Goal: Task Accomplishment & Management: Manage account settings

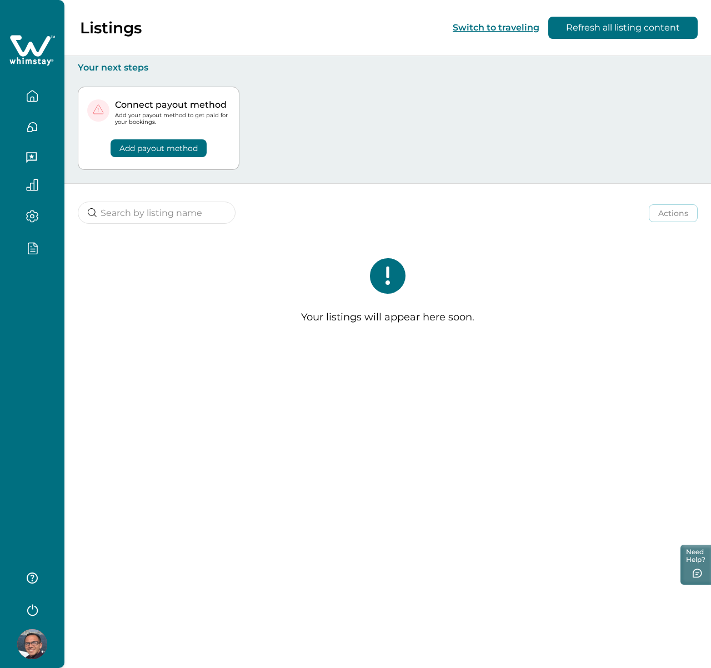
click at [28, 614] on icon "button" at bounding box center [32, 611] width 11 height 12
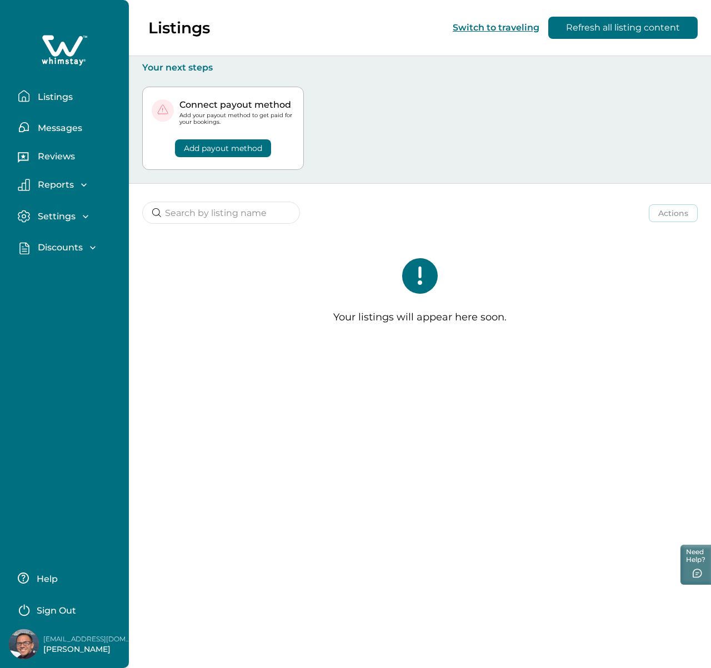
click at [33, 612] on button "Sign Out" at bounding box center [67, 609] width 98 height 22
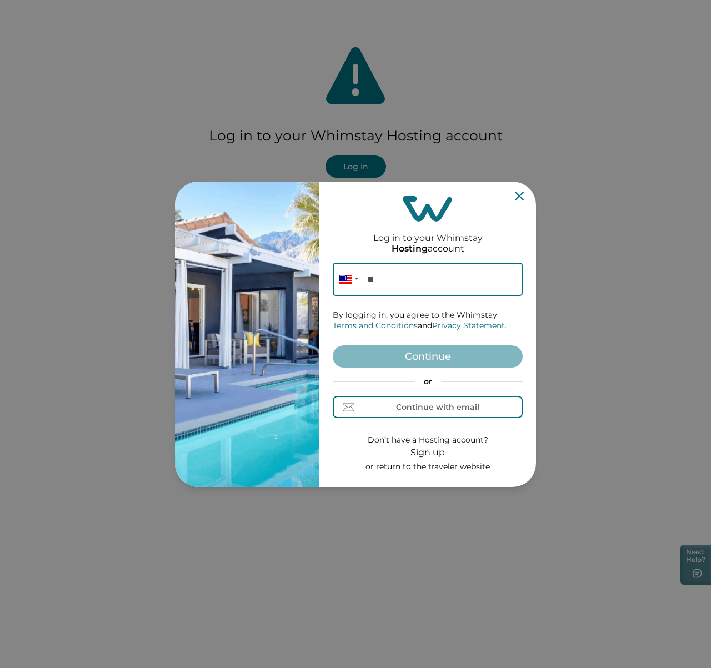
click at [426, 396] on div "or Continue with email" at bounding box center [428, 398] width 190 height 42
click at [426, 402] on div "Continue with email" at bounding box center [428, 408] width 103 height 12
click at [424, 308] on form "Email By logging in, you agree to the Whimstay Terms and Conditions and Privacy…" at bounding box center [428, 368] width 190 height 210
click at [416, 278] on input at bounding box center [428, 279] width 190 height 33
paste input "2vqf4@somoj.com"
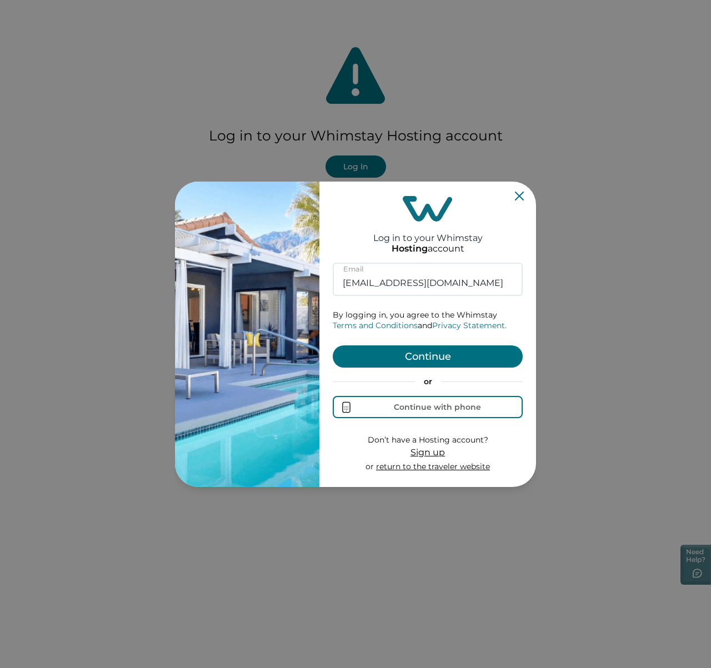
type input "2vqf4@somoj.com"
click at [470, 360] on button "Continue" at bounding box center [428, 357] width 190 height 22
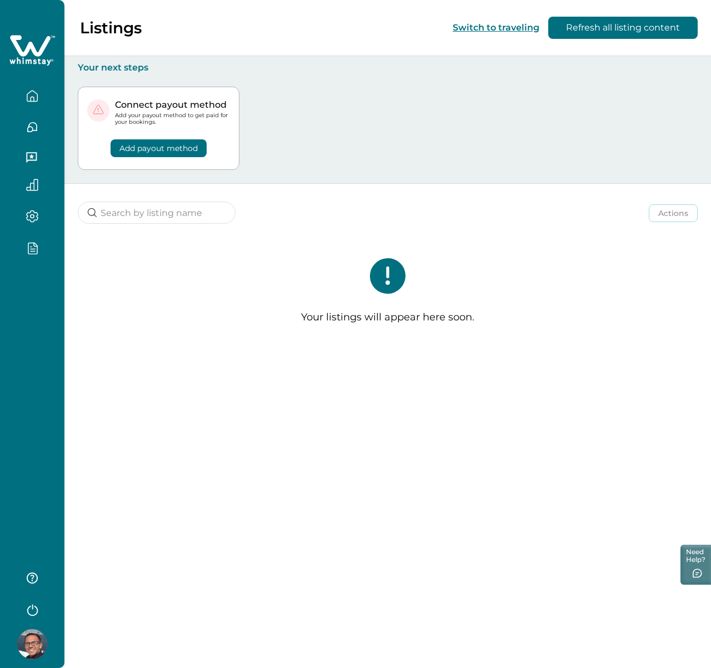
click at [29, 639] on img at bounding box center [32, 645] width 30 height 30
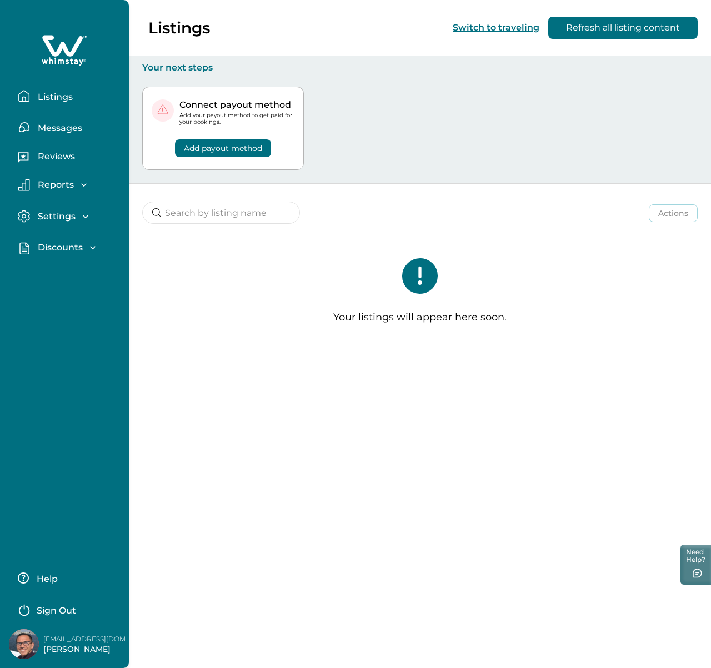
click at [32, 612] on button "Sign Out" at bounding box center [67, 609] width 98 height 22
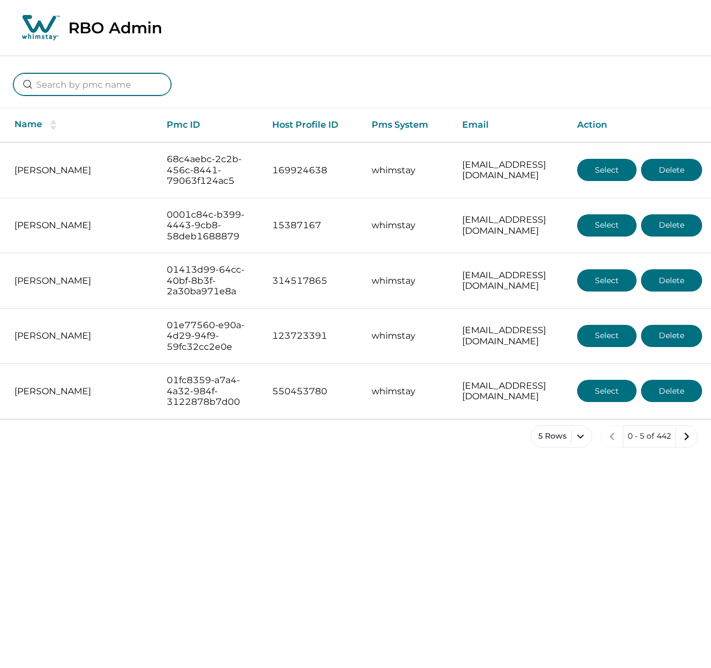
click at [79, 93] on input at bounding box center [92, 84] width 158 height 22
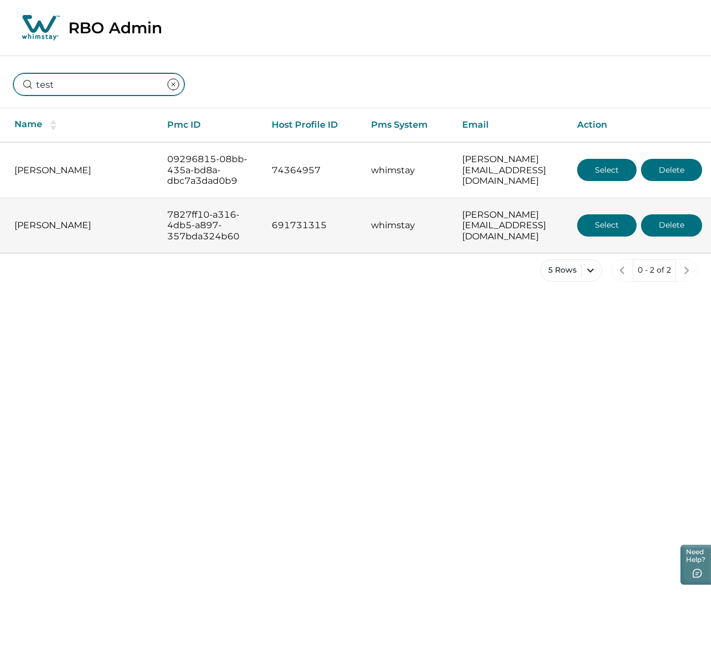
type input "test"
click at [614, 237] on button "Select" at bounding box center [606, 225] width 59 height 22
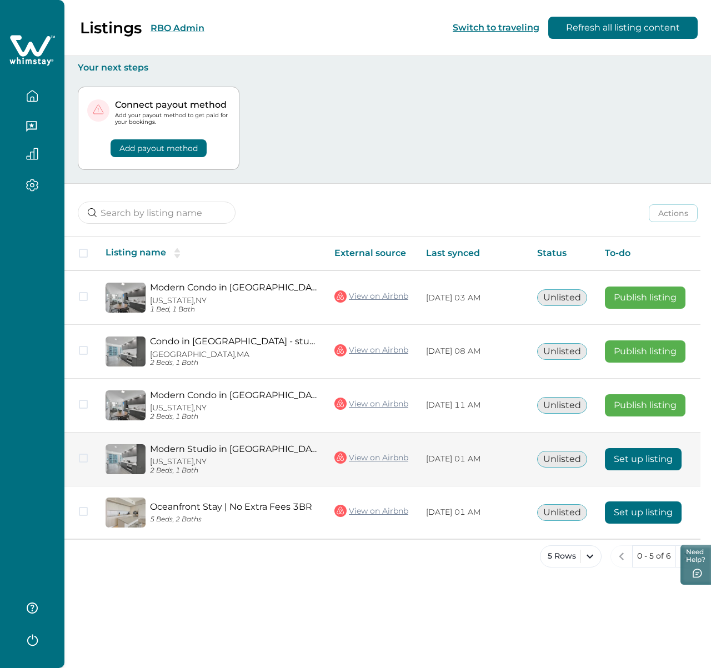
click at [640, 462] on button "Set up listing" at bounding box center [643, 459] width 77 height 22
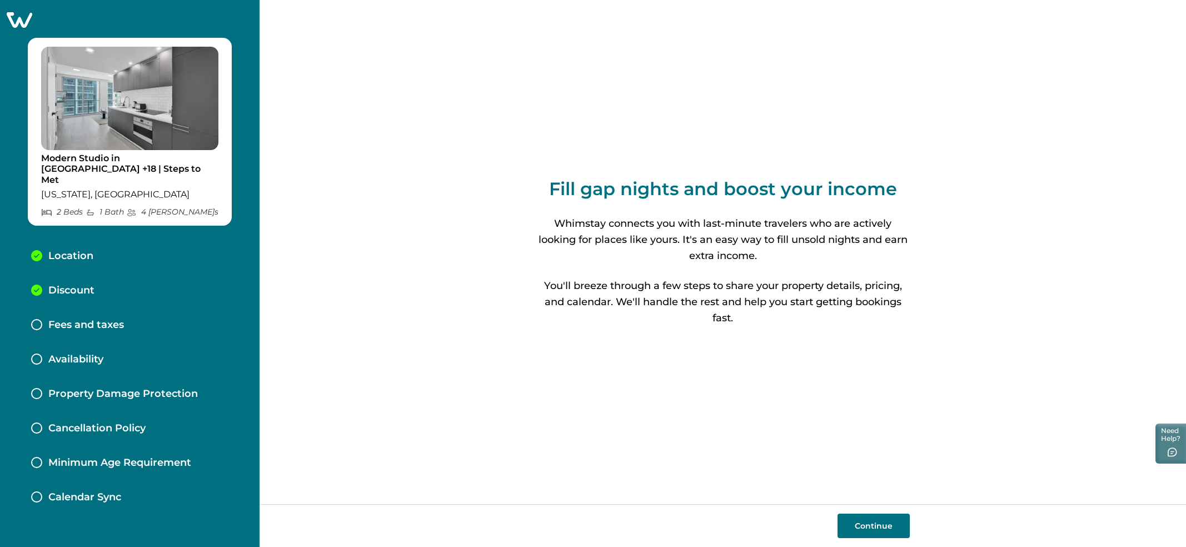
click at [67, 290] on div "Discount" at bounding box center [129, 290] width 215 height 34
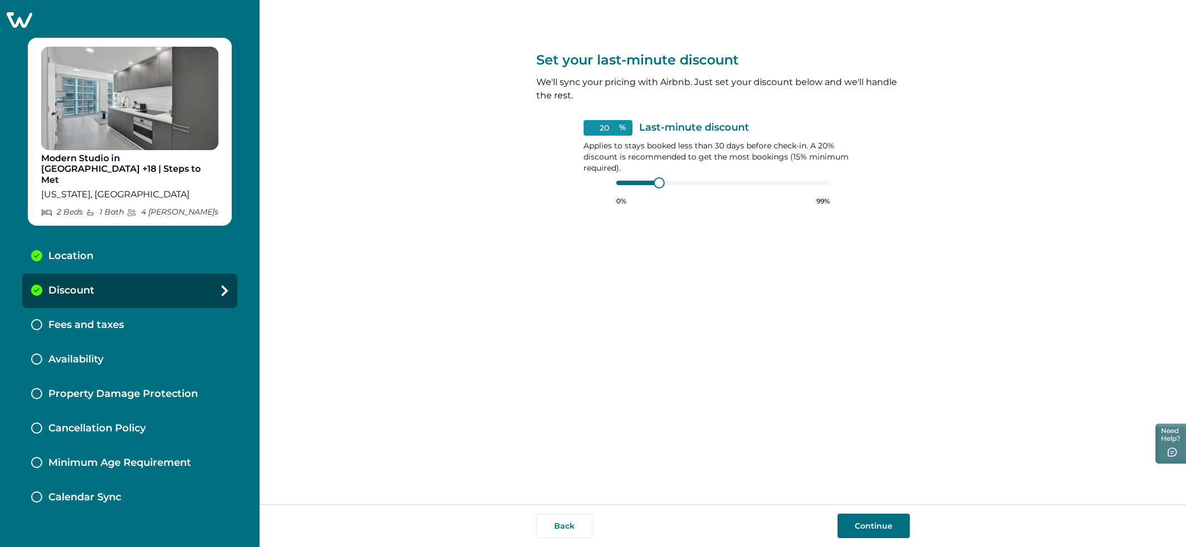
click at [78, 319] on p "Fees and taxes" at bounding box center [86, 325] width 76 height 12
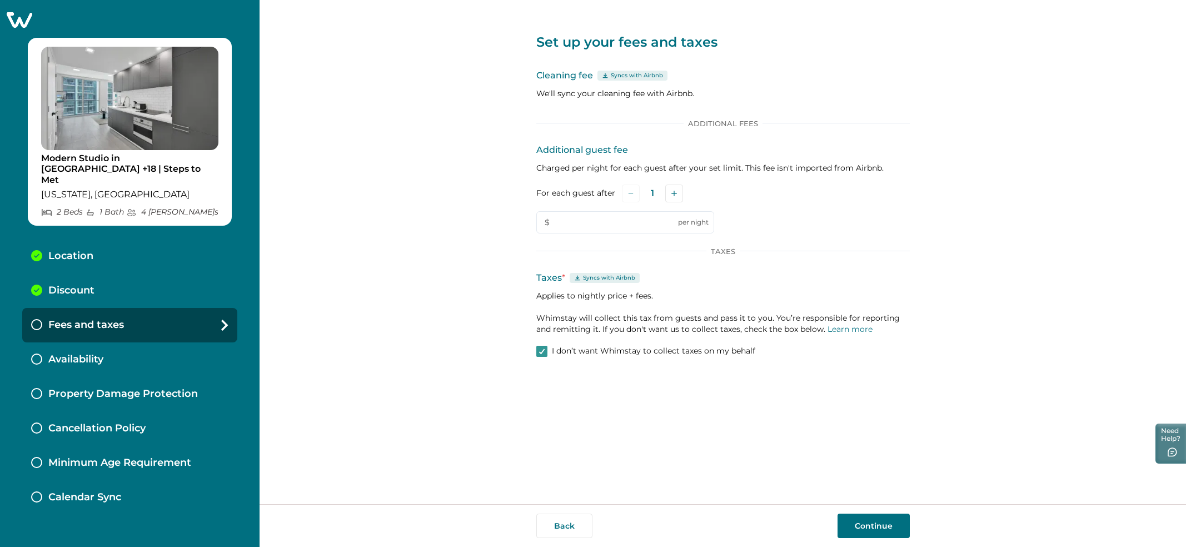
click at [98, 353] on p "Availability" at bounding box center [75, 359] width 55 height 12
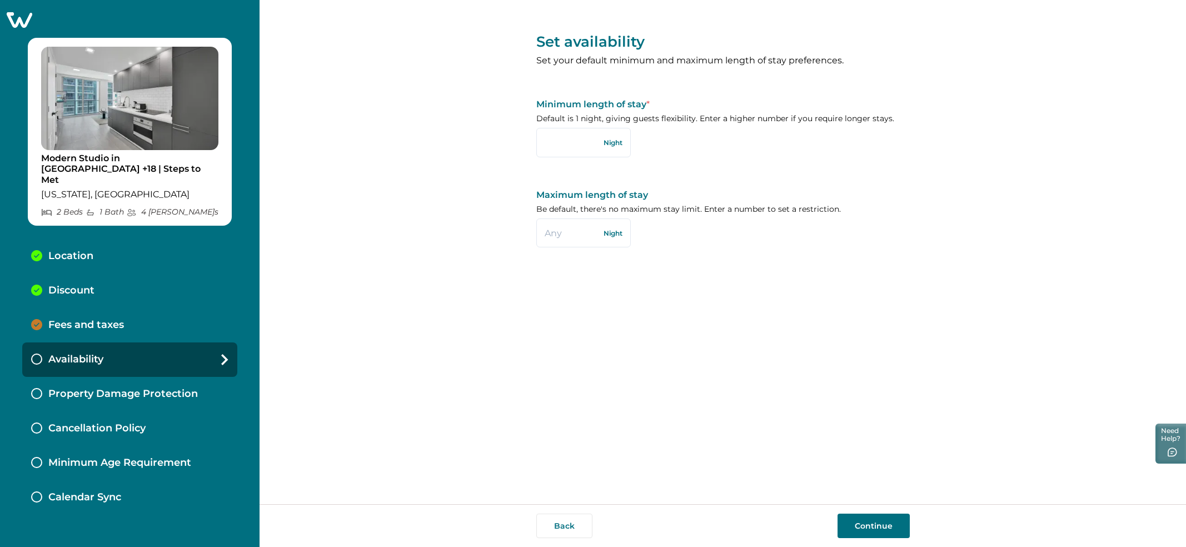
click at [124, 377] on div "Property Damage Protection" at bounding box center [129, 394] width 215 height 34
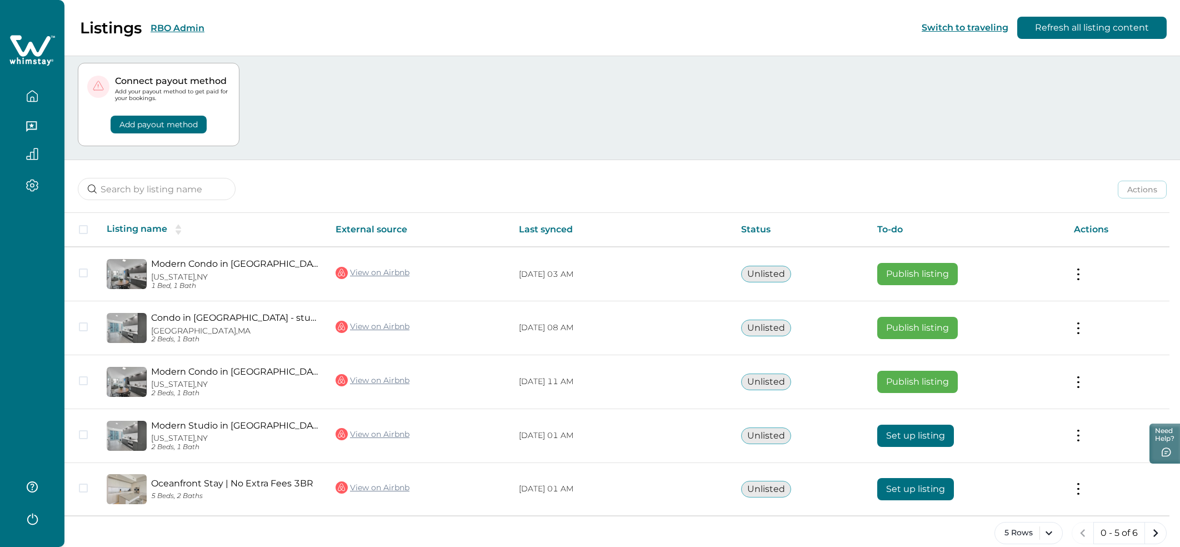
scroll to position [37, 0]
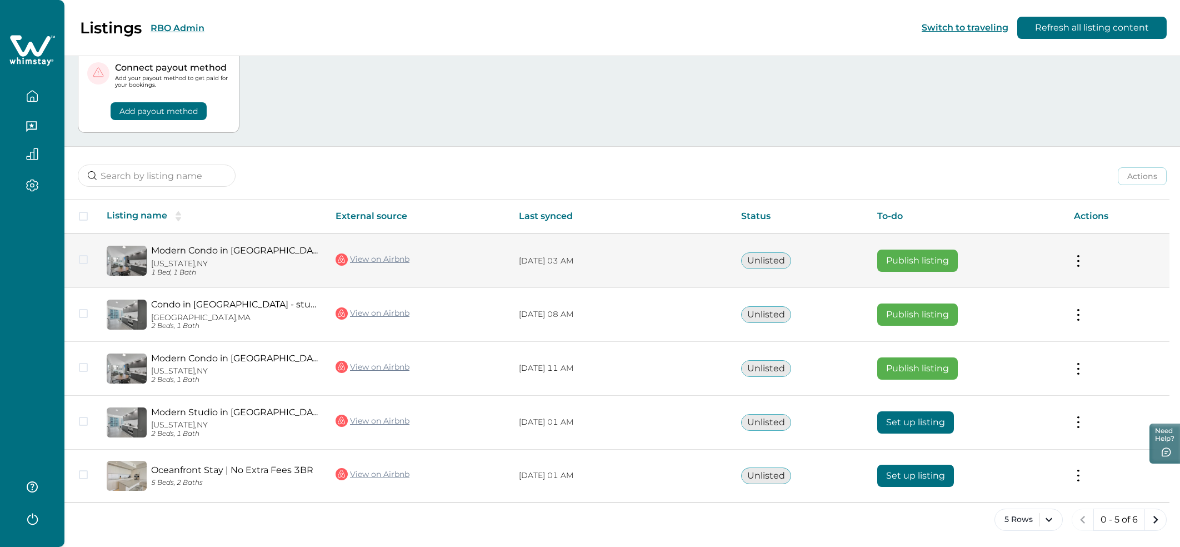
click at [1082, 267] on td "Actions View listing on Whimstay Publish listing View listing details" at bounding box center [1117, 260] width 104 height 54
click at [1083, 262] on button at bounding box center [1078, 261] width 9 height 12
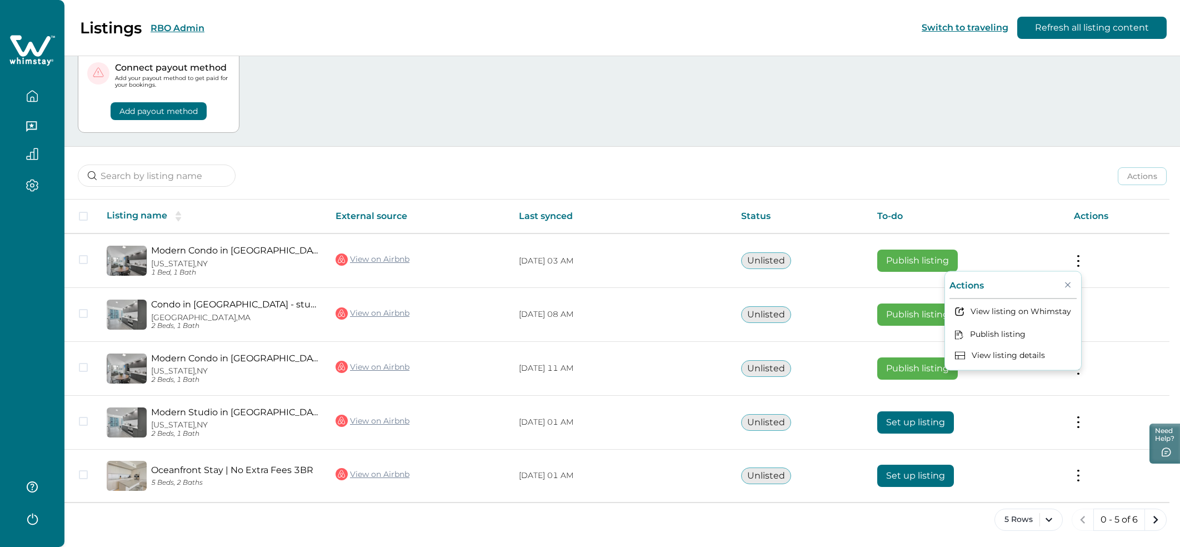
click at [460, 156] on div "Actions Actions Publish listing Unlist listing" at bounding box center [622, 167] width 1116 height 41
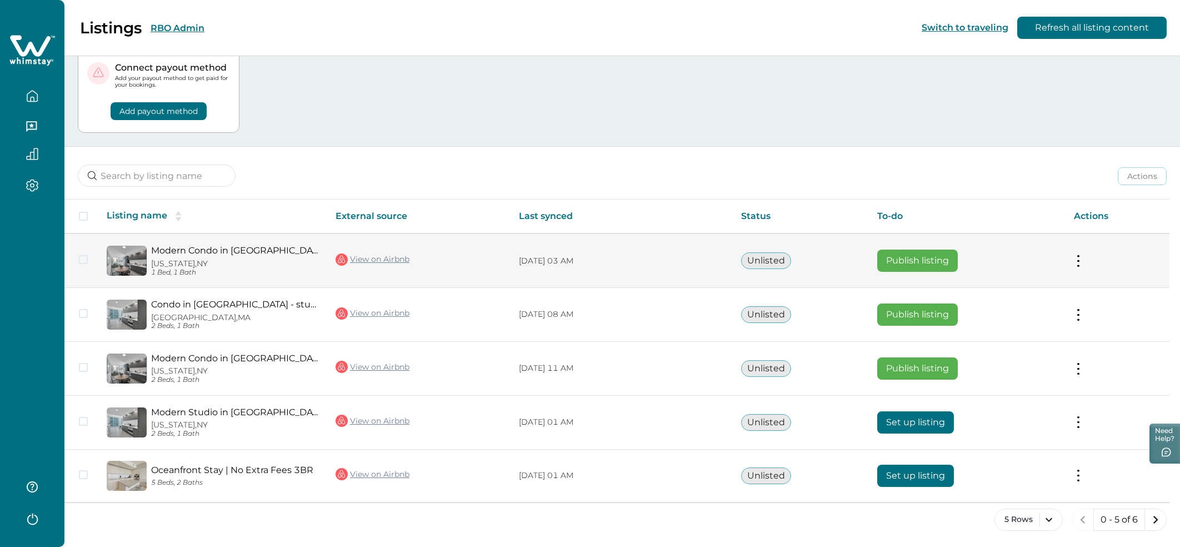
click at [1082, 268] on td "Actions View listing on Whimstay Publish listing View listing details" at bounding box center [1117, 260] width 104 height 54
click at [1082, 262] on button at bounding box center [1078, 261] width 9 height 12
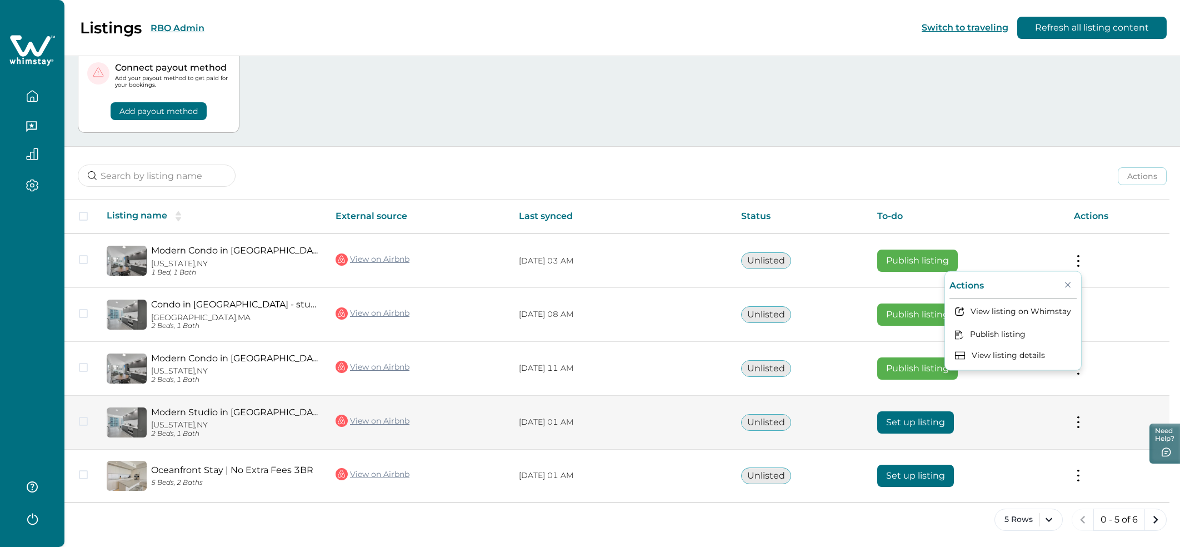
click at [1082, 419] on button at bounding box center [1078, 422] width 9 height 12
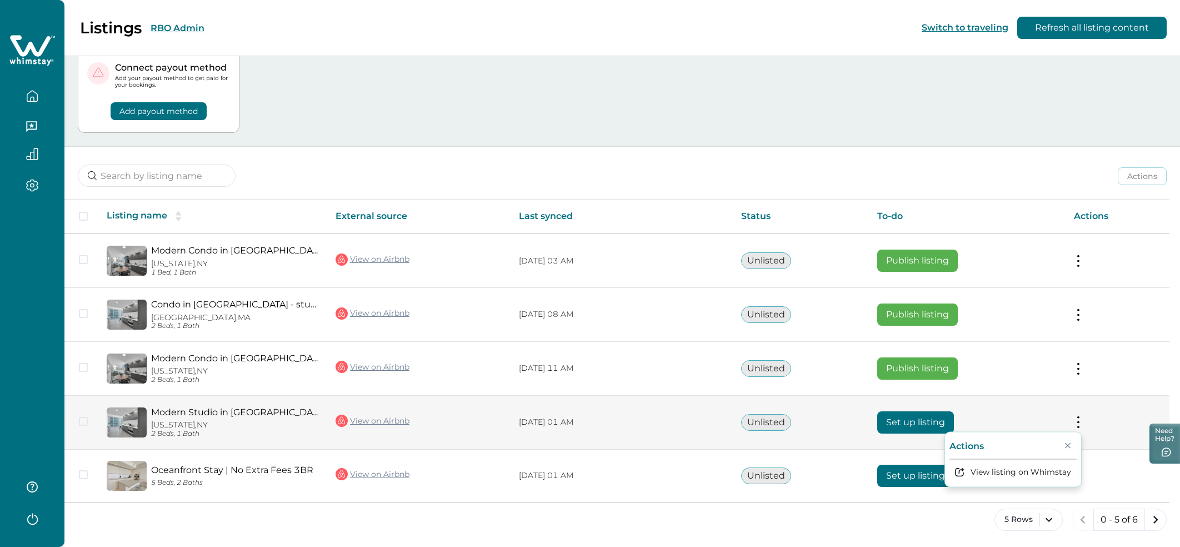
click at [1082, 419] on button at bounding box center [1078, 422] width 9 height 12
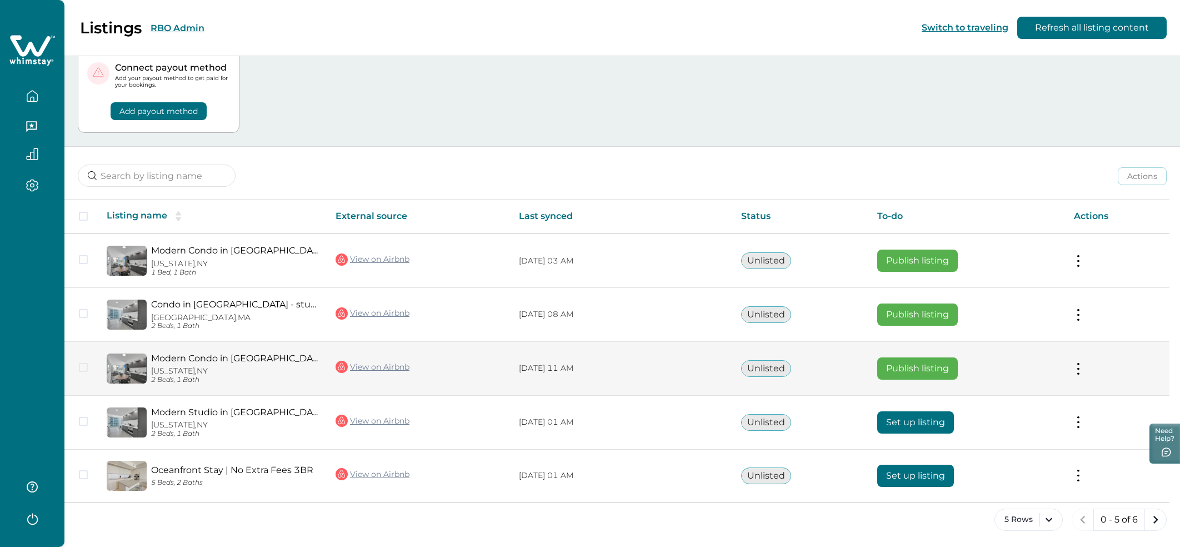
click at [1083, 367] on button at bounding box center [1078, 368] width 9 height 12
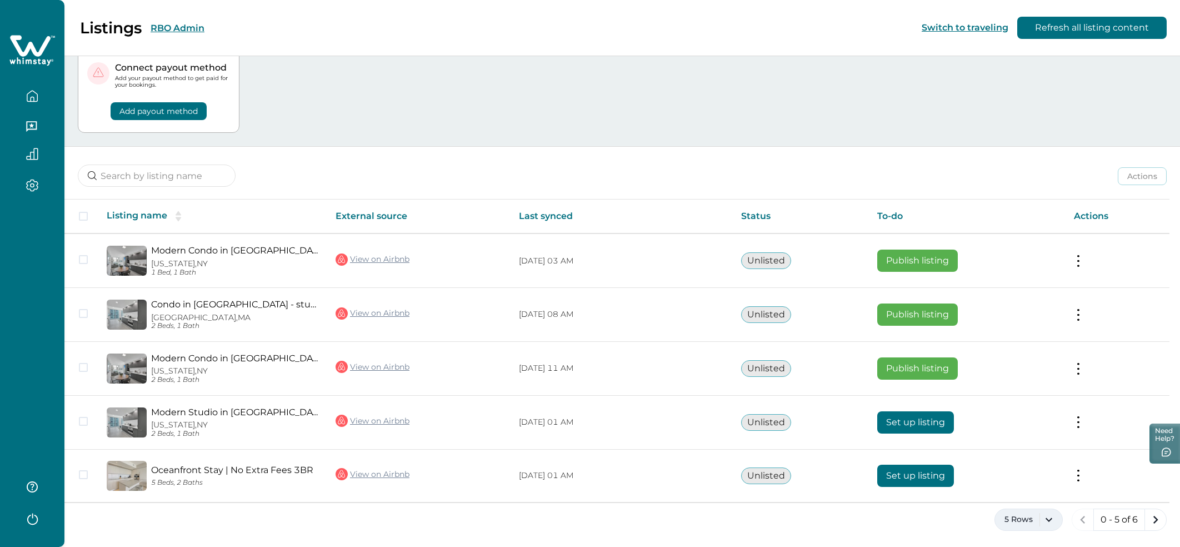
click at [1048, 518] on button "5 Rows" at bounding box center [1029, 519] width 68 height 22
click at [1036, 486] on button "100 Rows" at bounding box center [1028, 487] width 59 height 22
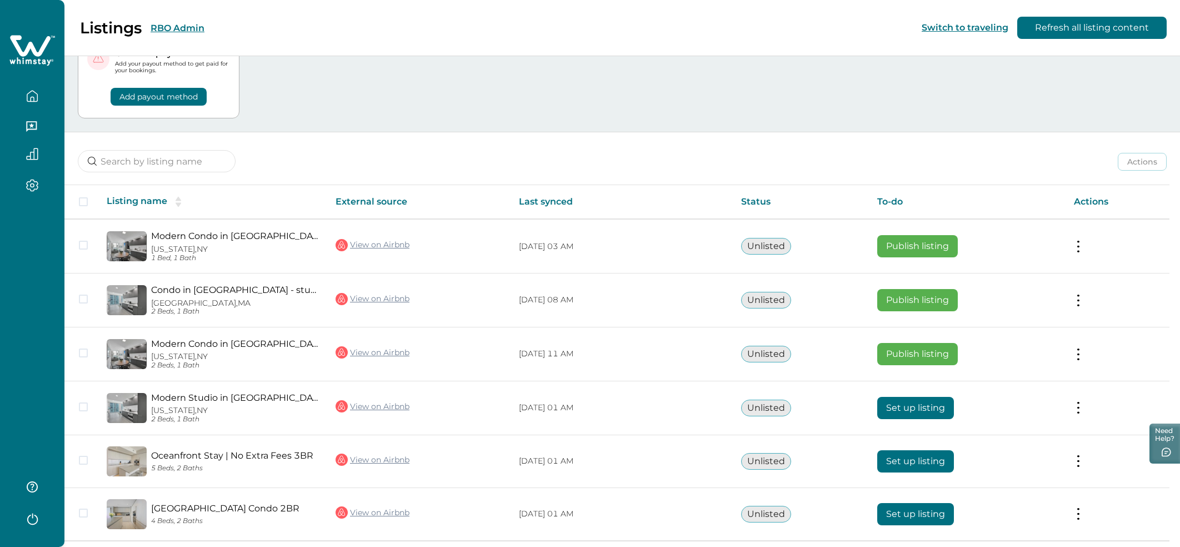
scroll to position [90, 0]
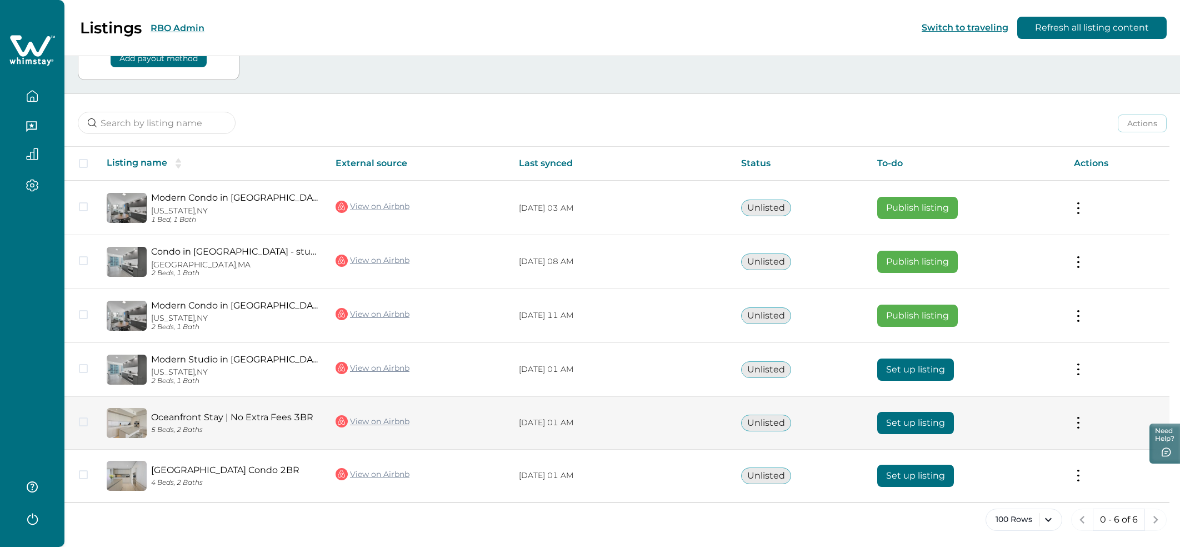
click at [1085, 414] on td "Actions View listing on Whimstay" at bounding box center [1117, 422] width 104 height 53
click at [1083, 422] on button at bounding box center [1078, 423] width 9 height 12
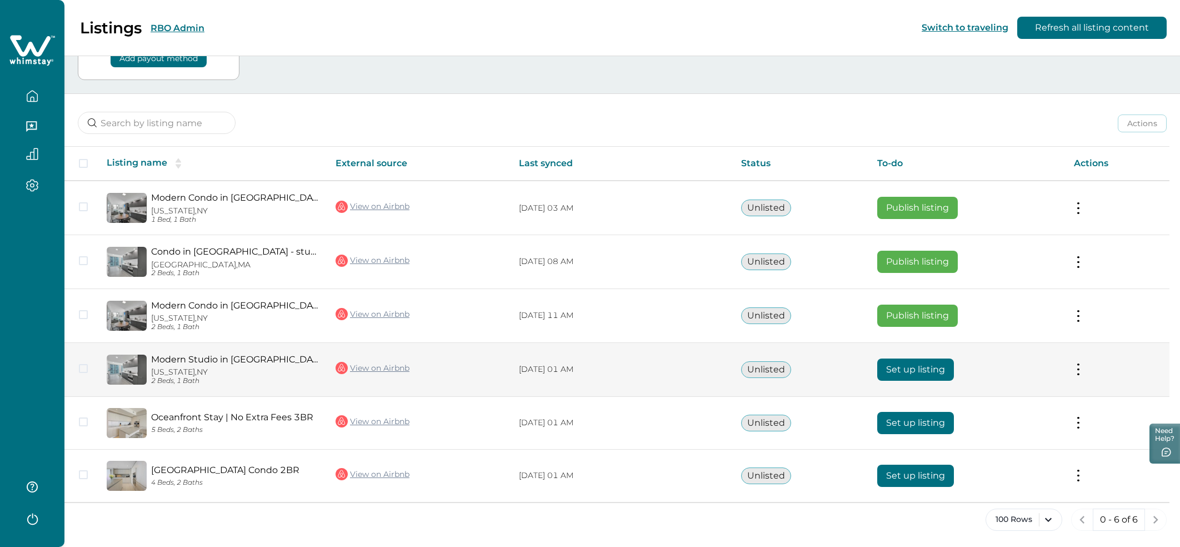
click at [1081, 372] on button at bounding box center [1078, 369] width 9 height 12
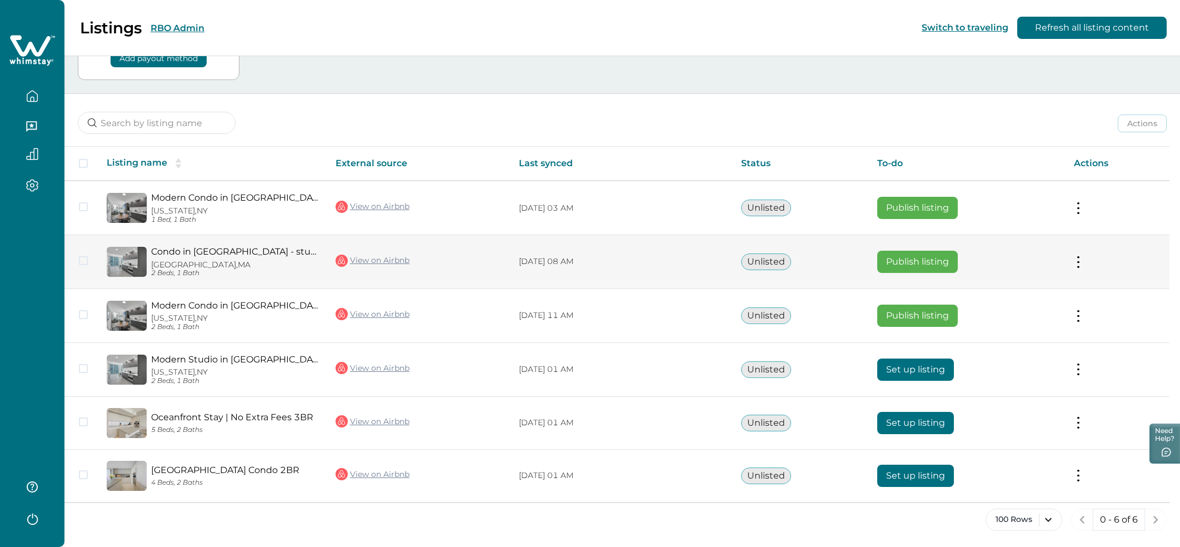
click at [1083, 262] on button at bounding box center [1078, 262] width 9 height 12
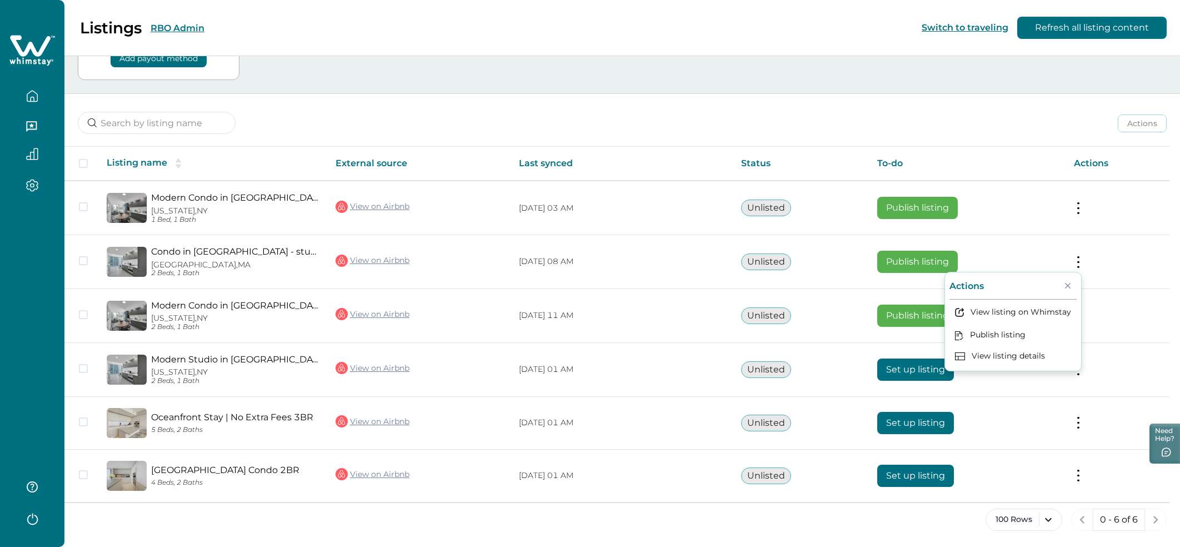
click at [896, 121] on div "Actions Actions Publish listing Unlist listing" at bounding box center [622, 114] width 1116 height 41
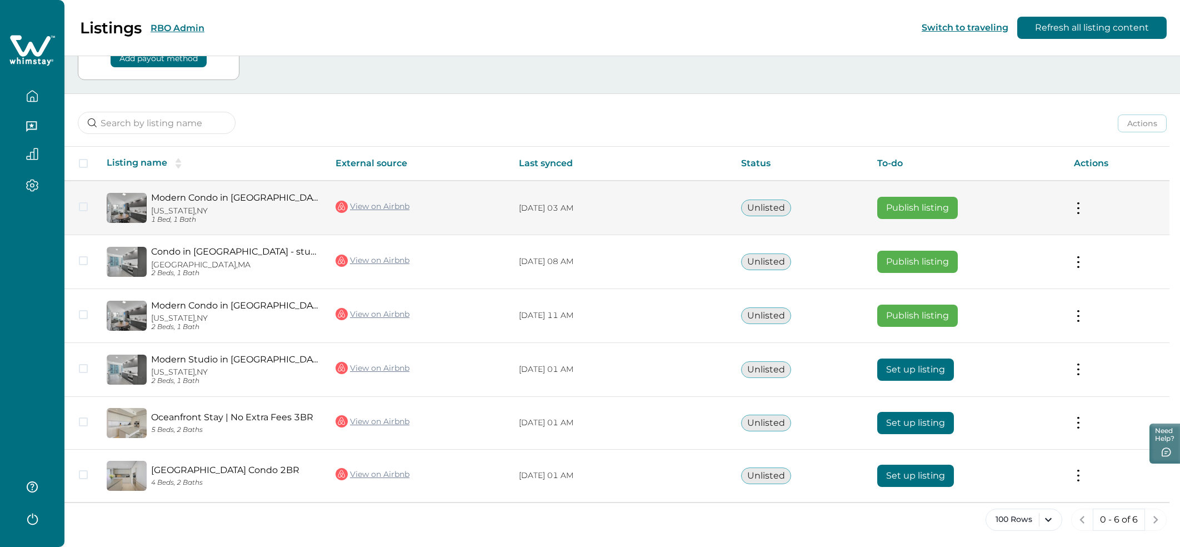
click at [233, 203] on div "Modern Condo in Downtown Miami 1609 New York, NY 1 Bed, 1 Bath" at bounding box center [232, 207] width 171 height 31
click at [175, 201] on link "Modern Condo in Downtown Miami 1609" at bounding box center [234, 197] width 167 height 11
click at [1074, 208] on td "Actions View listing on Whimstay Publish listing View listing details" at bounding box center [1117, 208] width 104 height 54
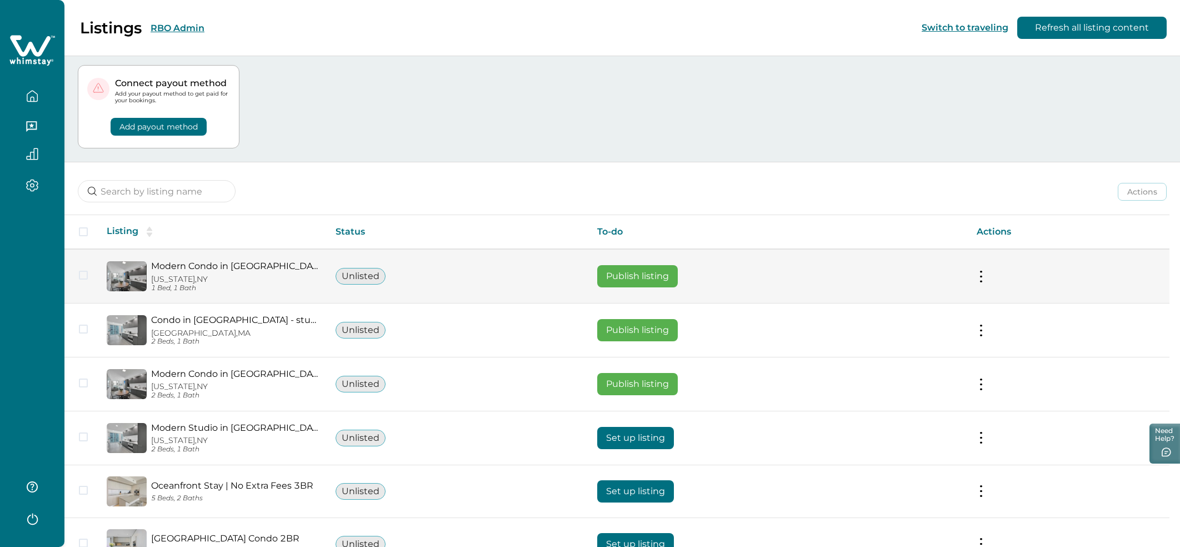
click at [986, 274] on button at bounding box center [981, 277] width 9 height 12
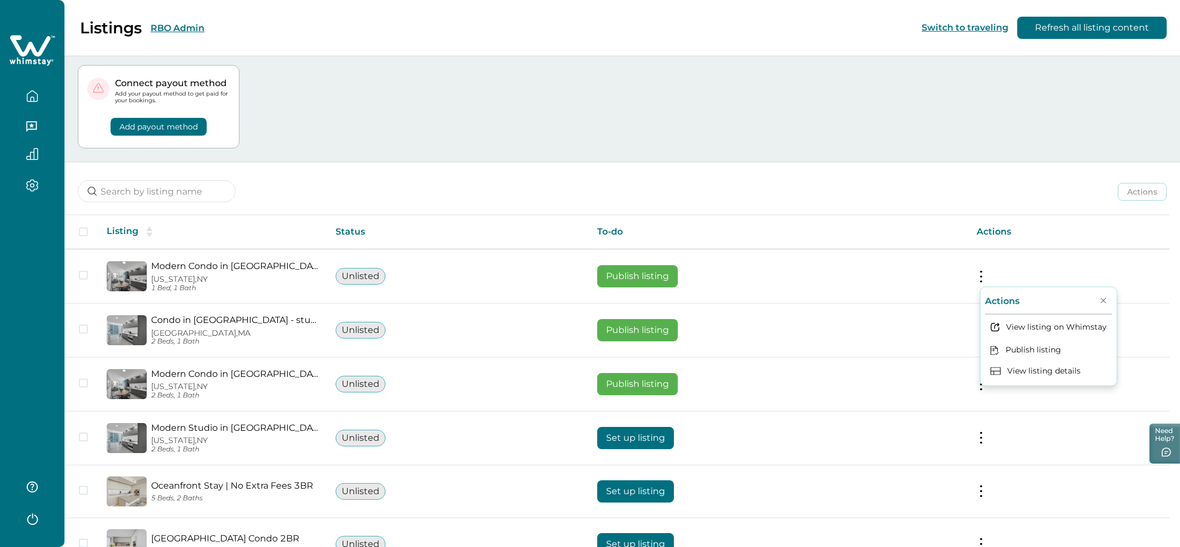
click at [920, 161] on div "Connect payout method Add your payout method to get paid for your bookings. Add…" at bounding box center [622, 107] width 1089 height 111
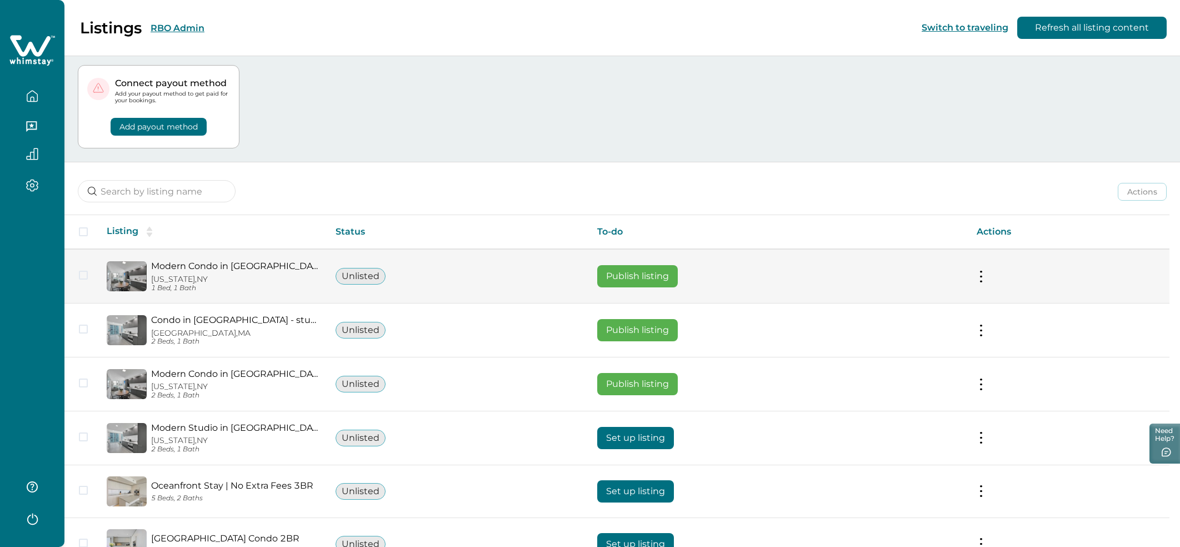
click at [661, 274] on button "Publish listing" at bounding box center [637, 276] width 81 height 22
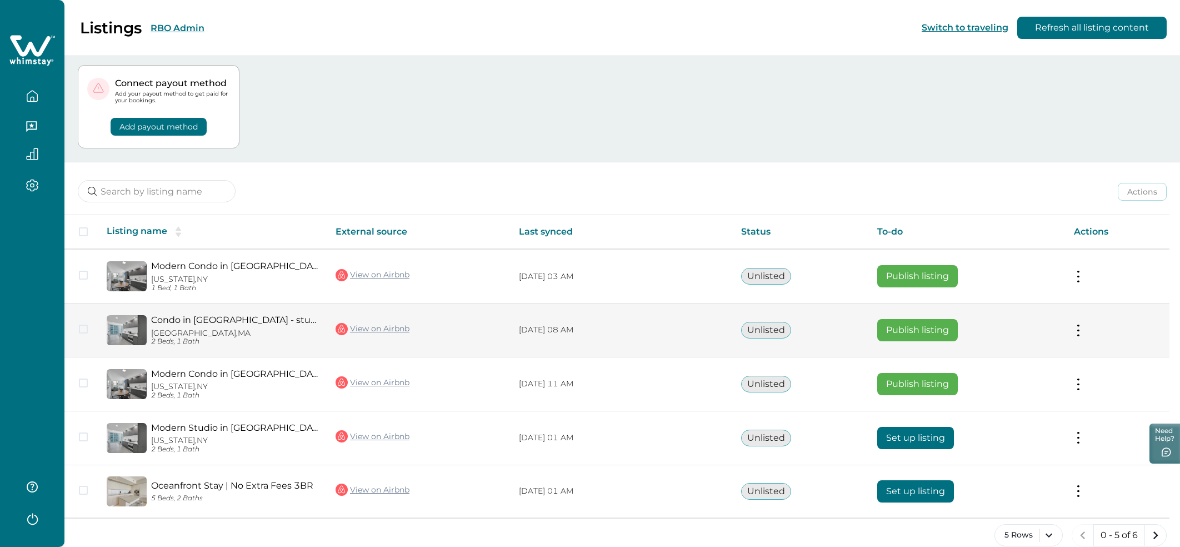
scroll to position [37, 0]
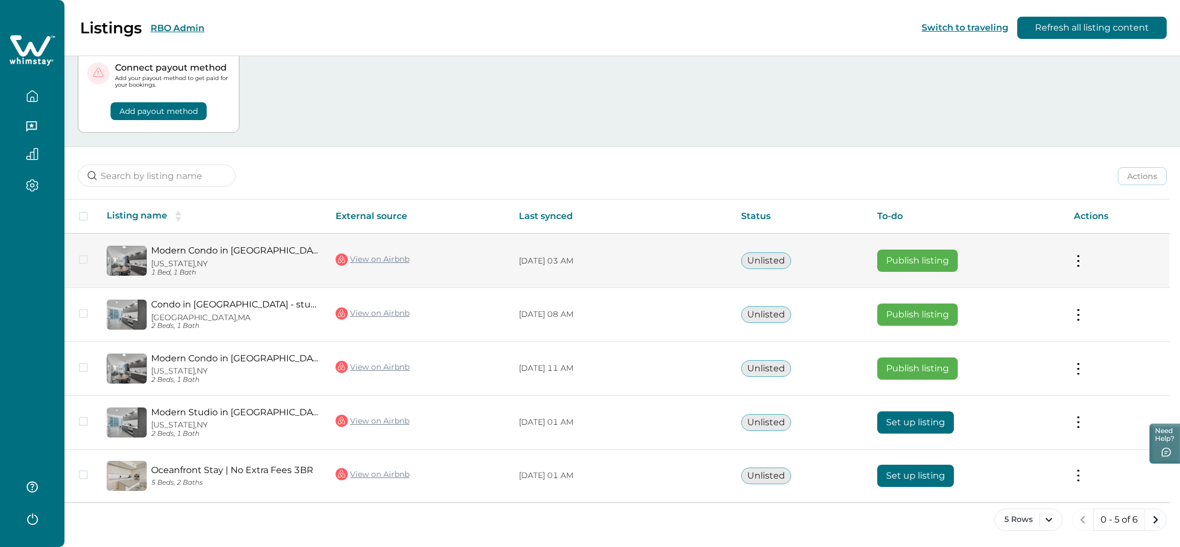
click at [1081, 260] on button at bounding box center [1078, 261] width 9 height 12
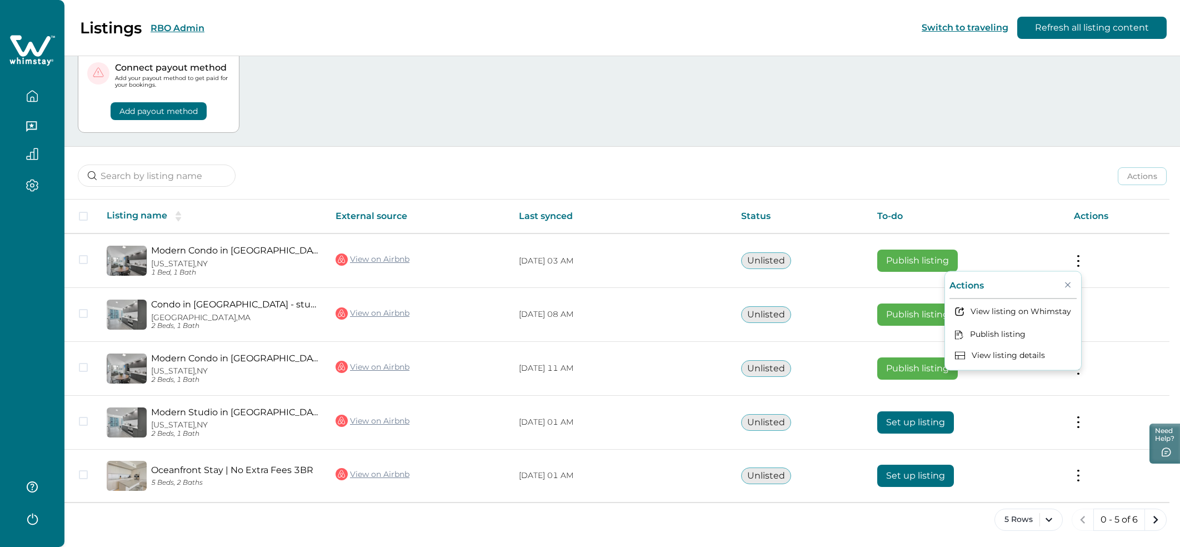
click at [1006, 213] on th "To-do" at bounding box center [966, 216] width 197 height 34
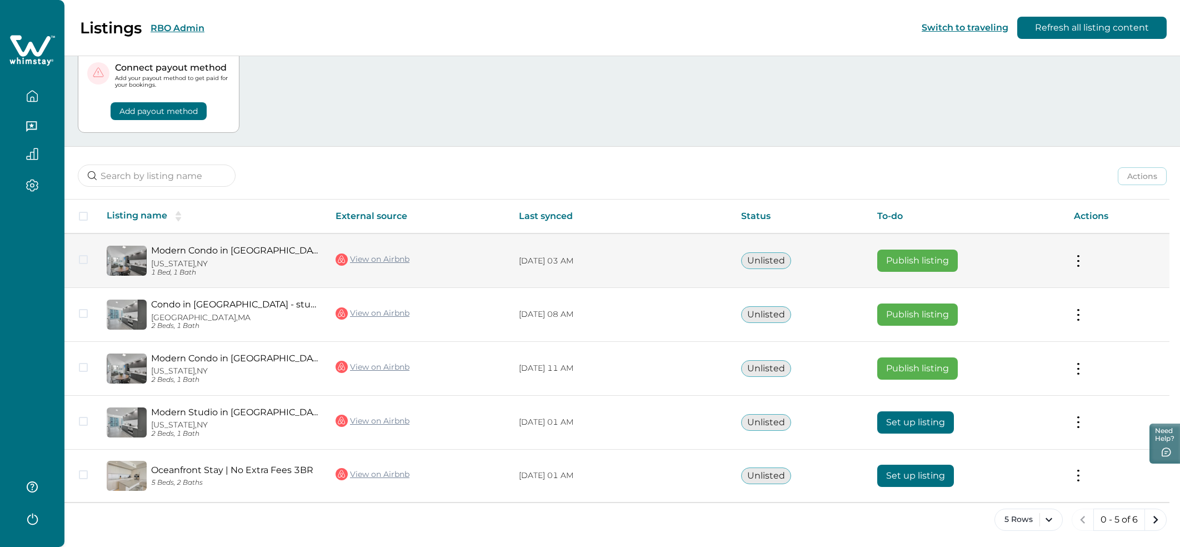
click at [1080, 264] on button at bounding box center [1078, 261] width 9 height 12
click at [1003, 238] on td "Publish listing" at bounding box center [966, 260] width 197 height 54
click at [928, 257] on button "Publish listing" at bounding box center [917, 260] width 81 height 22
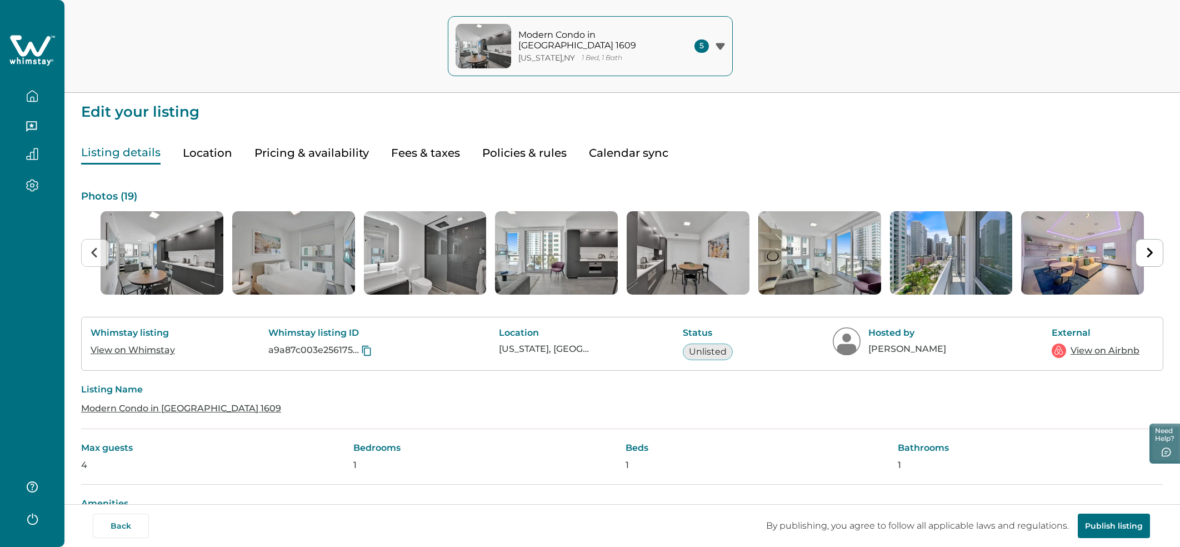
click at [37, 94] on icon "button" at bounding box center [32, 96] width 10 height 11
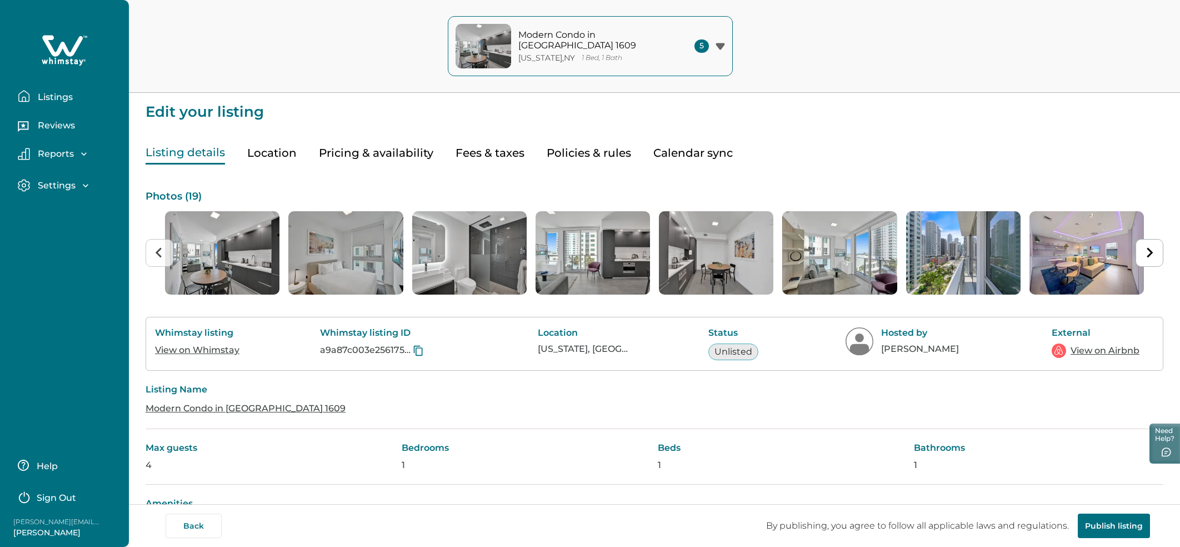
click at [39, 94] on p "Listings" at bounding box center [53, 97] width 38 height 11
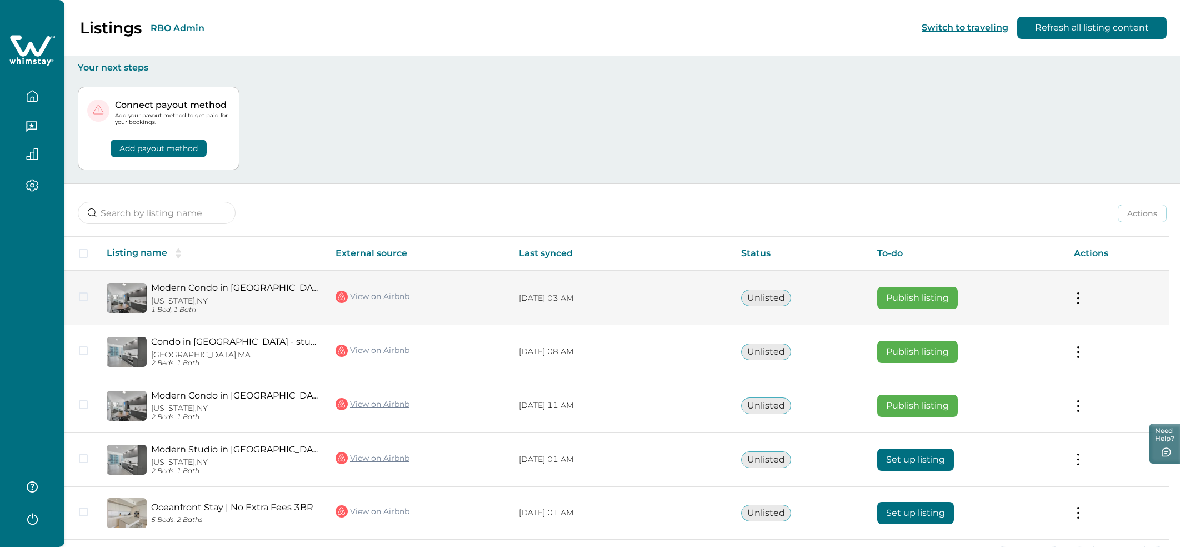
click at [1097, 295] on td "Actions View listing on Whimstay Publish listing View listing details" at bounding box center [1117, 298] width 104 height 54
click at [1083, 296] on button at bounding box center [1078, 298] width 9 height 12
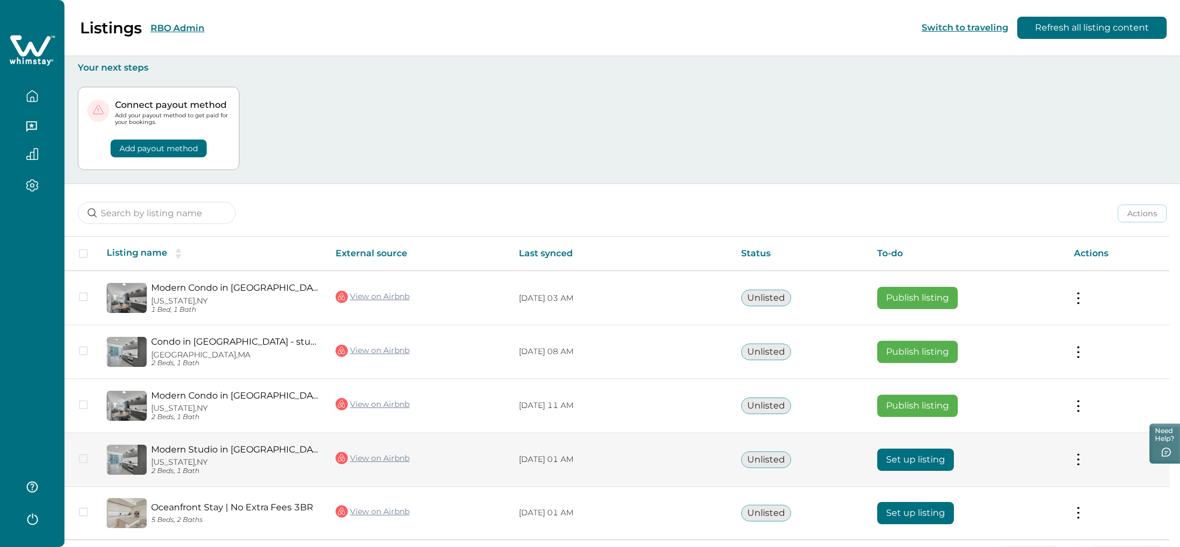
scroll to position [37, 0]
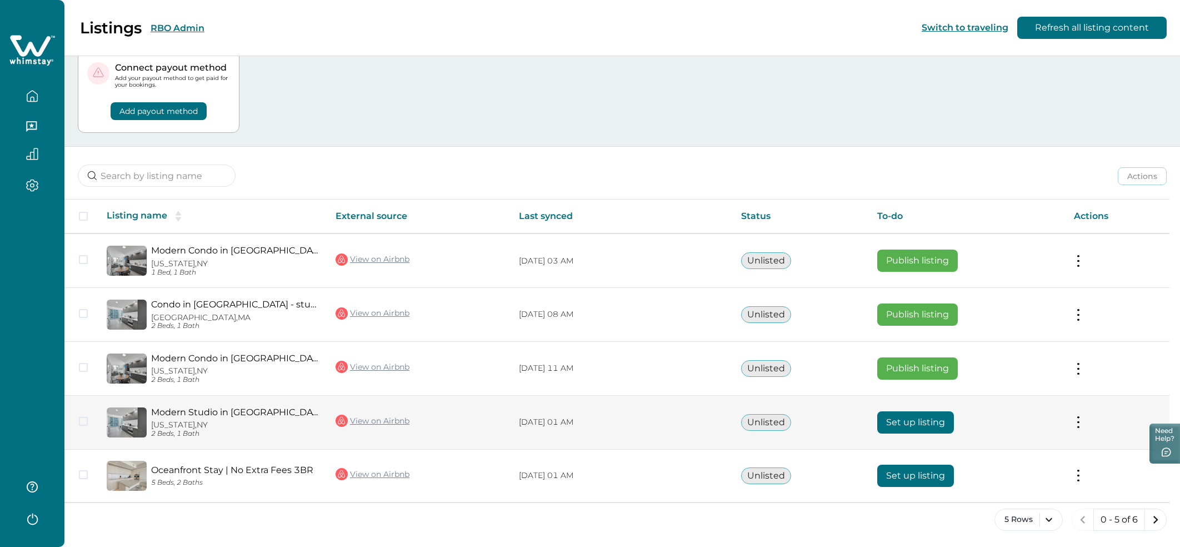
click at [1083, 420] on button at bounding box center [1078, 422] width 9 height 12
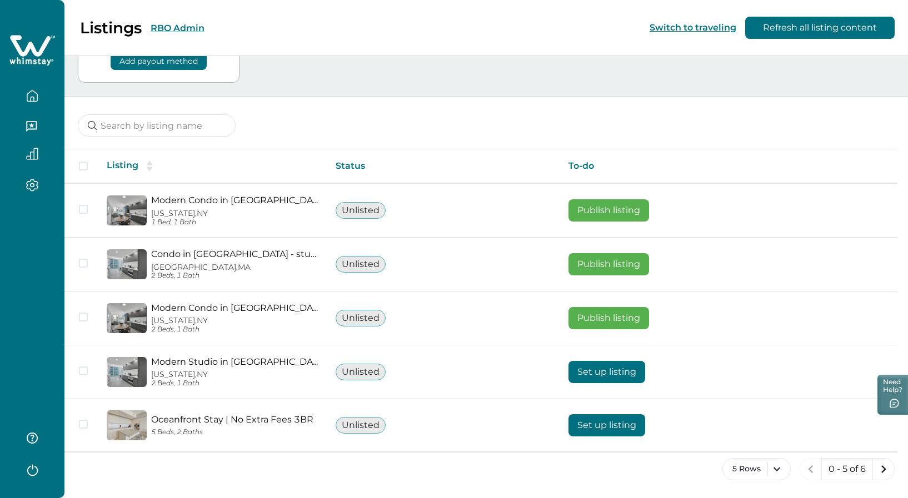
scroll to position [86, 0]
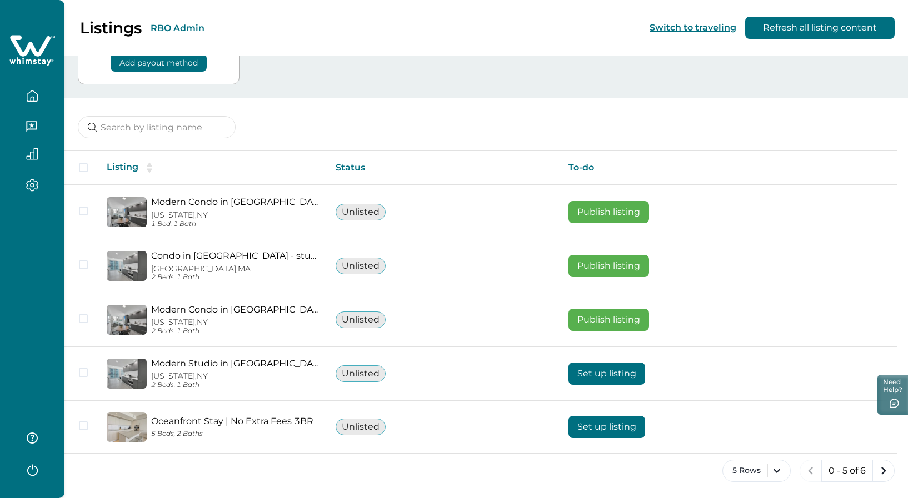
click at [778, 473] on button "5 Rows" at bounding box center [756, 471] width 68 height 22
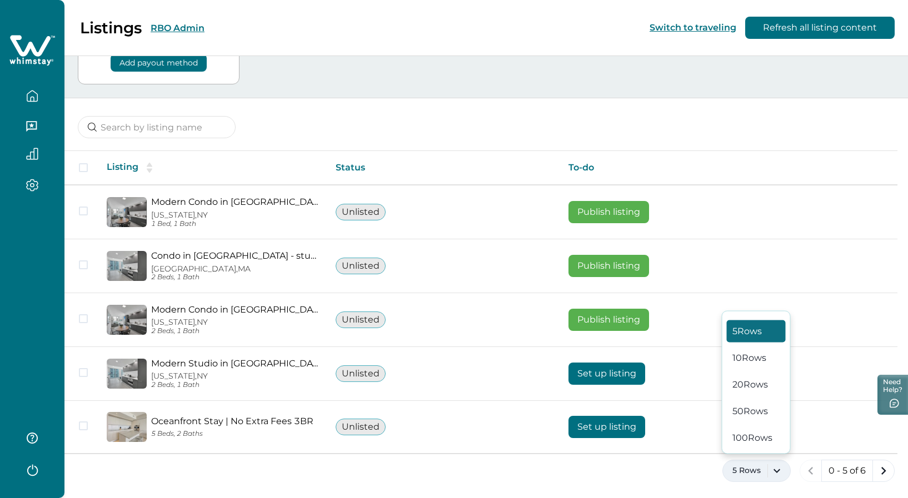
click at [756, 392] on button "20 Rows" at bounding box center [756, 385] width 59 height 22
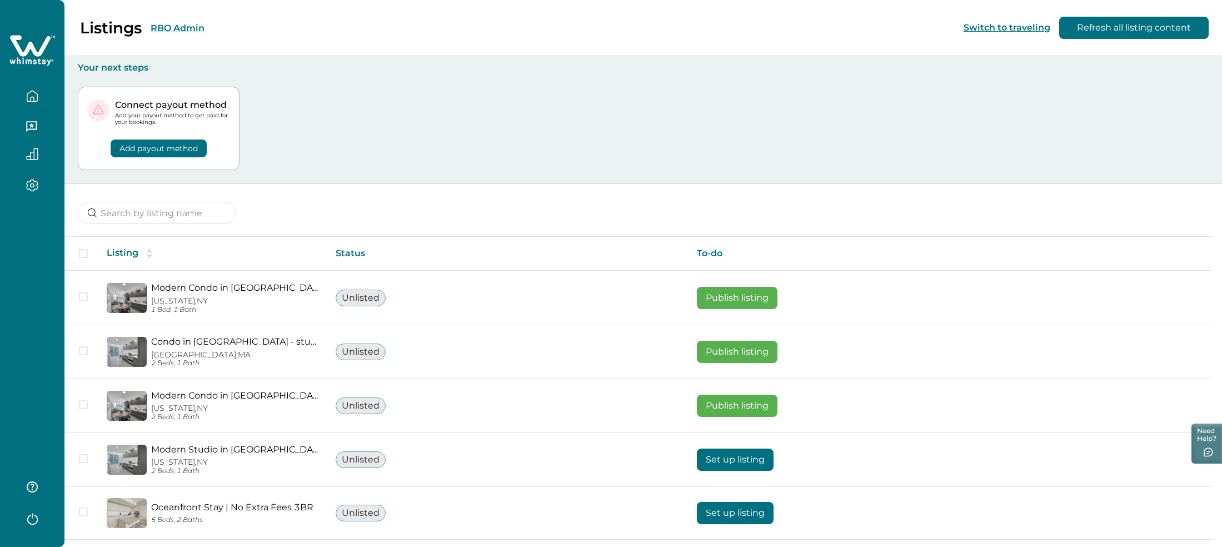
click at [363, 92] on div "Connect payout method Add your payout method to get paid for your bookings. Add…" at bounding box center [643, 128] width 1131 height 111
click at [731, 203] on div "Actions Publish listing Unlist listing" at bounding box center [642, 204] width 1157 height 41
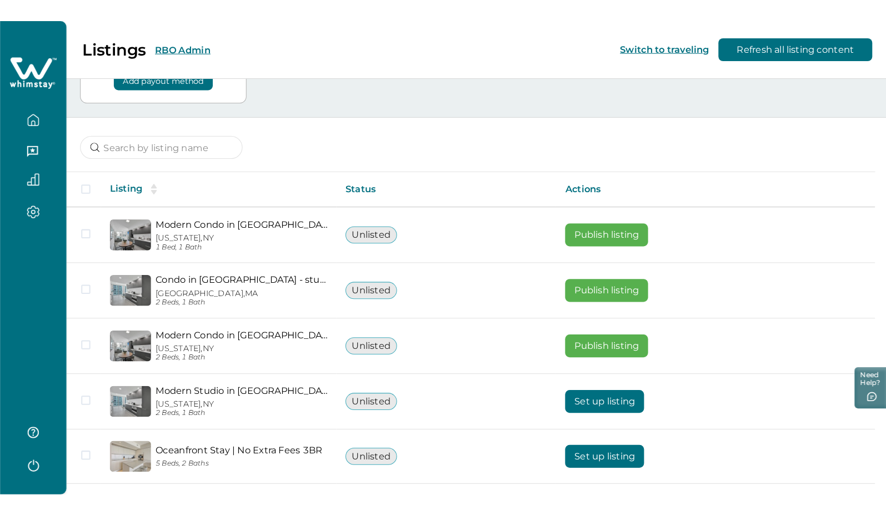
scroll to position [73, 0]
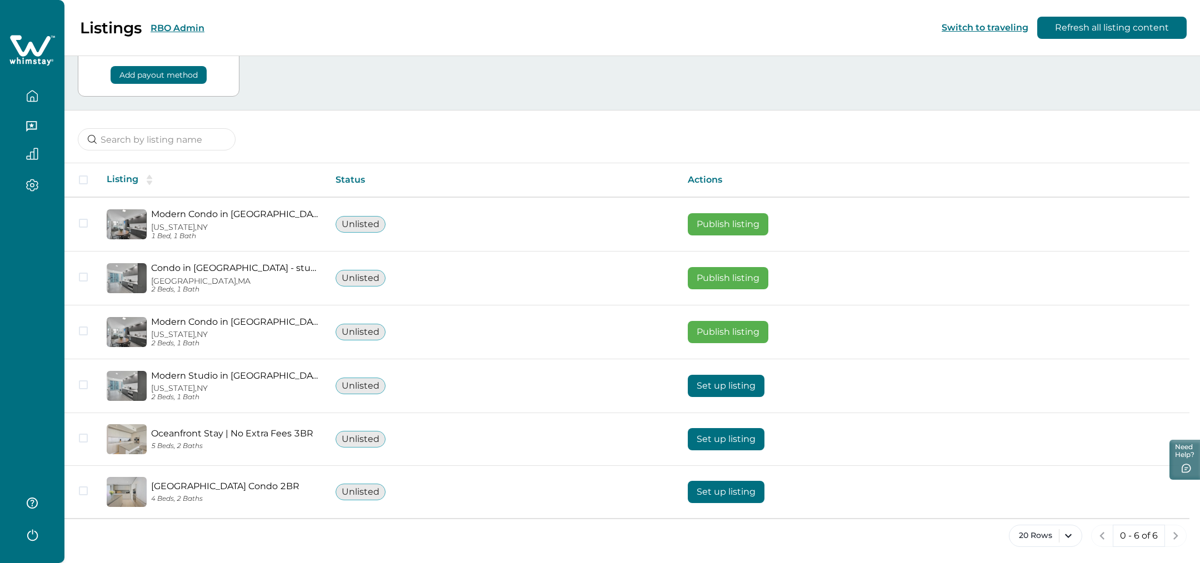
click at [862, 46] on div "Listings RBO Admin Switch to traveling Refresh all listing content" at bounding box center [600, 28] width 1200 height 56
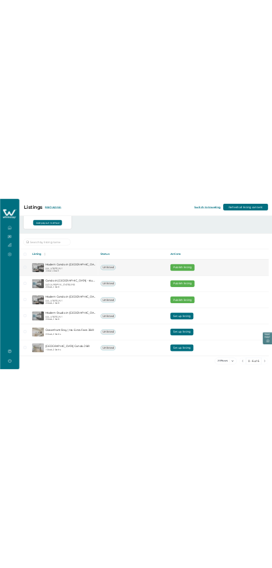
scroll to position [0, 0]
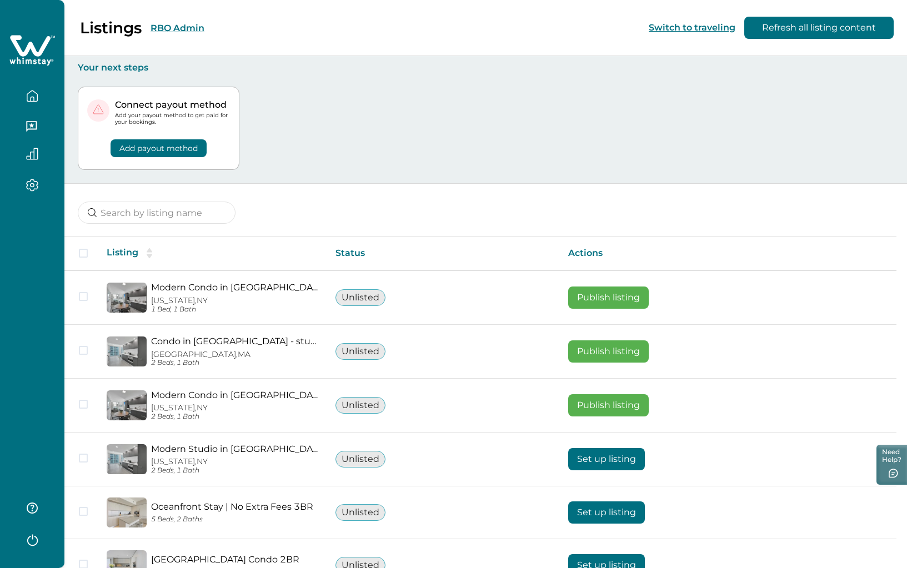
click at [510, 173] on div "Connect payout method Add your payout method to get paid for your bookings. Add…" at bounding box center [486, 128] width 816 height 111
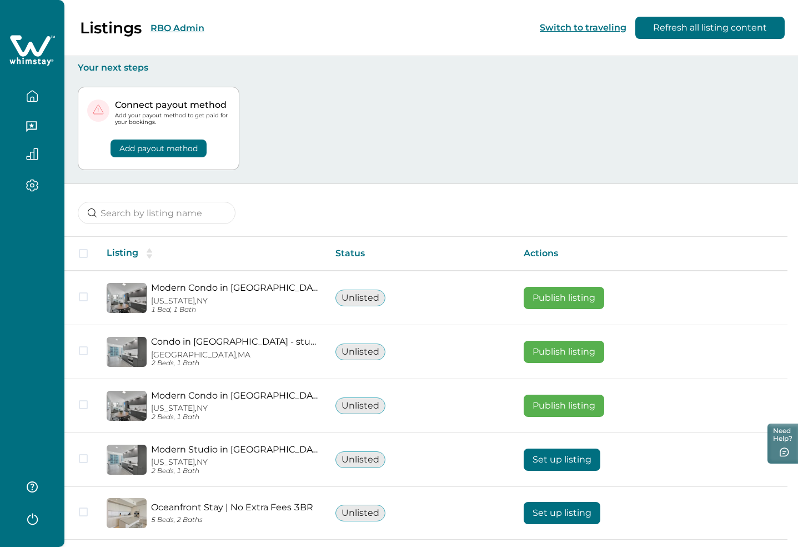
click at [785, 252] on th "Actions" at bounding box center [651, 254] width 273 height 34
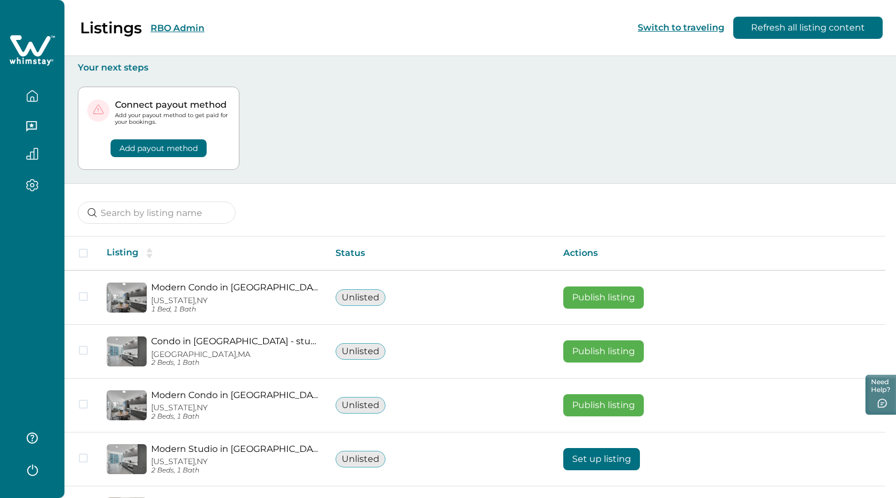
click at [841, 176] on div "Connect payout method Add your payout method to get paid for your bookings. Add…" at bounding box center [480, 128] width 805 height 111
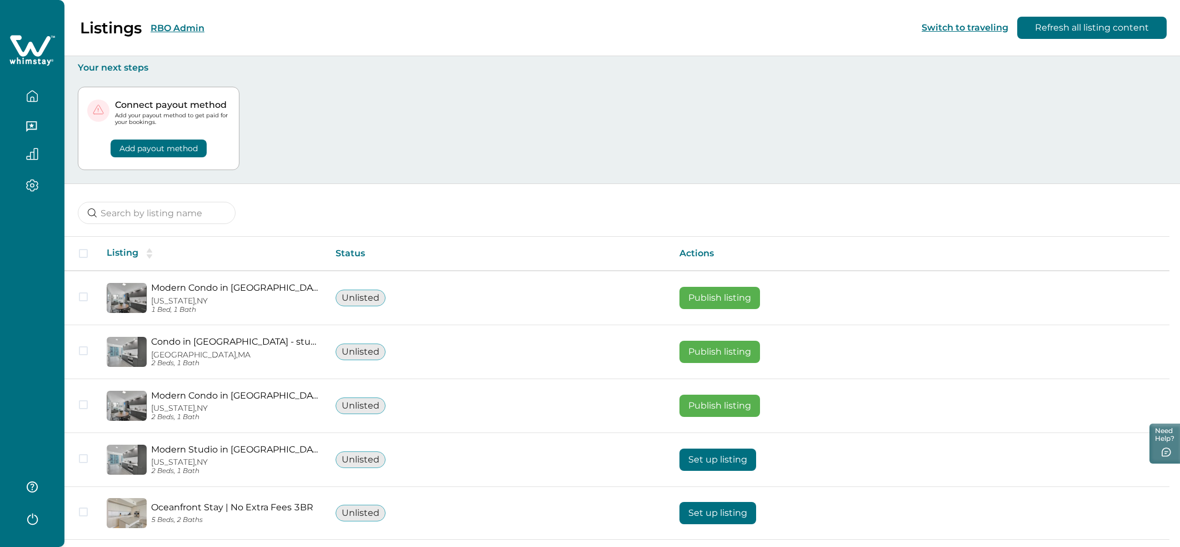
click at [752, 188] on div "Actions Publish listing Unlist listing" at bounding box center [622, 204] width 1116 height 41
click at [835, 180] on div "Connect payout method Add your payout method to get paid for your bookings. Add…" at bounding box center [622, 128] width 1089 height 111
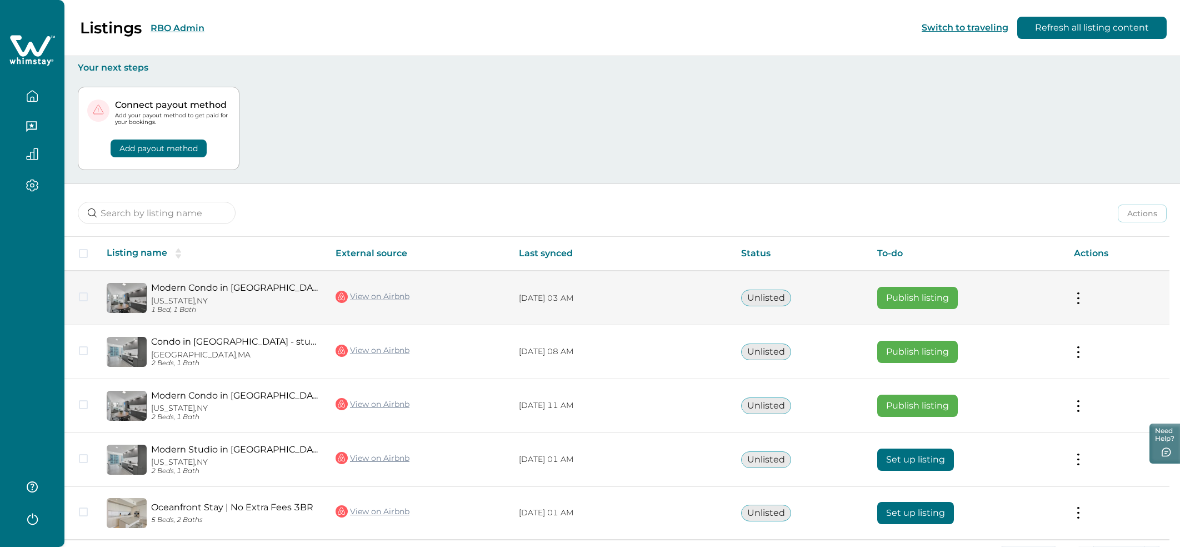
click at [1090, 296] on td "Actions View listing on Whimstay Publish listing View listing details" at bounding box center [1117, 298] width 104 height 54
click at [1083, 297] on button at bounding box center [1078, 298] width 9 height 12
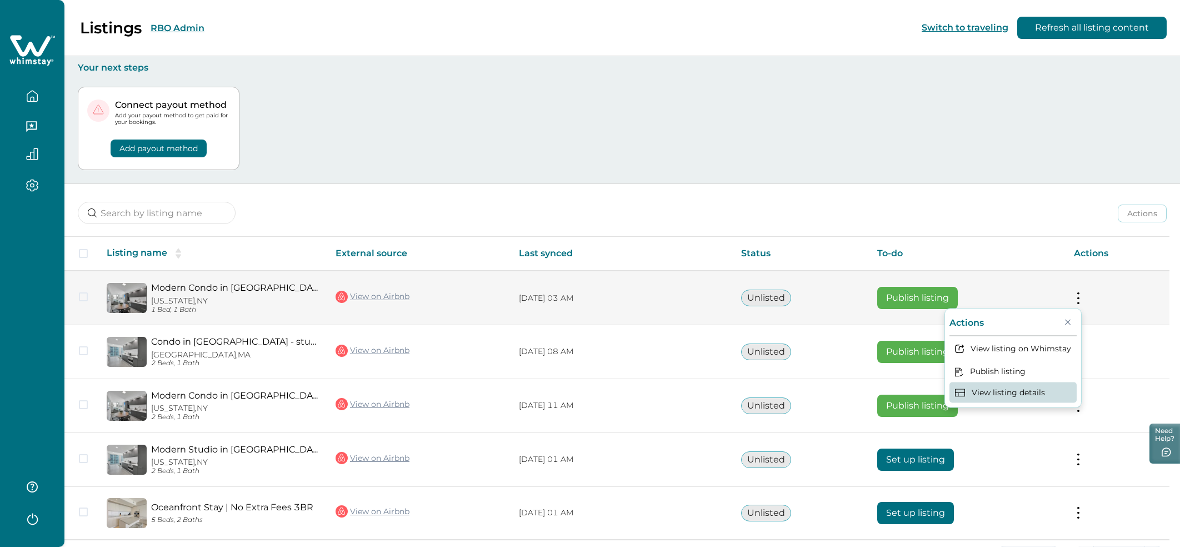
click at [1030, 393] on button "View listing details" at bounding box center [1013, 392] width 127 height 21
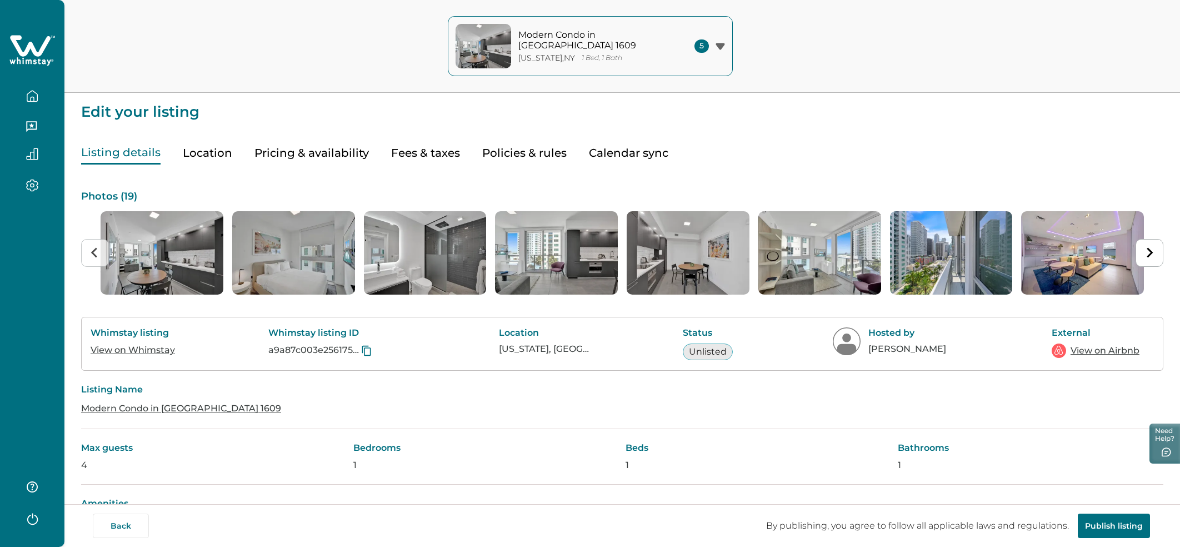
click at [28, 98] on icon "button" at bounding box center [32, 96] width 12 height 12
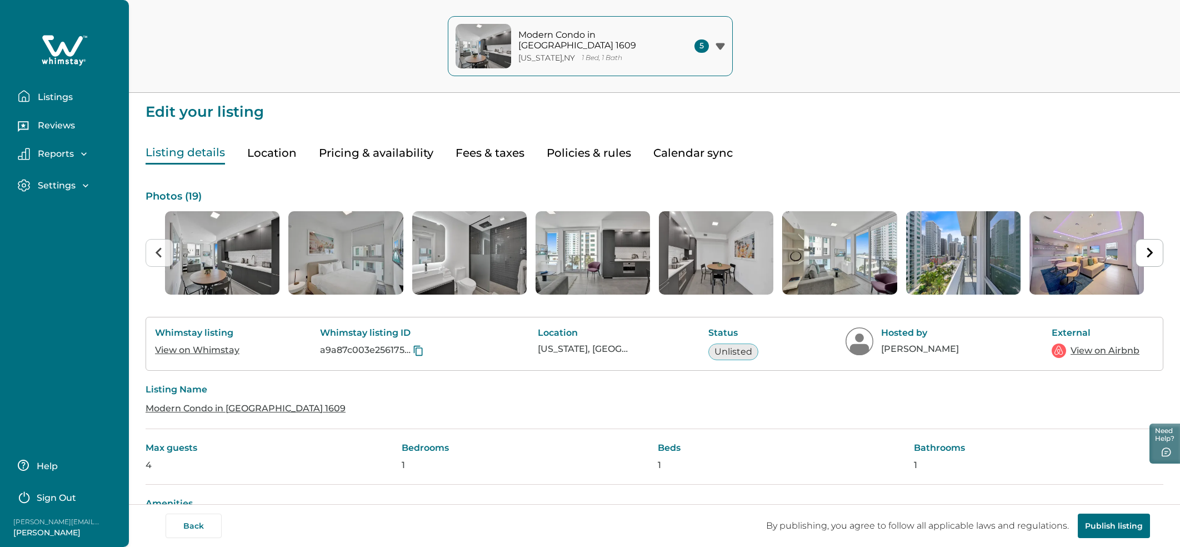
click at [29, 98] on icon "button" at bounding box center [24, 96] width 12 height 12
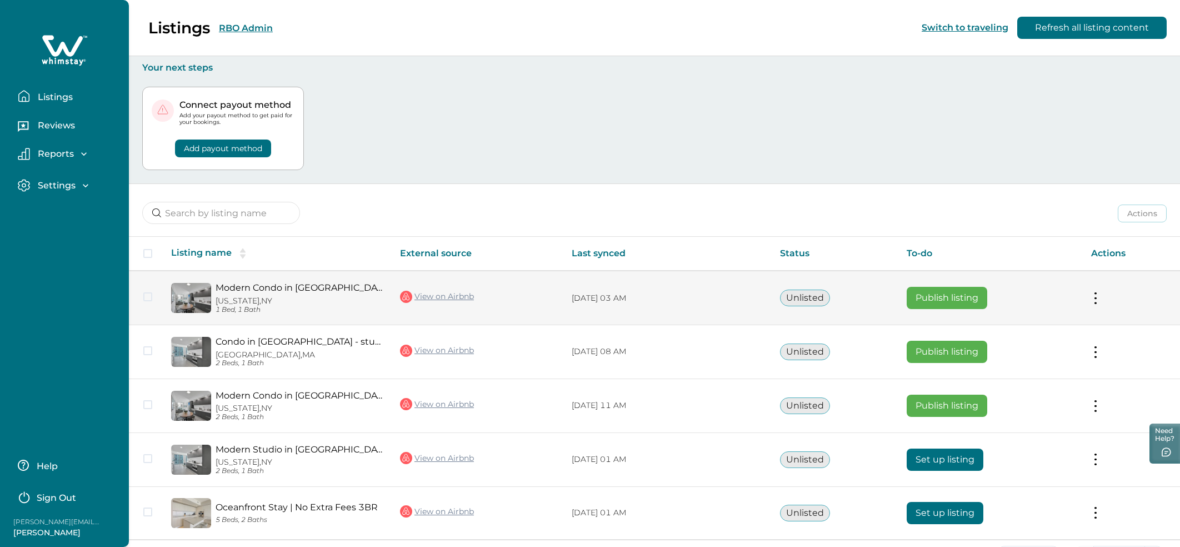
click at [937, 303] on button "Publish listing" at bounding box center [947, 298] width 81 height 22
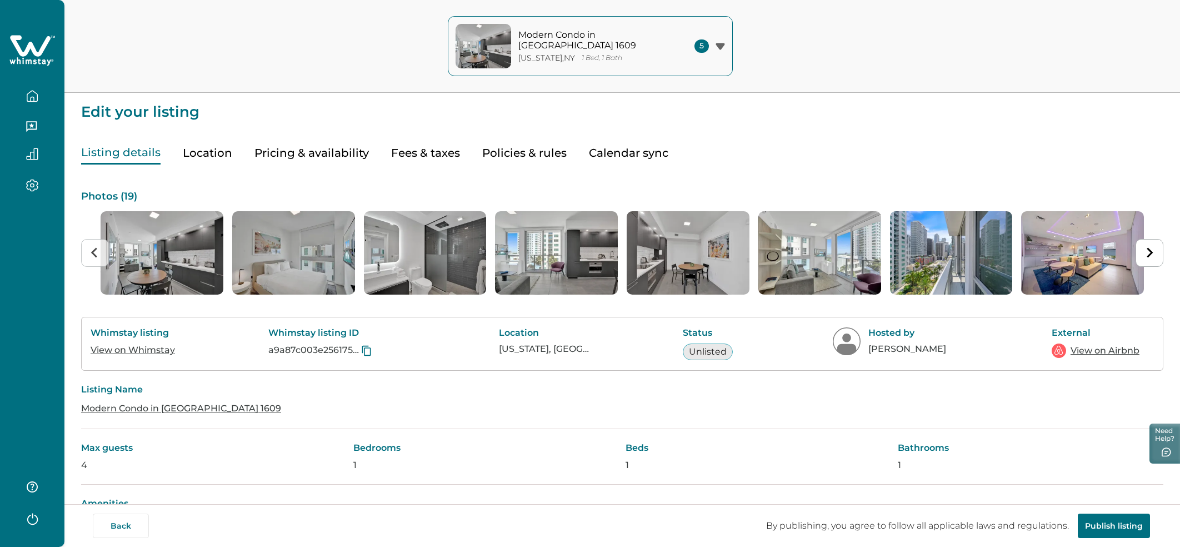
click at [34, 102] on button "button" at bounding box center [32, 96] width 47 height 22
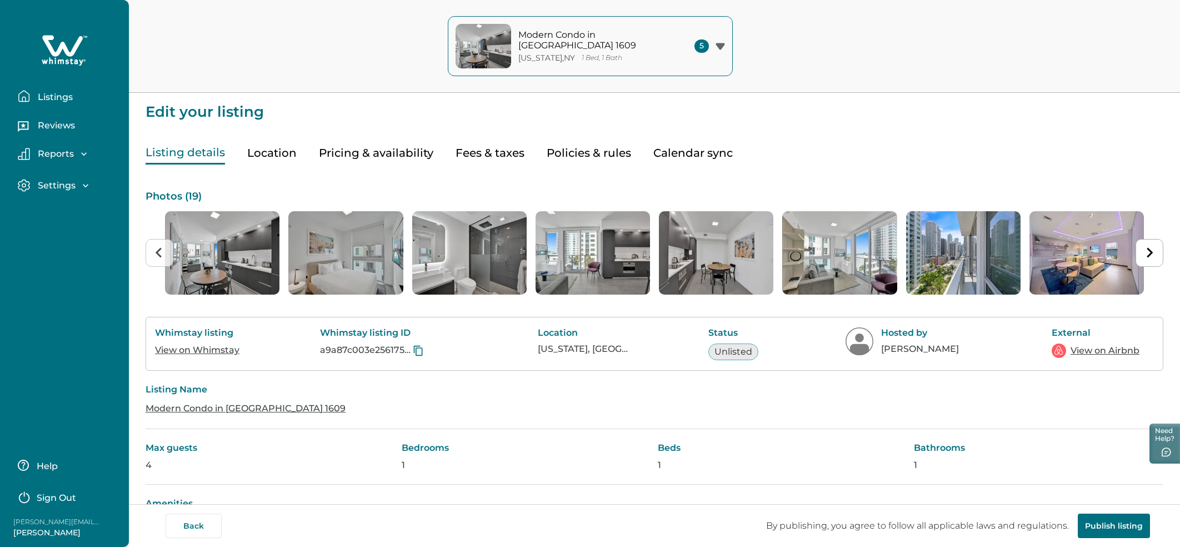
click at [34, 102] on button "Listings" at bounding box center [69, 96] width 102 height 22
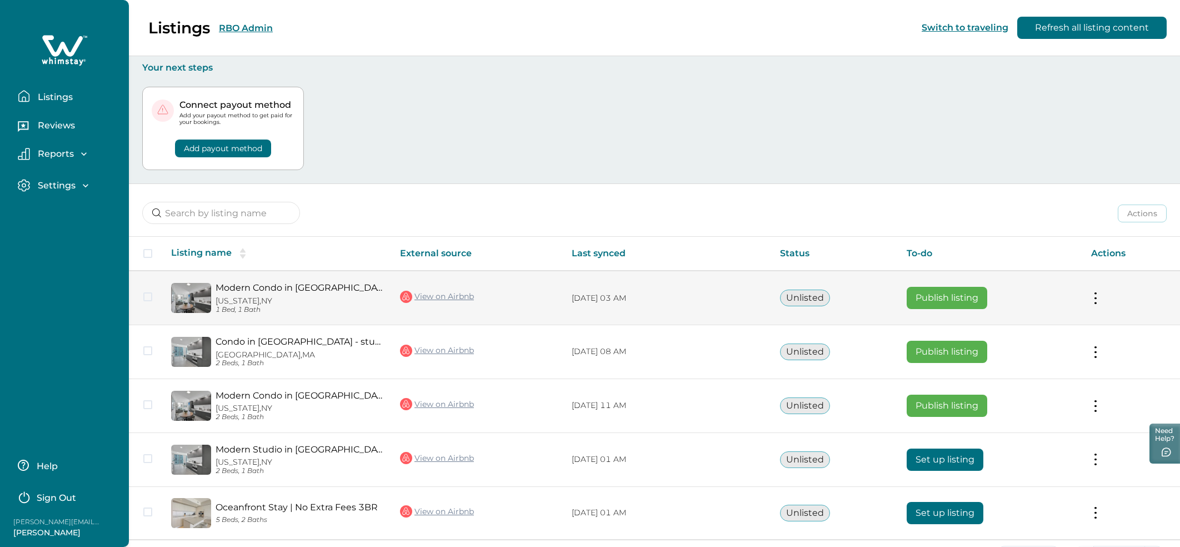
click at [148, 299] on tr "Modern Condo in Downtown Miami 1609 New York, NY 1 Bed, 1 Bath View on Airbnb 1…" at bounding box center [654, 298] width 1051 height 54
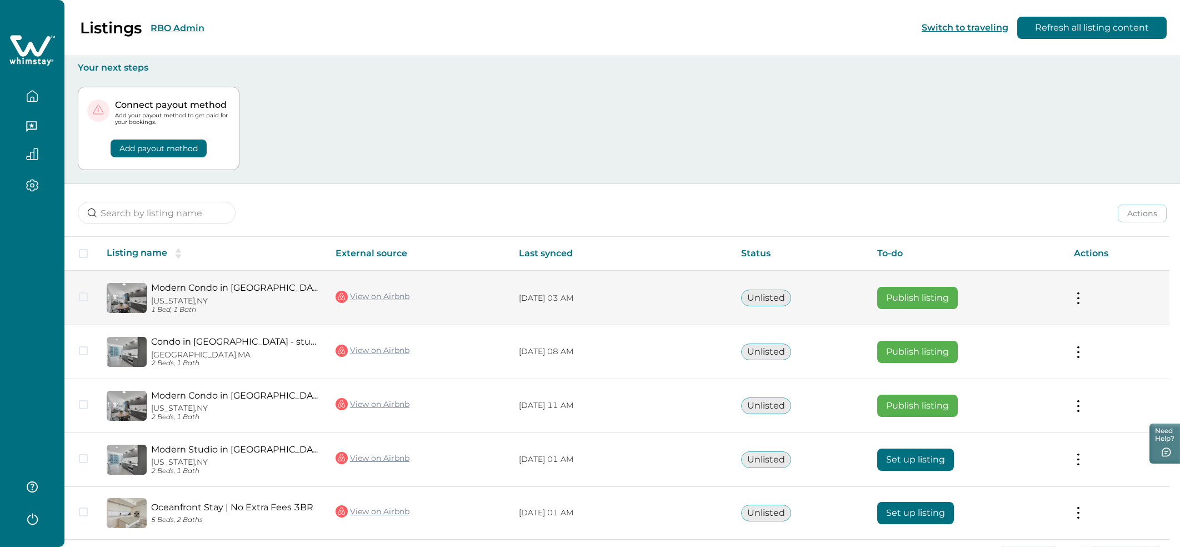
click at [83, 298] on span at bounding box center [83, 296] width 9 height 9
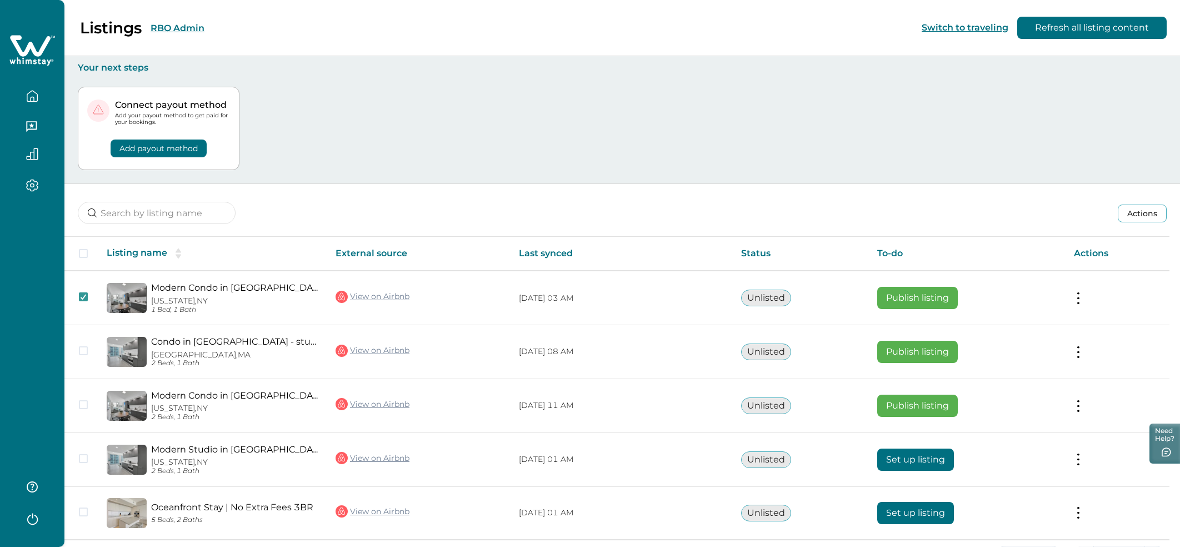
click at [1147, 222] on button "Actions" at bounding box center [1142, 213] width 49 height 18
click at [1040, 203] on div "Actions Actions Publish listing Unlist listing" at bounding box center [622, 204] width 1116 height 41
click at [84, 253] on span at bounding box center [83, 253] width 9 height 9
click at [1132, 206] on button "Actions" at bounding box center [1142, 213] width 49 height 18
click at [1135, 208] on button "Actions" at bounding box center [1142, 213] width 49 height 18
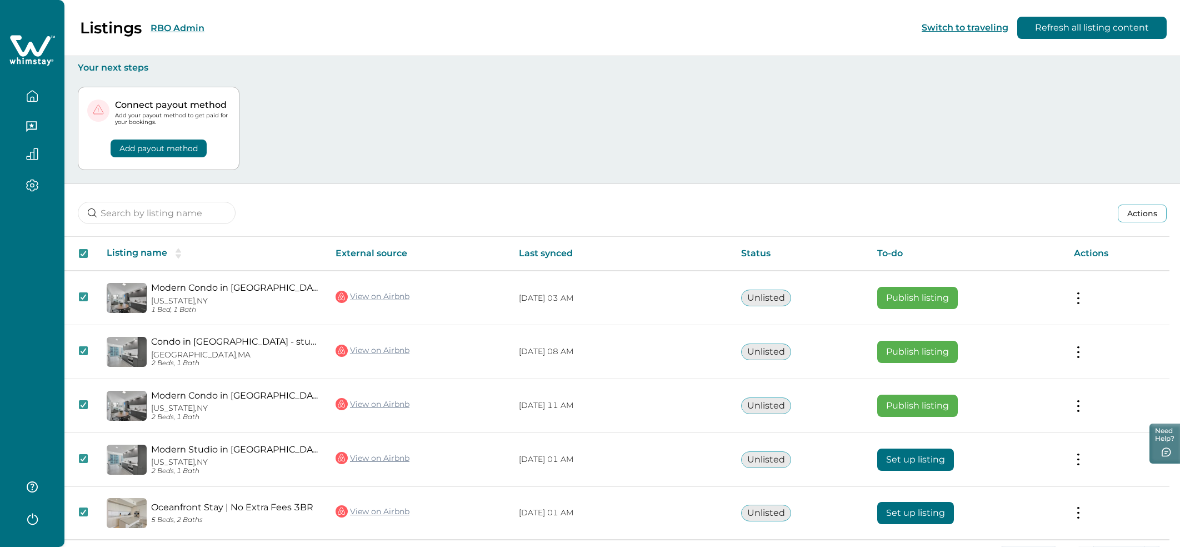
click at [723, 217] on div "Actions Actions Publish listing Unlist listing" at bounding box center [622, 204] width 1116 height 41
click at [84, 255] on icon at bounding box center [83, 254] width 7 height 6
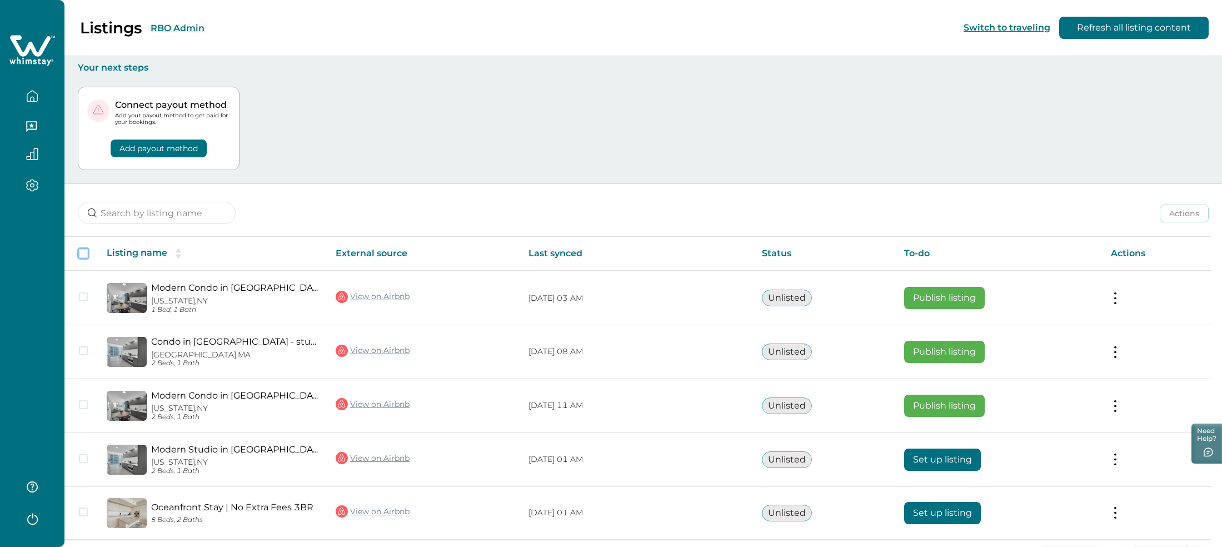
click at [182, 29] on button "RBO Admin" at bounding box center [178, 28] width 54 height 11
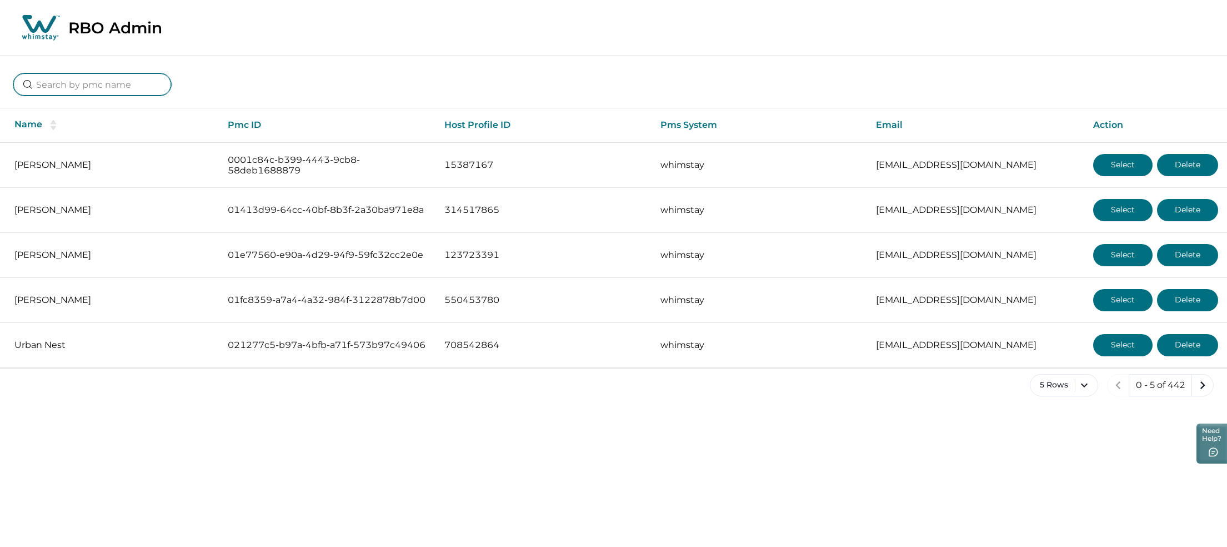
click at [106, 87] on input at bounding box center [92, 84] width 158 height 22
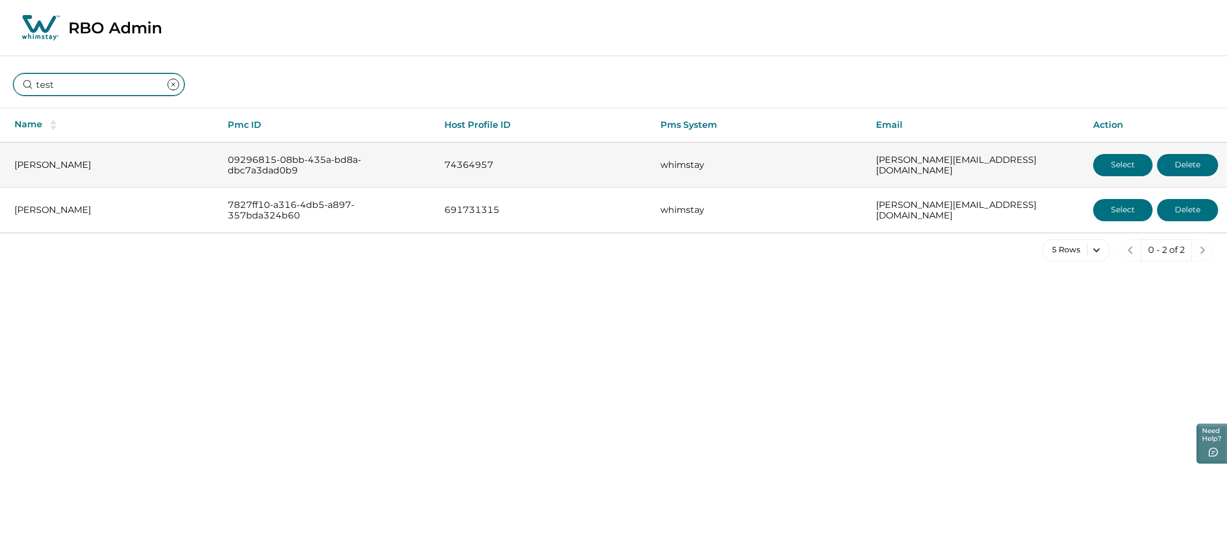
type input "test"
click at [1112, 158] on button "Select" at bounding box center [1122, 165] width 59 height 22
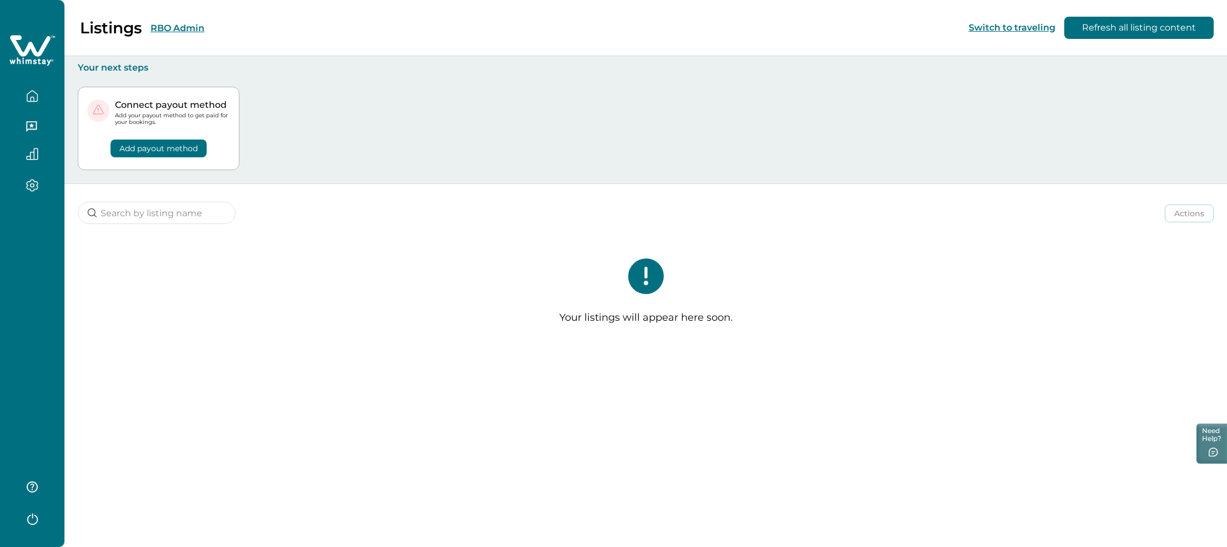
click at [189, 18] on div "Listings RBO Admin" at bounding box center [108, 27] width 191 height 19
click at [189, 24] on button "RBO Admin" at bounding box center [178, 28] width 54 height 11
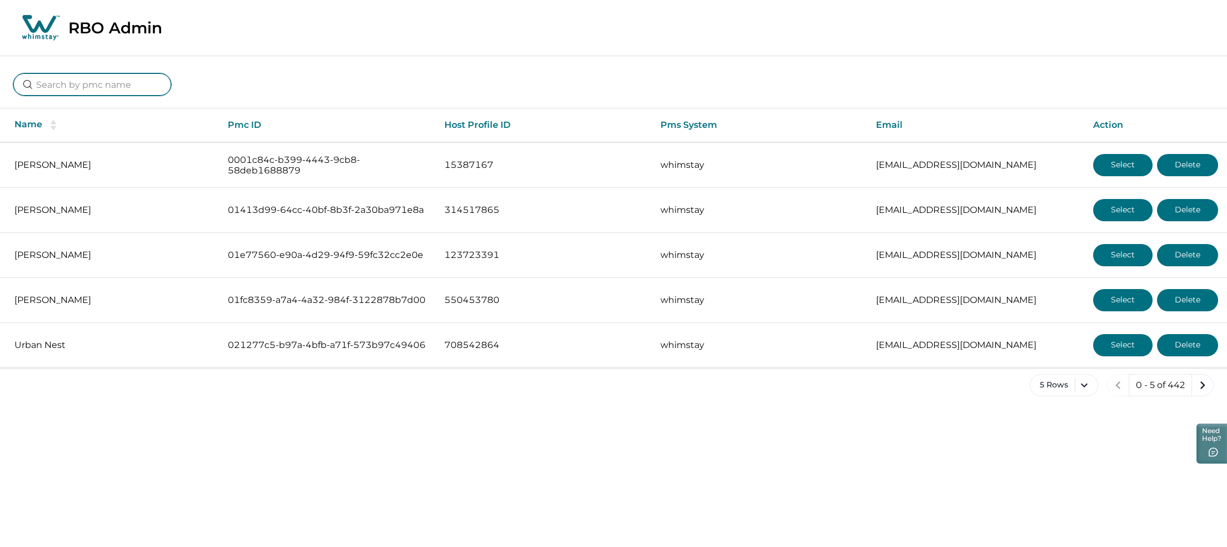
click at [105, 93] on input at bounding box center [92, 84] width 158 height 22
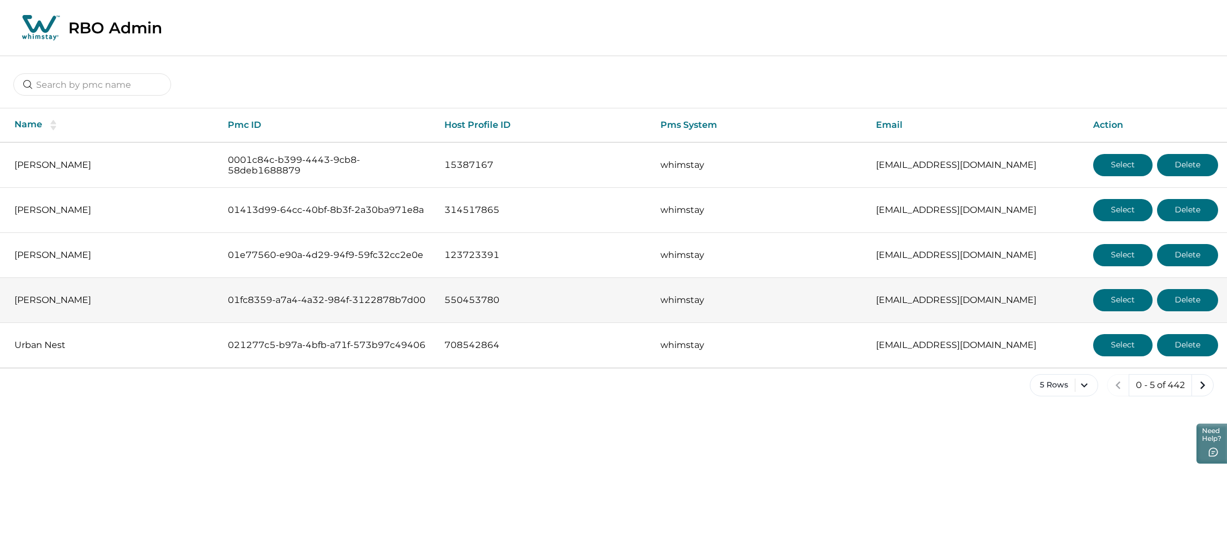
click at [1112, 299] on button "Select" at bounding box center [1122, 300] width 59 height 22
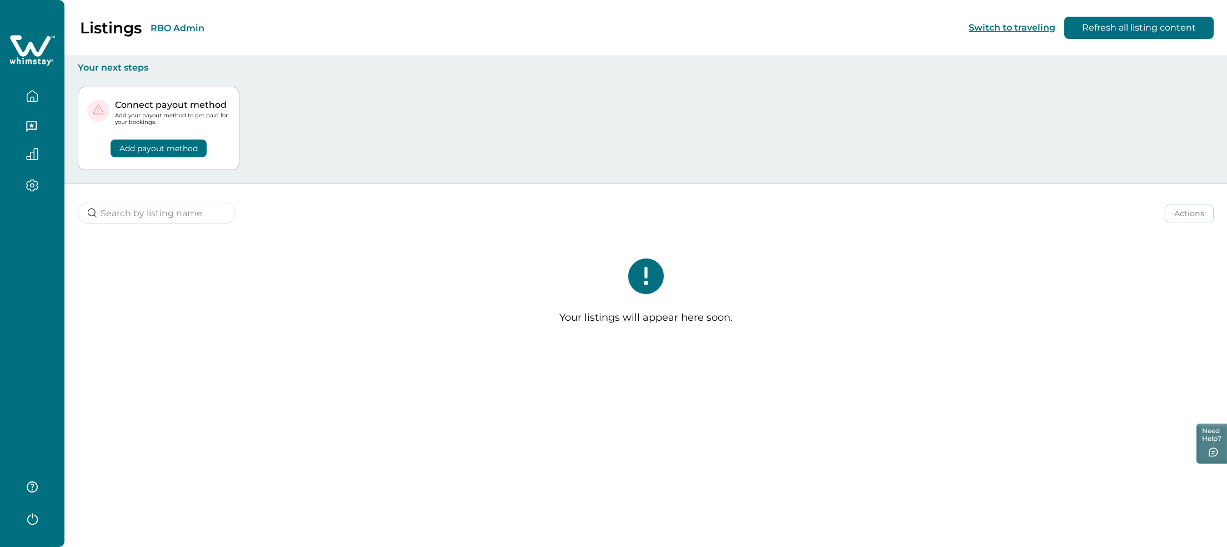
click at [167, 25] on button "RBO Admin" at bounding box center [178, 28] width 54 height 11
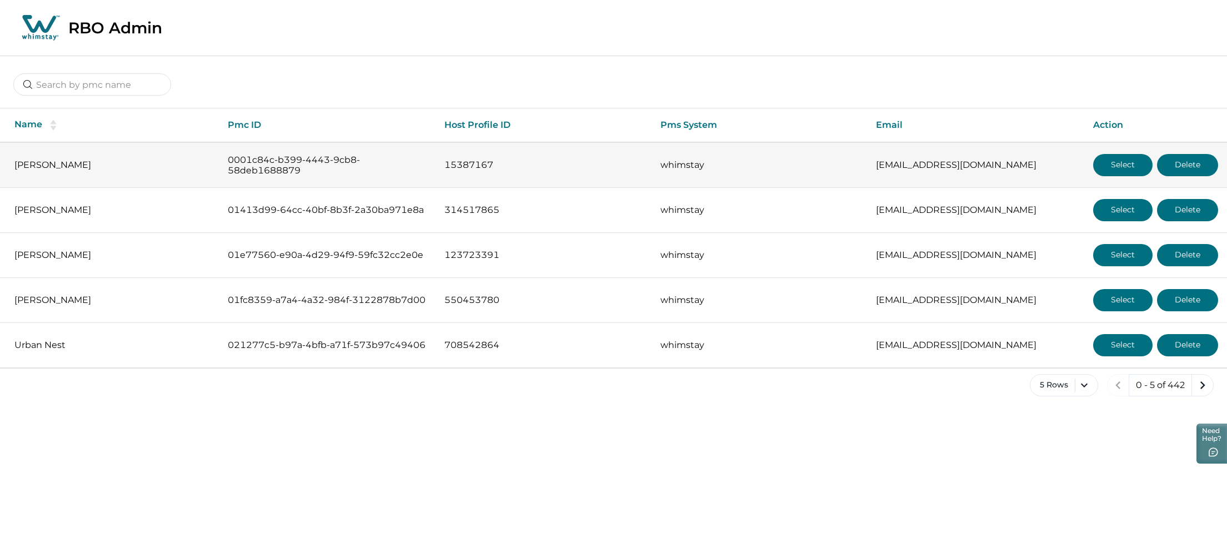
click at [1127, 178] on td "Select Delete" at bounding box center [1156, 165] width 143 height 46
click at [1121, 169] on button "Select" at bounding box center [1122, 165] width 59 height 22
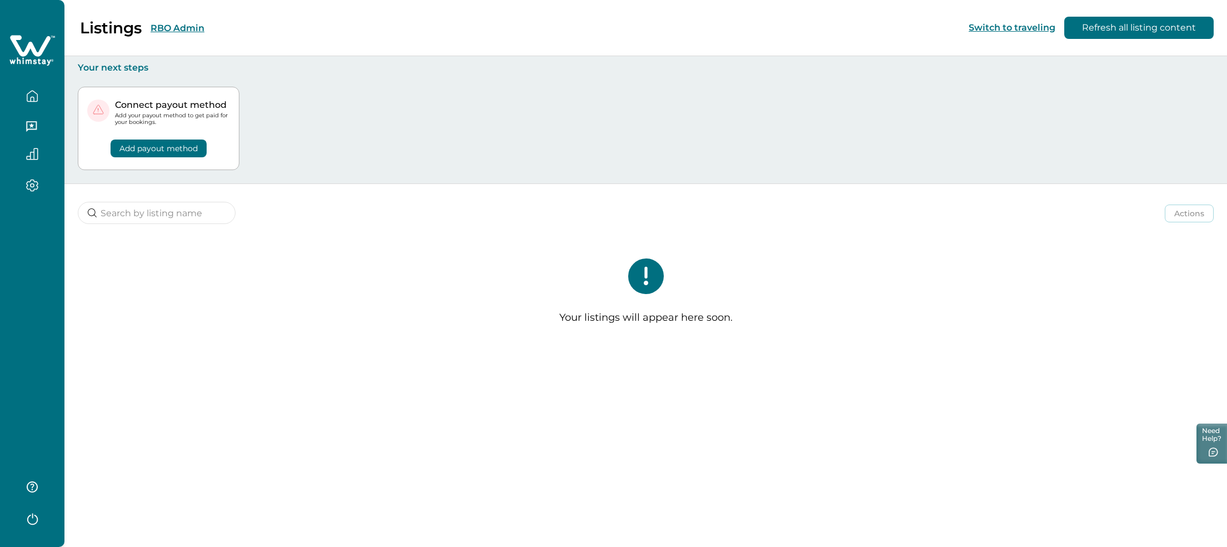
click at [174, 17] on div "Listings RBO Admin Switch to traveling Refresh all listing content" at bounding box center [613, 28] width 1227 height 56
click at [174, 21] on div "Listings RBO Admin" at bounding box center [108, 27] width 191 height 19
click at [174, 24] on button "RBO Admin" at bounding box center [178, 28] width 54 height 11
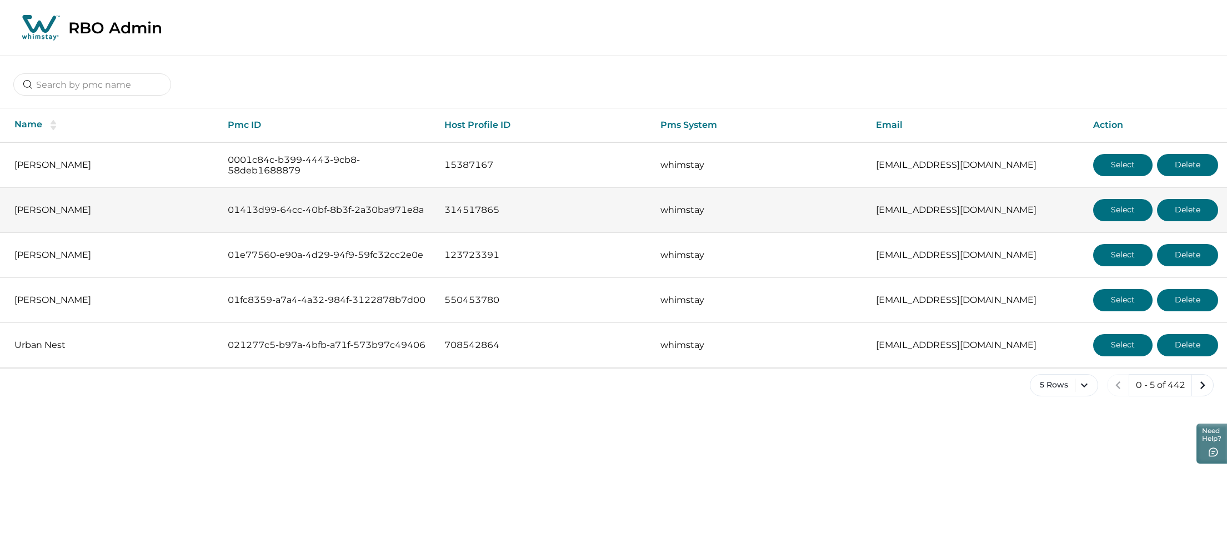
click at [1111, 207] on button "Select" at bounding box center [1122, 210] width 59 height 22
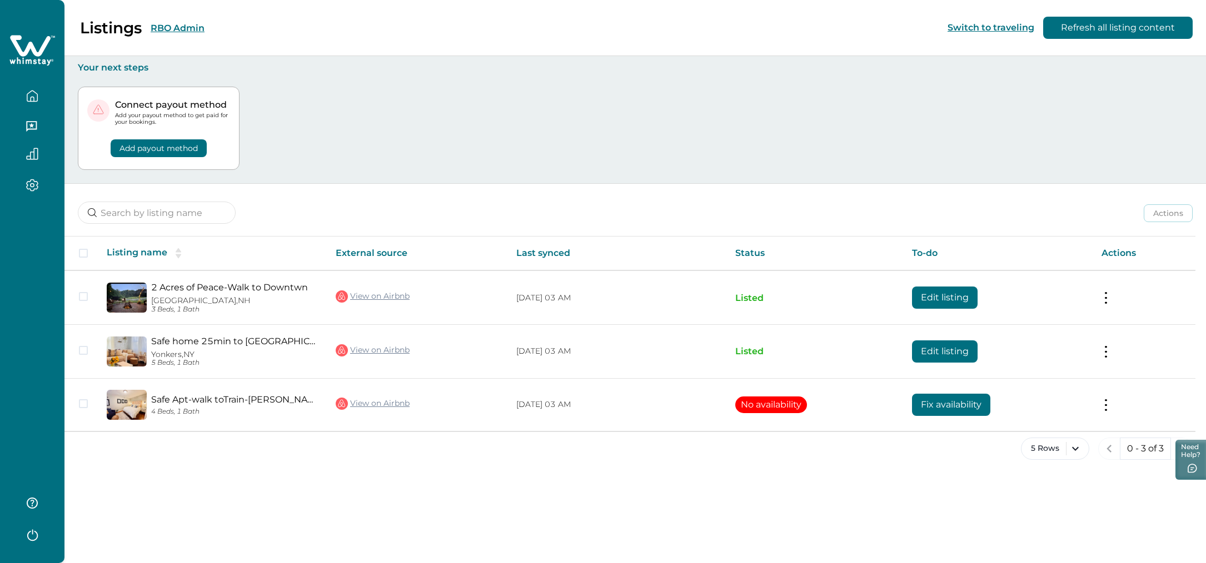
click at [197, 23] on button "RBO Admin" at bounding box center [178, 28] width 54 height 11
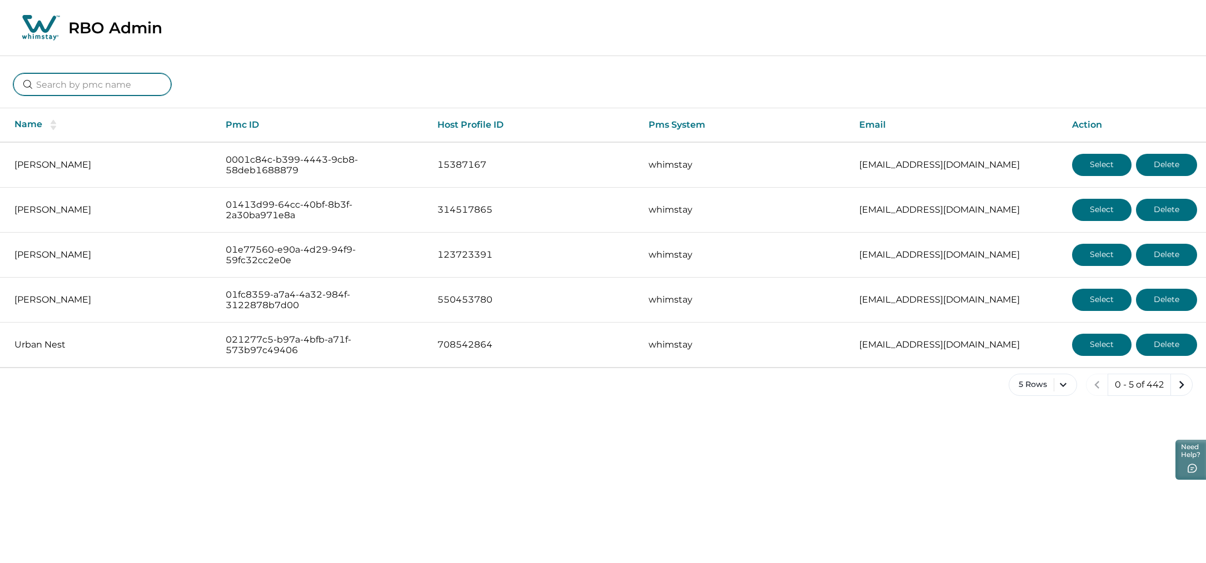
click at [108, 88] on input at bounding box center [92, 84] width 158 height 22
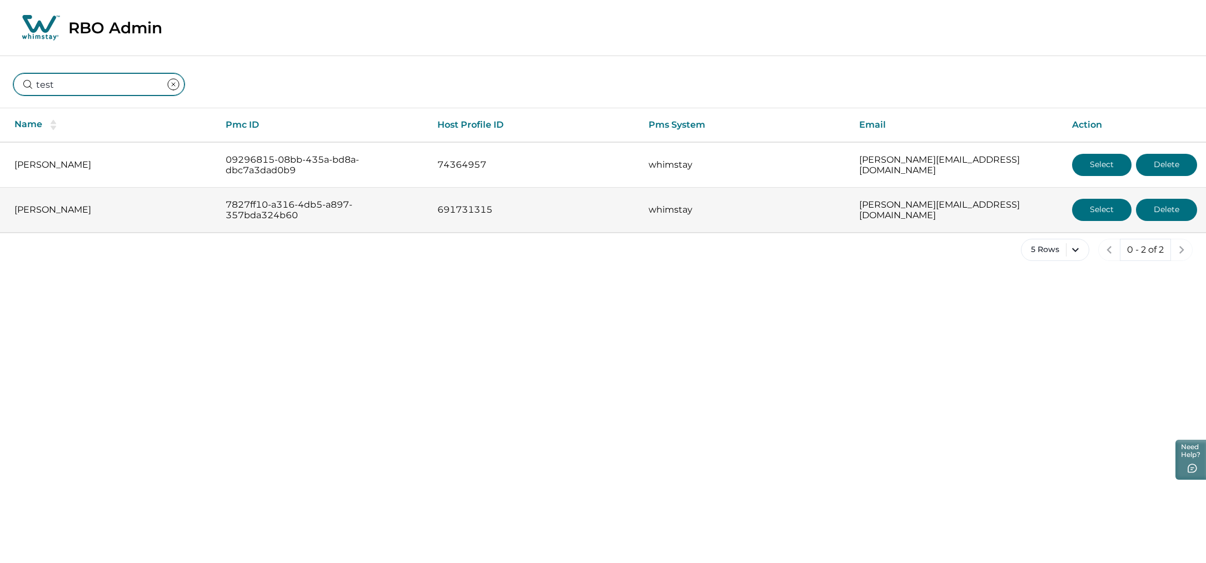
type input "test"
click at [110, 212] on p "Rutvik Butani" at bounding box center [110, 209] width 193 height 11
click at [1092, 216] on button "Select" at bounding box center [1101, 210] width 59 height 22
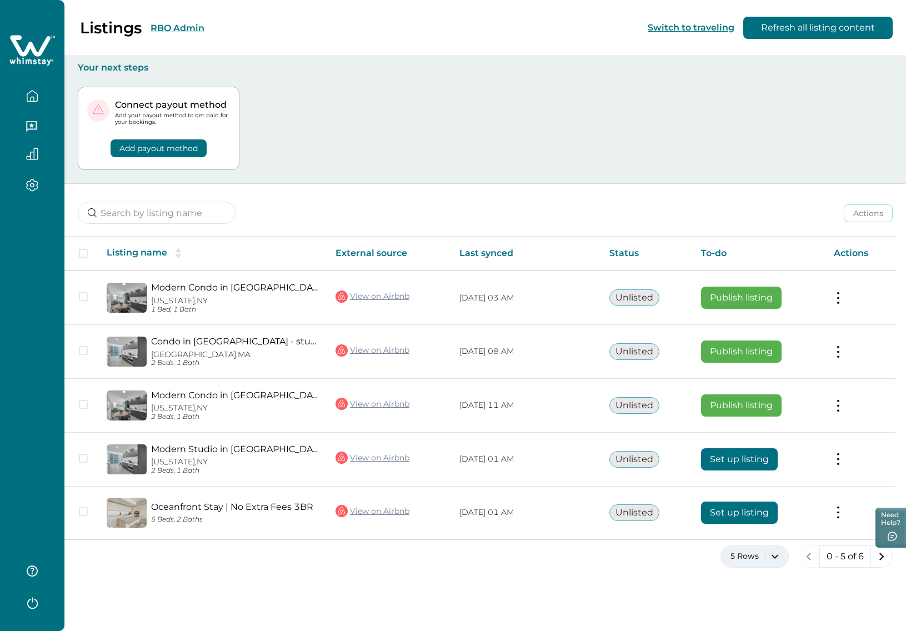
click at [771, 557] on button "5 Rows" at bounding box center [755, 557] width 68 height 22
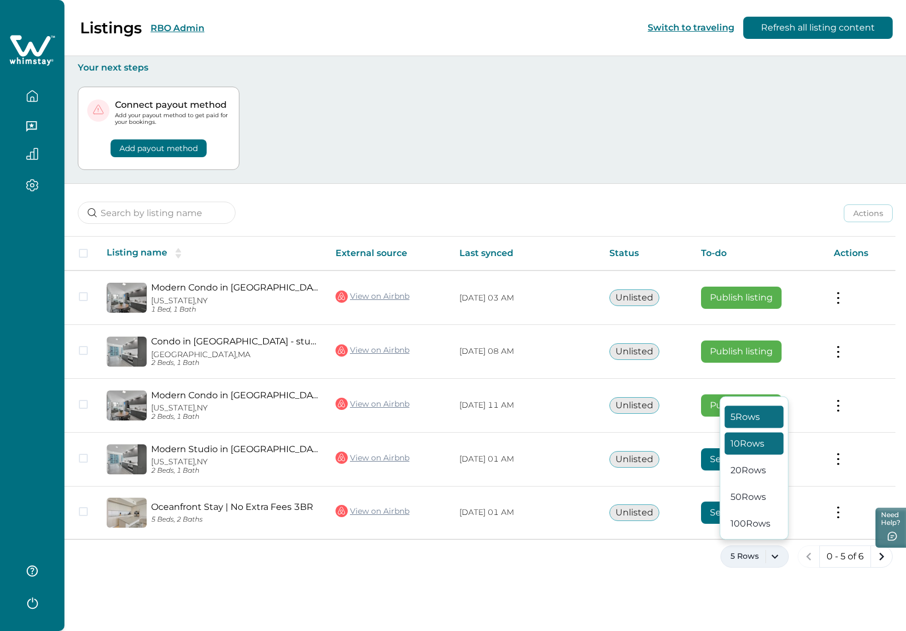
click at [752, 446] on button "10 Rows" at bounding box center [754, 444] width 59 height 22
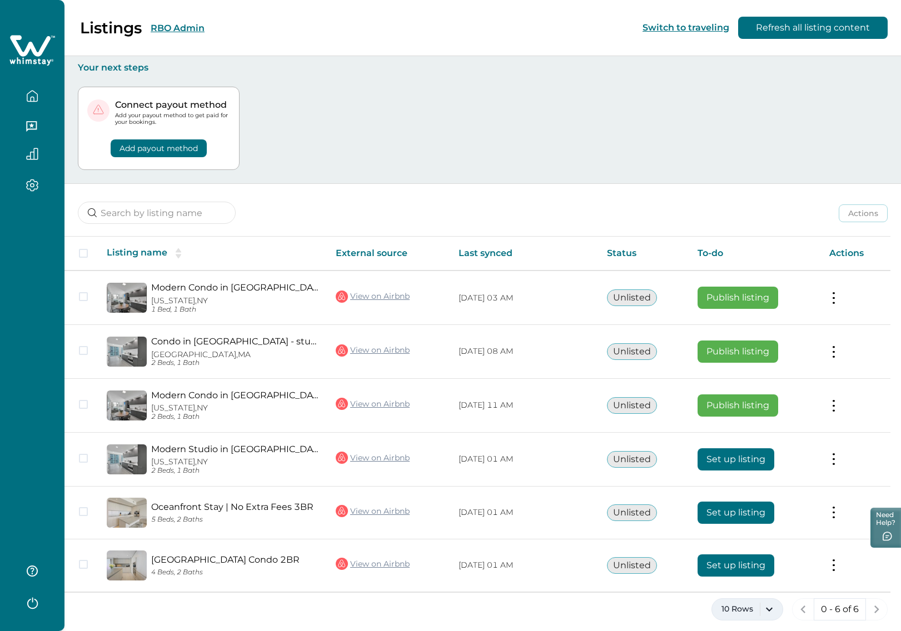
click at [742, 605] on button "10 Rows" at bounding box center [747, 609] width 72 height 22
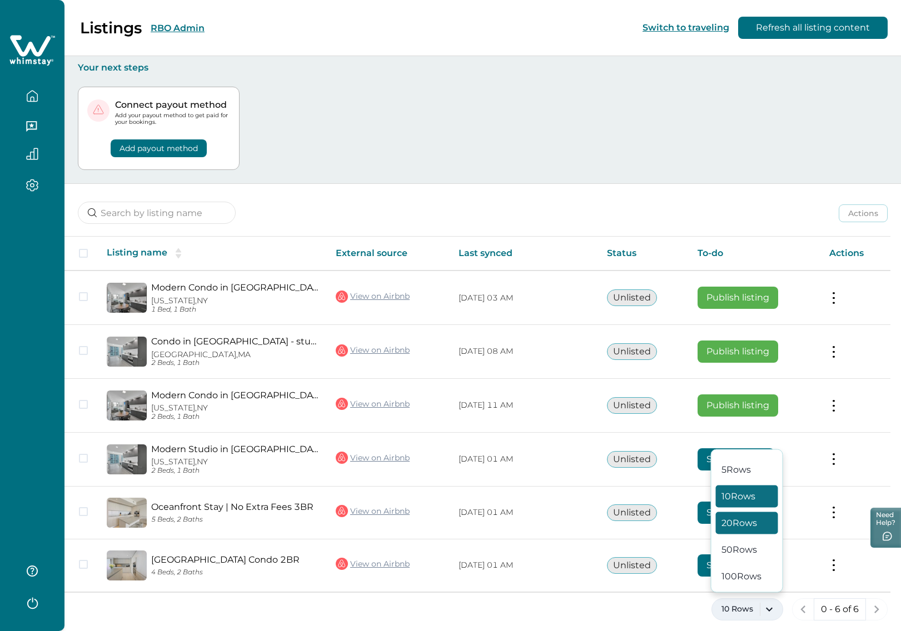
click at [754, 522] on button "20 Rows" at bounding box center [747, 523] width 62 height 22
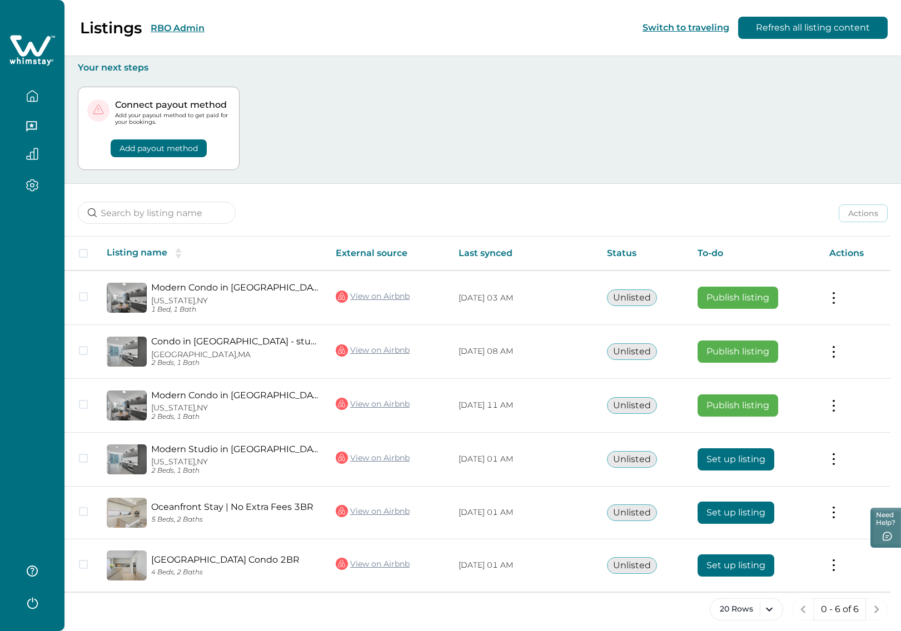
click at [652, 616] on div "20 Rows 0 - 6 of 6" at bounding box center [482, 618] width 836 height 40
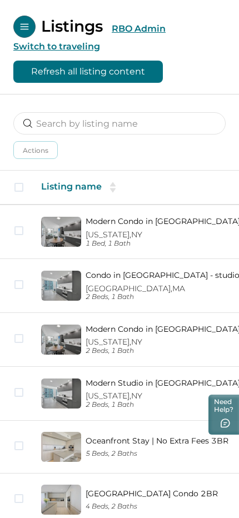
scroll to position [156, 0]
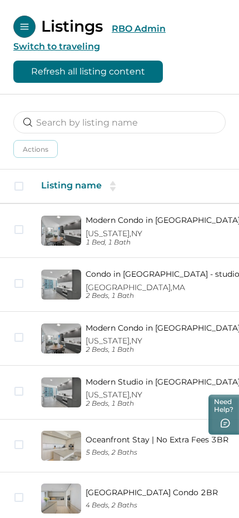
click at [176, 181] on th "Listing name" at bounding box center [177, 186] width 291 height 34
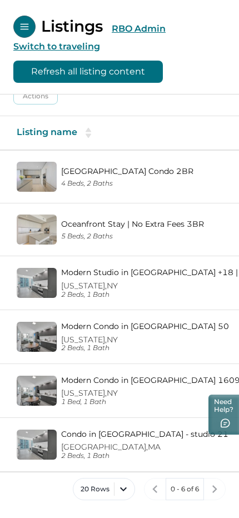
scroll to position [0, 0]
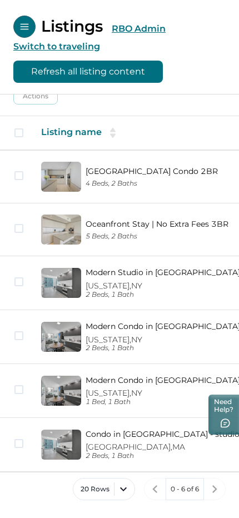
click at [25, 17] on button "Open Menu" at bounding box center [24, 27] width 22 height 22
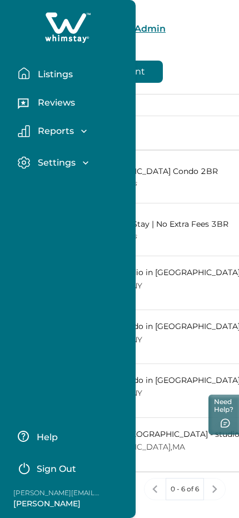
click at [227, 62] on div "Listings RBO Admin Switch to traveling Refresh all listing content" at bounding box center [119, 47] width 239 height 94
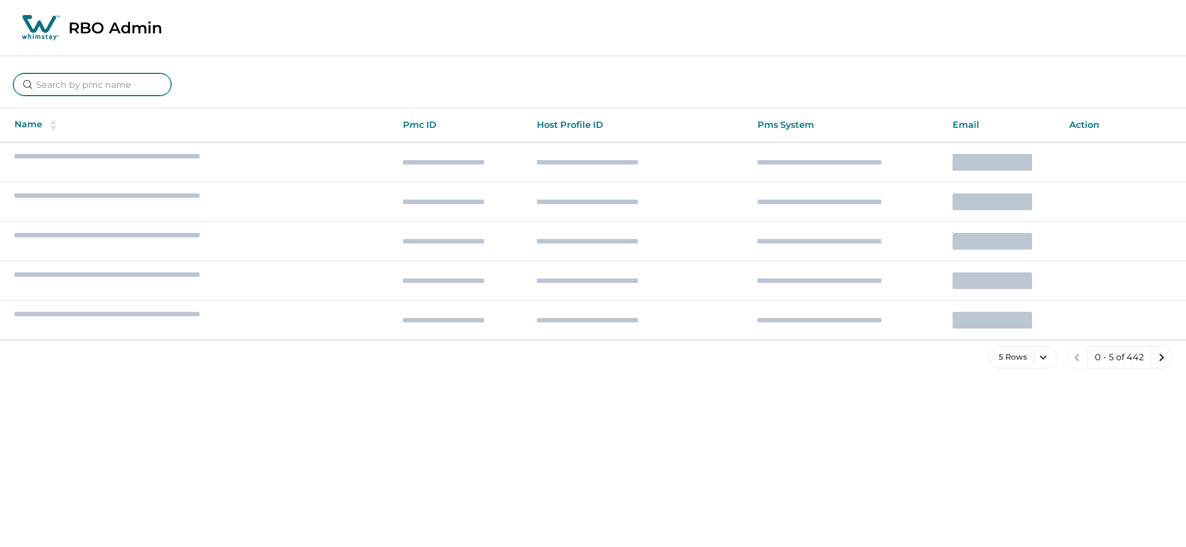
click at [103, 79] on input at bounding box center [92, 84] width 158 height 22
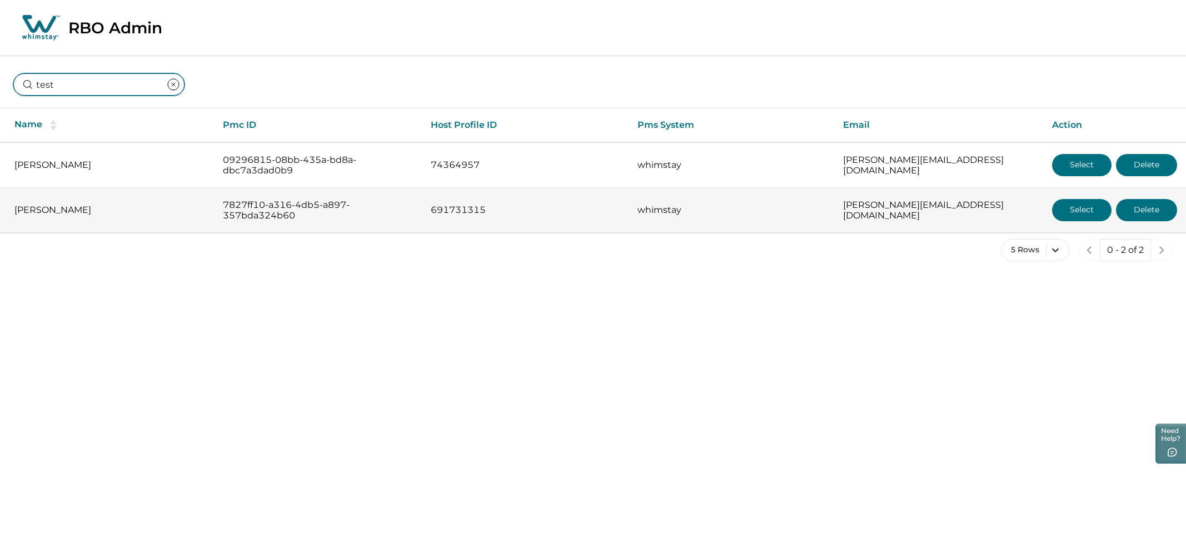
type input "test"
click at [1080, 211] on button "Select" at bounding box center [1081, 210] width 59 height 22
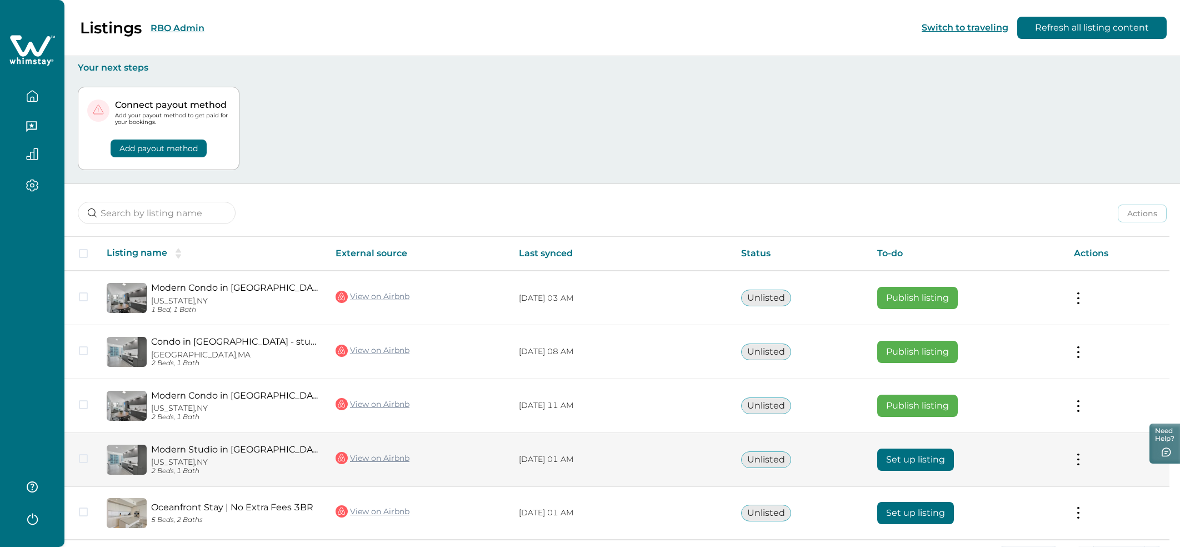
click at [918, 462] on button "Set up listing" at bounding box center [915, 459] width 77 height 22
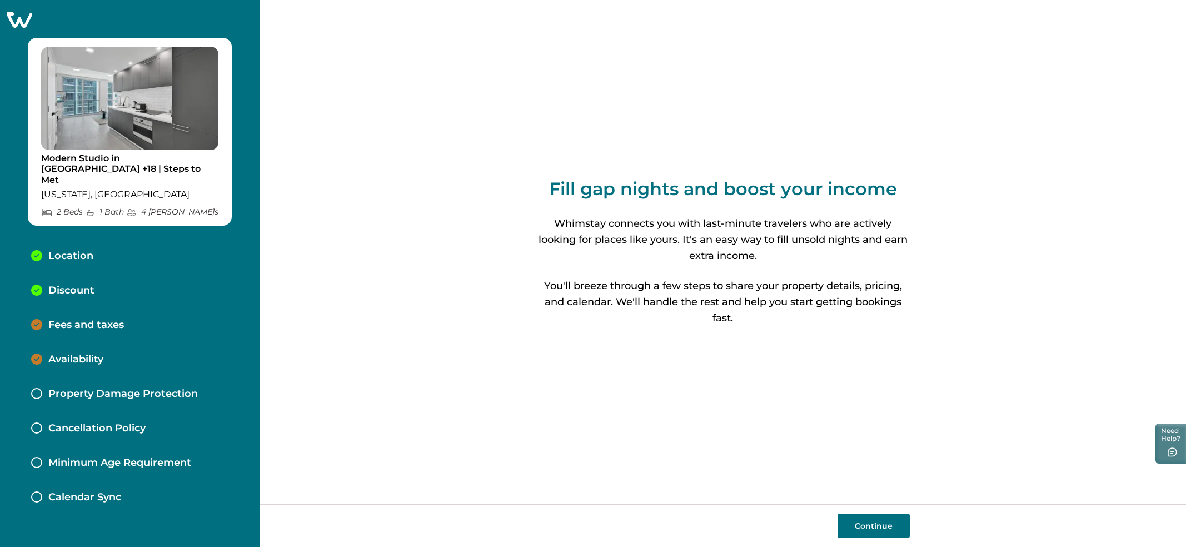
click at [89, 284] on p "Discount" at bounding box center [71, 290] width 46 height 12
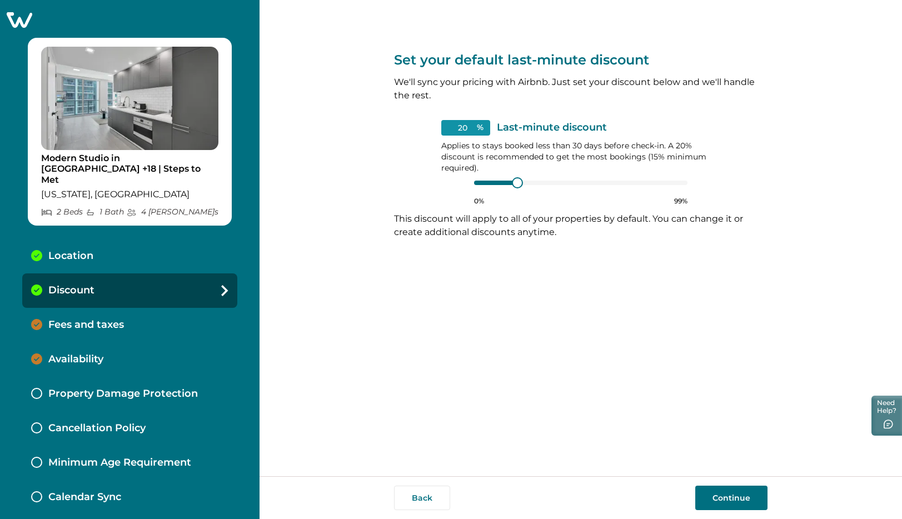
click at [614, 276] on div "Set your default last-minute discount We'll sync your pricing with Airbnb. Just…" at bounding box center [580, 238] width 373 height 476
click at [711, 281] on div "Set your default last-minute discount We'll sync your pricing with Airbnb. Just…" at bounding box center [580, 238] width 373 height 476
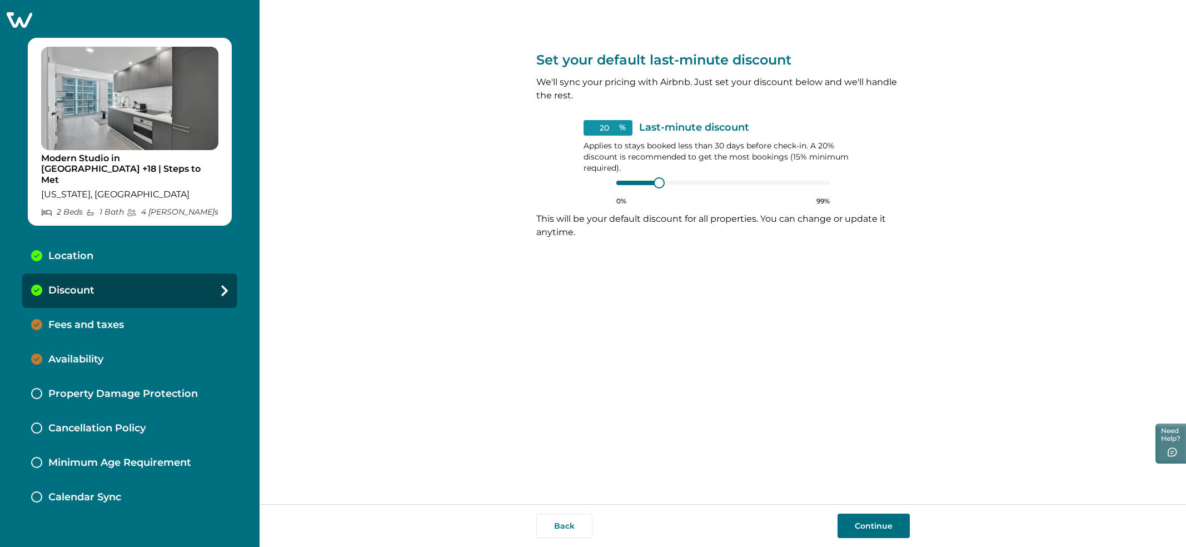
click at [164, 317] on div "Fees and taxes" at bounding box center [129, 325] width 215 height 34
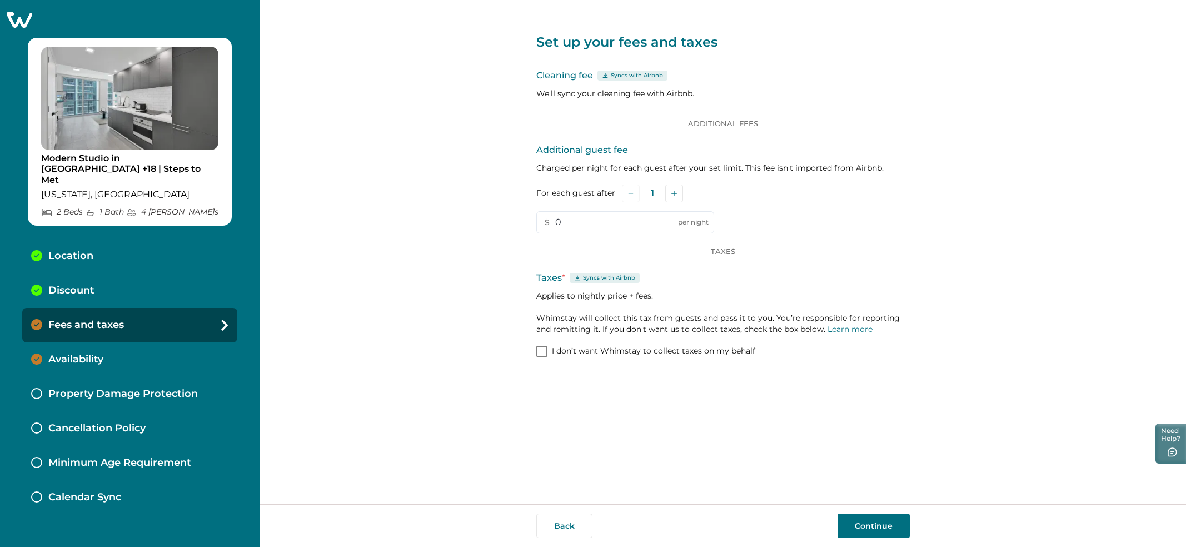
click at [164, 342] on div "Availability" at bounding box center [129, 359] width 215 height 34
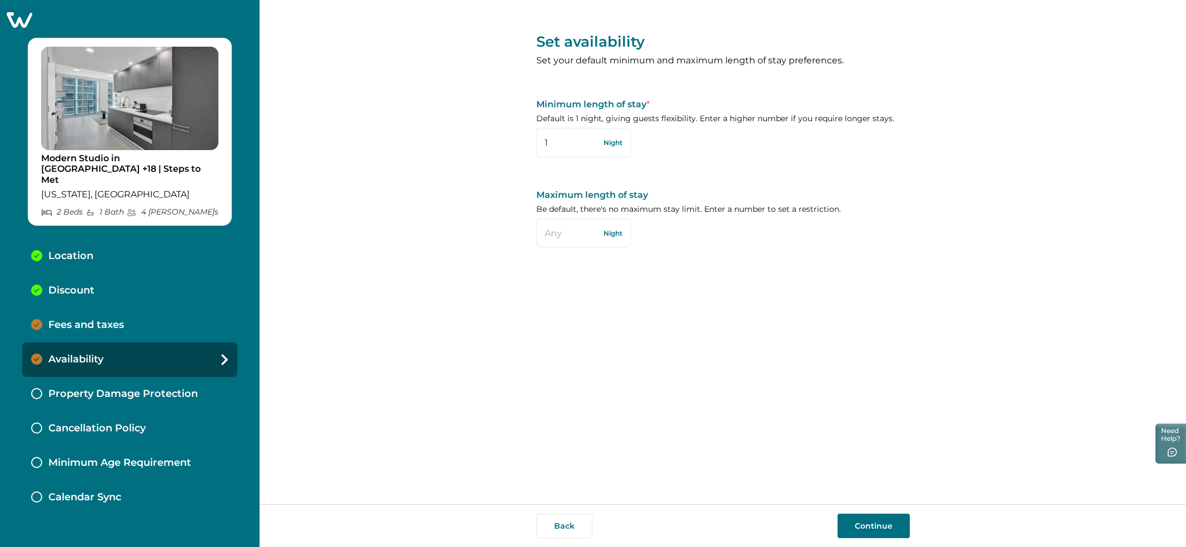
click at [164, 377] on div "Property Damage Protection" at bounding box center [129, 394] width 215 height 34
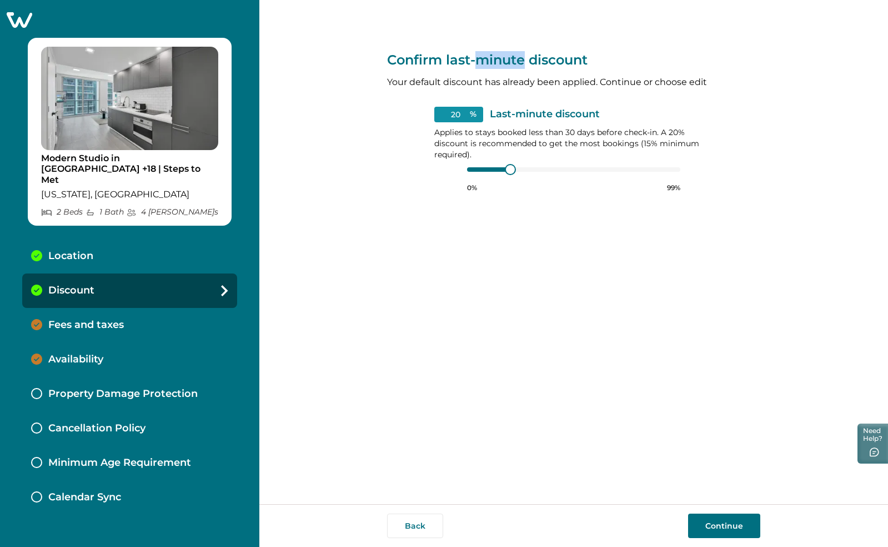
click at [508, 62] on p "Confirm last-minute discount" at bounding box center [573, 60] width 373 height 18
copy p "Confirm last-minute discount"
click at [505, 84] on p "Your default discount has already been applied. Continue or choose edit" at bounding box center [573, 82] width 373 height 13
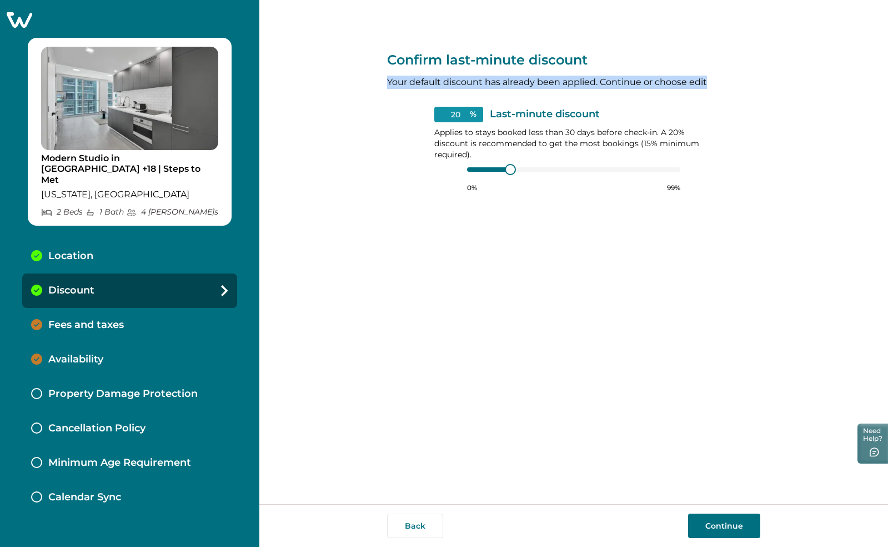
click at [505, 84] on p "Your default discount has already been applied. Continue or choose edit" at bounding box center [573, 82] width 373 height 13
copy p "Your default discount has already been applied. Continue or choose edit"
click at [680, 164] on div "0% 99%" at bounding box center [573, 178] width 213 height 28
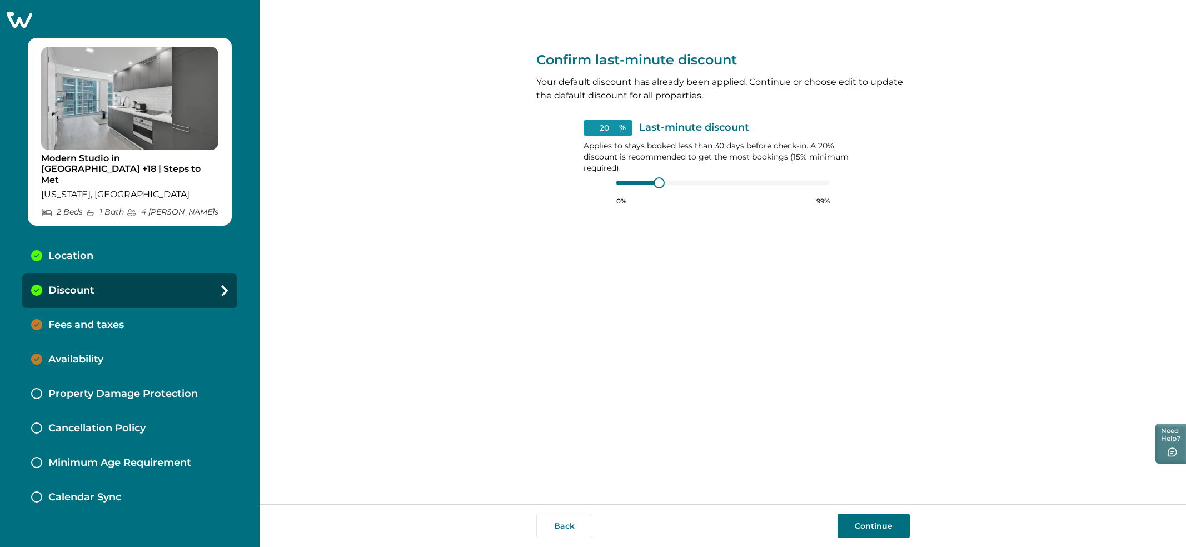
click at [438, 218] on div "Confirm last-minute discount Your default discount has already been applied. Co…" at bounding box center [722, 252] width 926 height 504
click at [890, 431] on div "Confirm last-minute discount Your default discount has already been applied. Co…" at bounding box center [722, 252] width 373 height 504
click at [535, 245] on div "Confirm last-minute discount Your default discount has already been applied. Co…" at bounding box center [722, 252] width 926 height 504
click at [798, 462] on div "Confirm last-minute discount Your default discount has already been applied. Co…" at bounding box center [722, 252] width 373 height 504
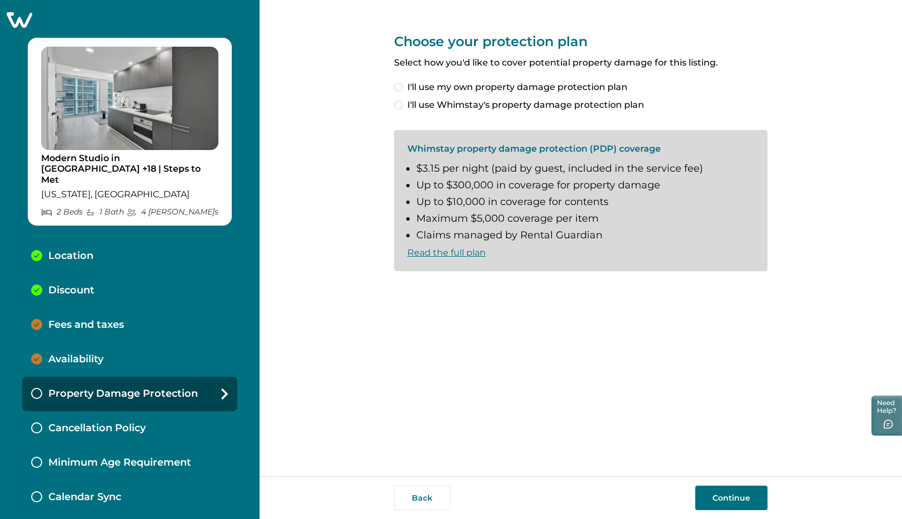
click at [895, 83] on div "Choose your protection plan Select how you'd like to cover potential property d…" at bounding box center [580, 238] width 642 height 476
click at [572, 58] on p "Select how you'd like to cover potential property damage for this listing." at bounding box center [580, 62] width 373 height 11
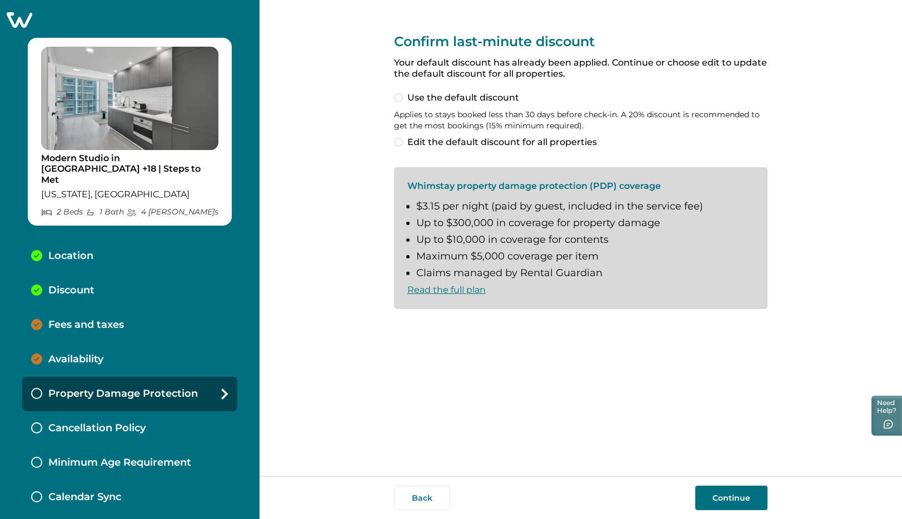
click at [839, 151] on div "Confirm last-minute discount Your default discount has already been applied. Co…" at bounding box center [580, 238] width 642 height 476
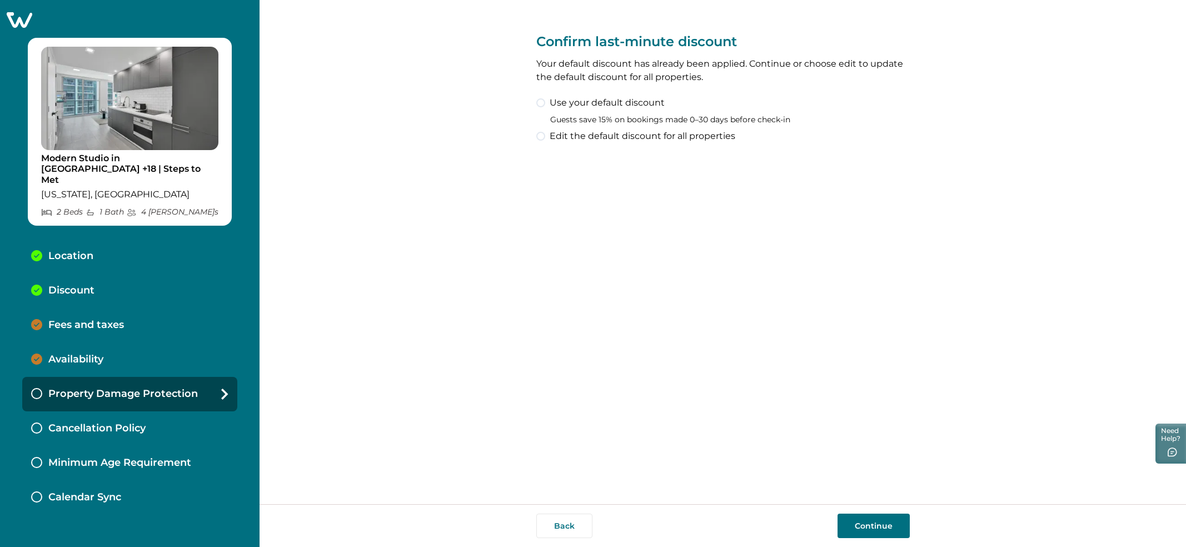
click at [686, 71] on p "Your default discount has already been applied. Continue or choose edit to upda…" at bounding box center [722, 70] width 373 height 27
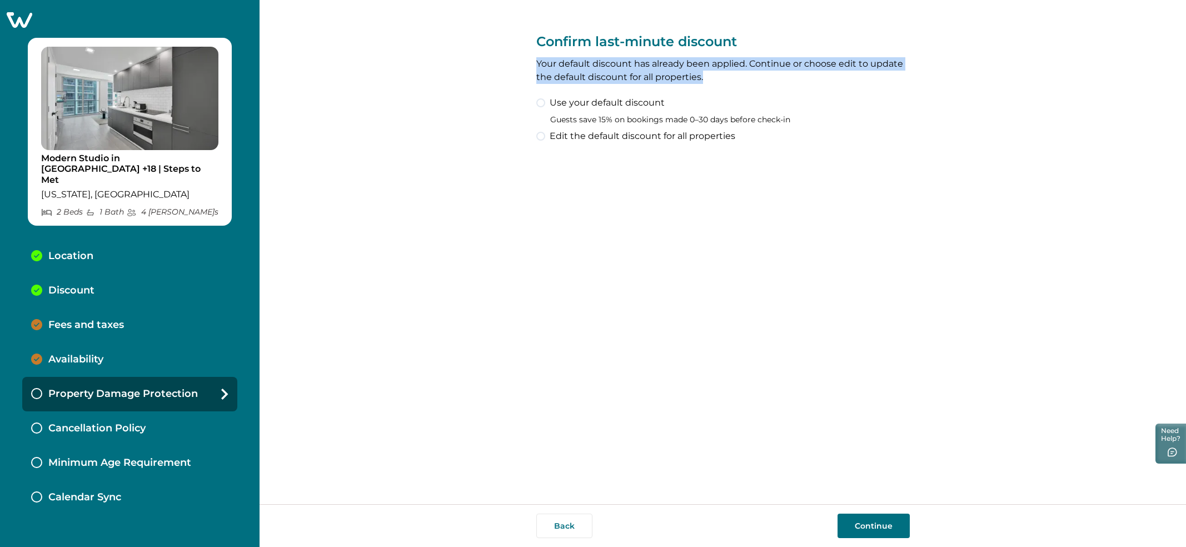
click at [686, 71] on p "Your default discount has already been applied. Continue or choose edit to upda…" at bounding box center [722, 70] width 373 height 27
copy p "Your default discount has already been applied. Continue or choose edit to upda…"
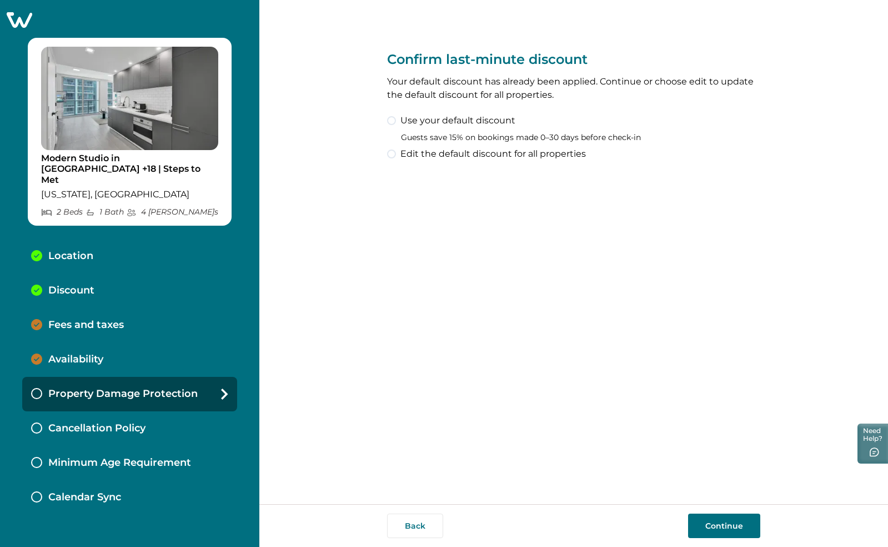
click at [648, 376] on div "Confirm last-minute discount Your default discount has already been applied. Co…" at bounding box center [573, 252] width 373 height 504
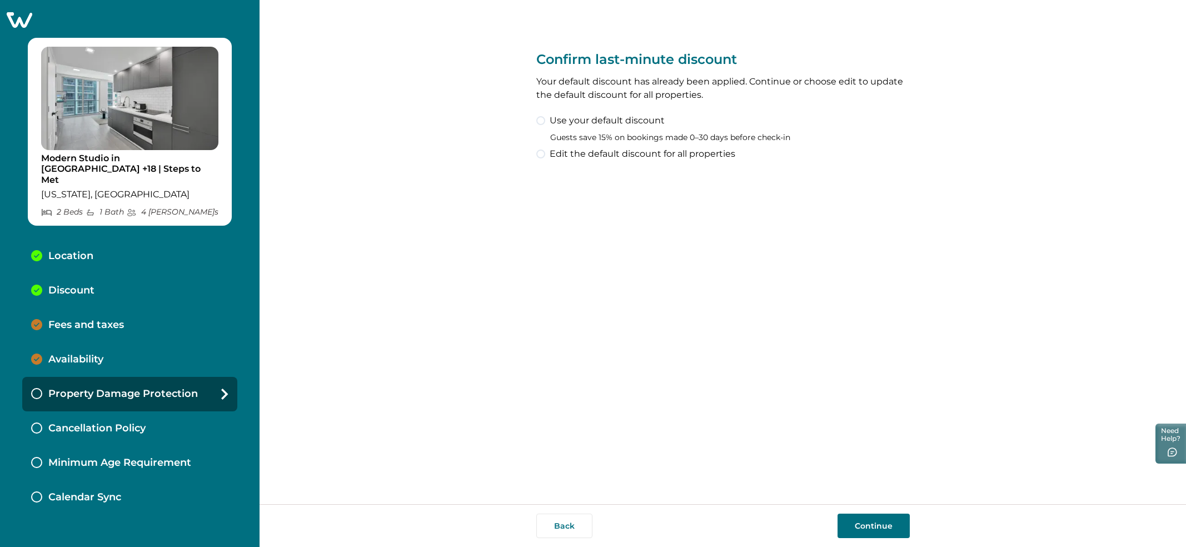
click at [839, 292] on div "Confirm last-minute discount Your default discount has already been applied. Co…" at bounding box center [722, 252] width 373 height 504
click at [540, 122] on span at bounding box center [540, 120] width 9 height 9
click at [539, 152] on span at bounding box center [540, 153] width 9 height 9
click at [864, 353] on div "Confirm last-minute discount Your default discount has already been applied. Co…" at bounding box center [722, 252] width 373 height 504
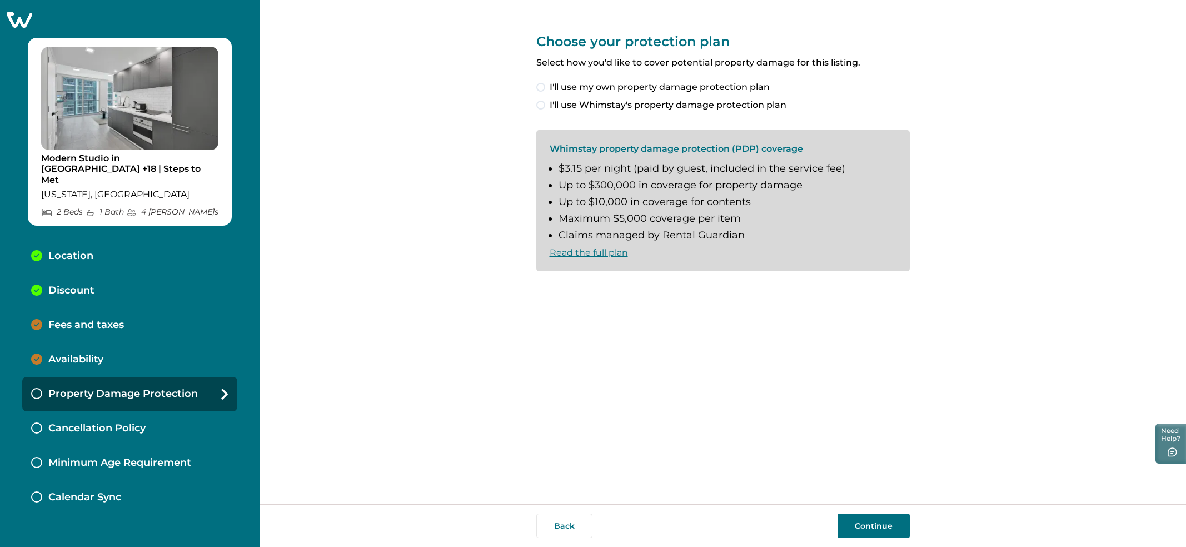
click at [134, 422] on p "Cancellation Policy" at bounding box center [96, 428] width 97 height 12
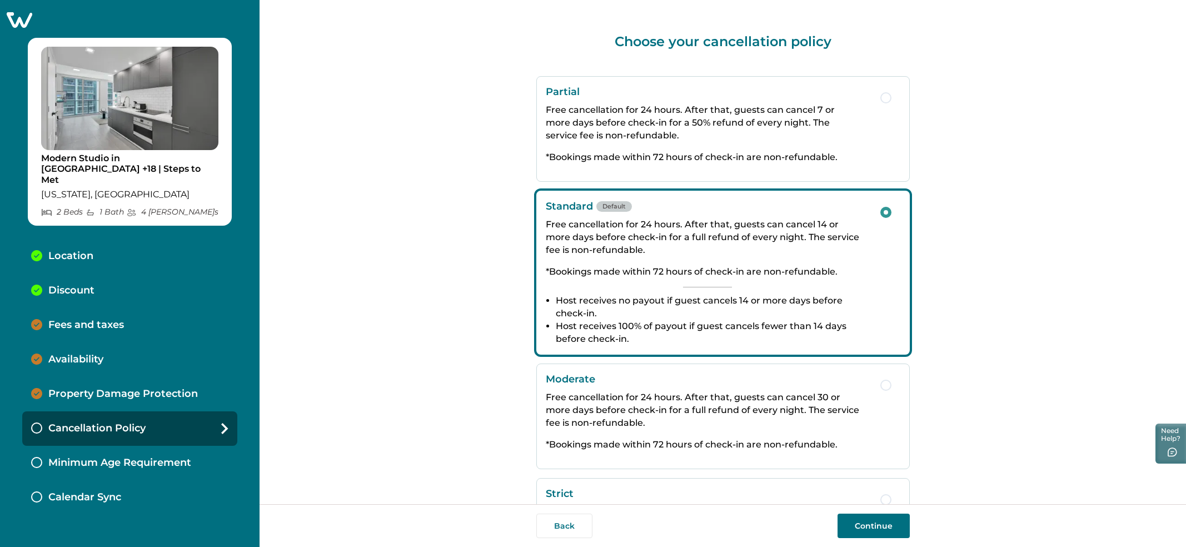
click at [146, 446] on div "Minimum Age Requirement" at bounding box center [129, 463] width 215 height 34
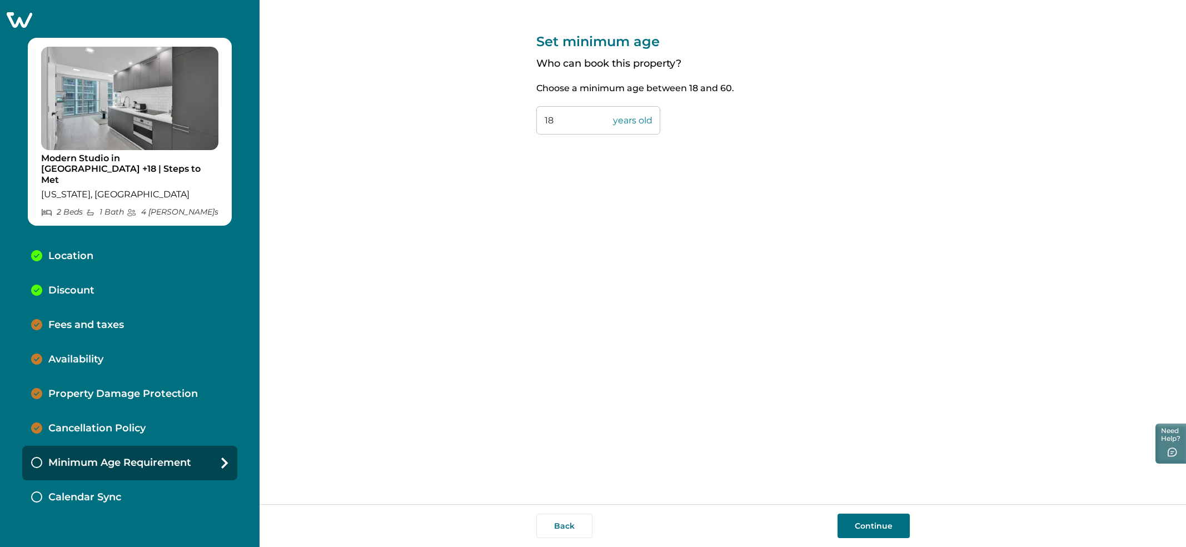
click at [118, 377] on div "Property Damage Protection" at bounding box center [129, 394] width 215 height 34
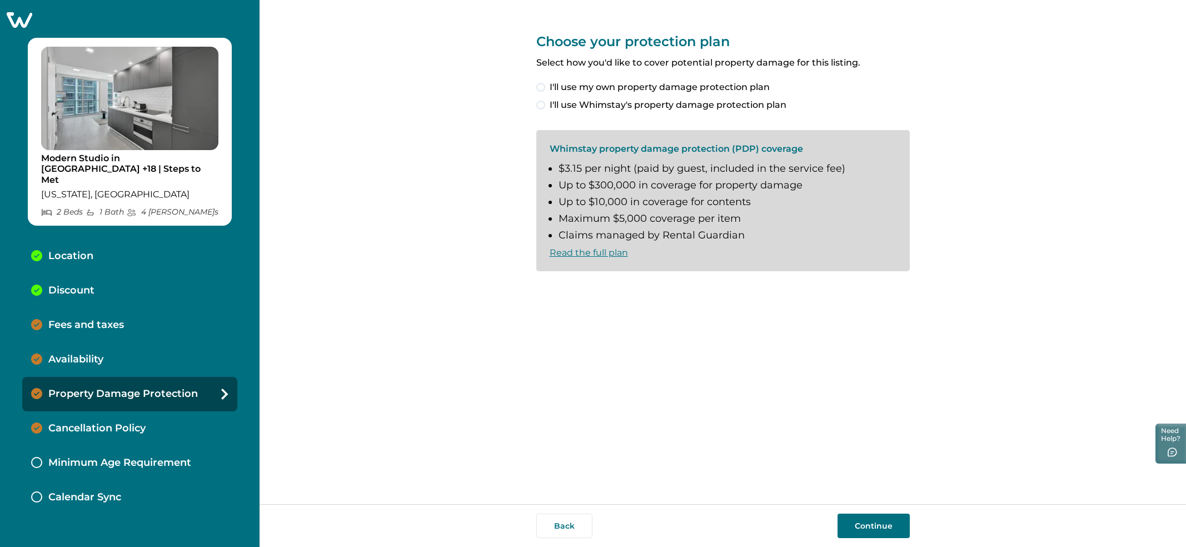
click at [113, 349] on div "Availability" at bounding box center [129, 359] width 215 height 34
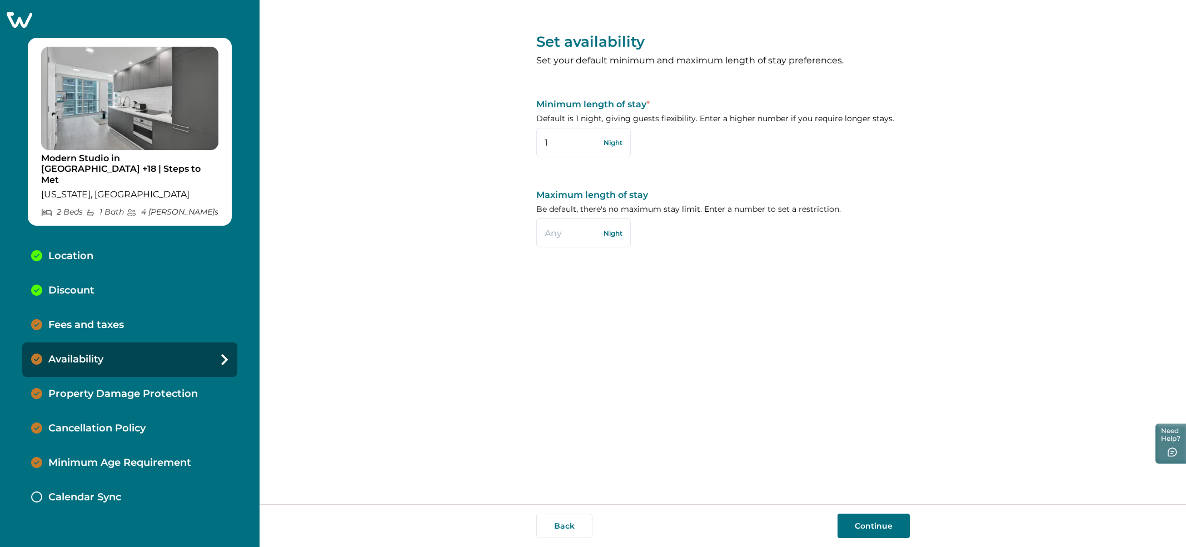
click at [116, 329] on div "Fees and taxes" at bounding box center [129, 325] width 215 height 34
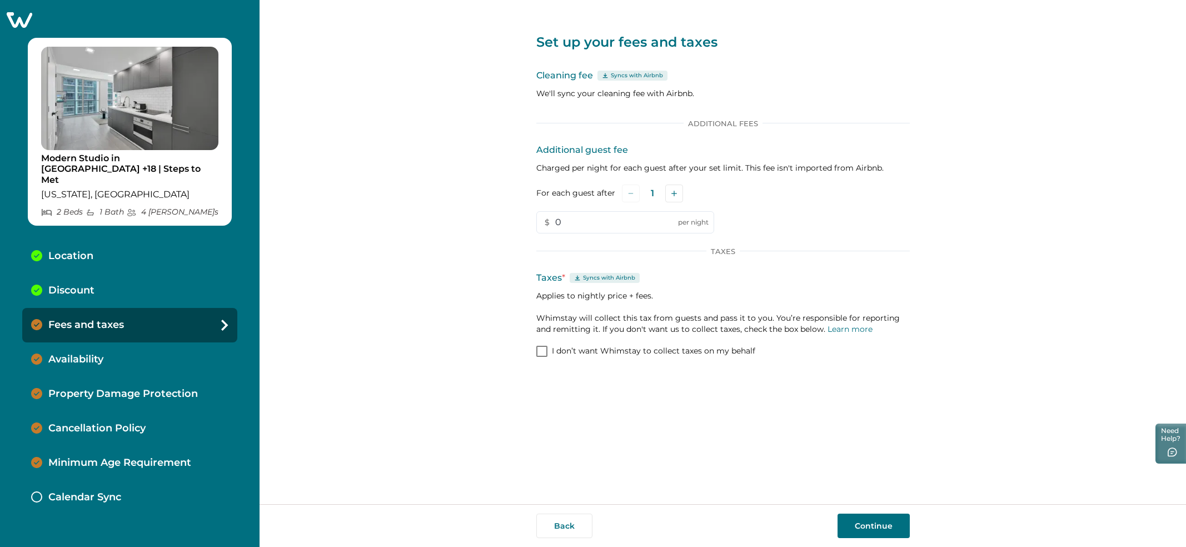
click at [122, 294] on div "Discount" at bounding box center [129, 290] width 215 height 34
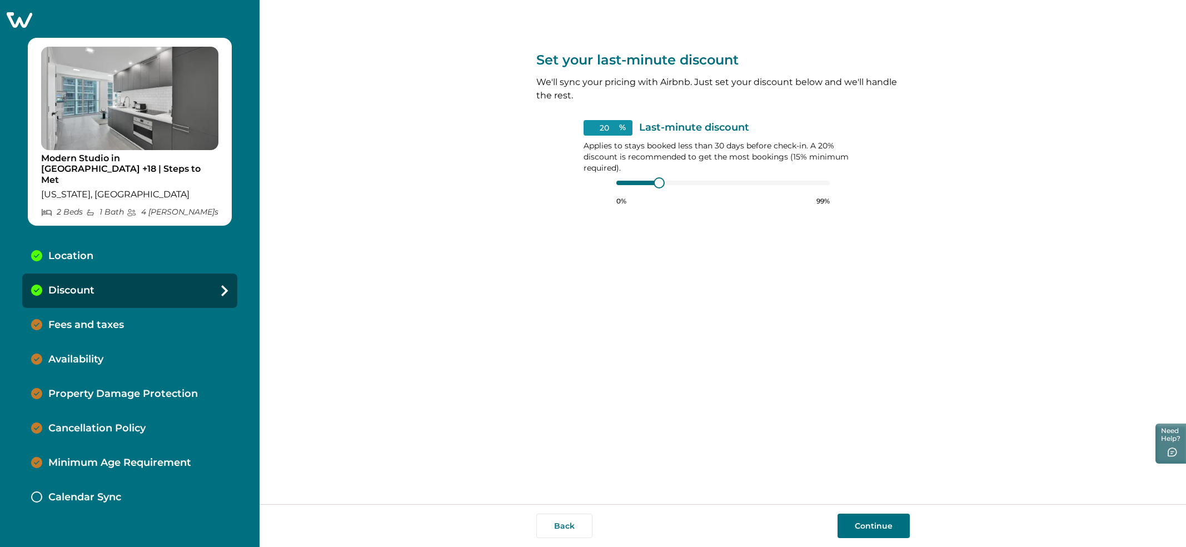
click at [126, 318] on div "Fees and taxes" at bounding box center [129, 325] width 215 height 34
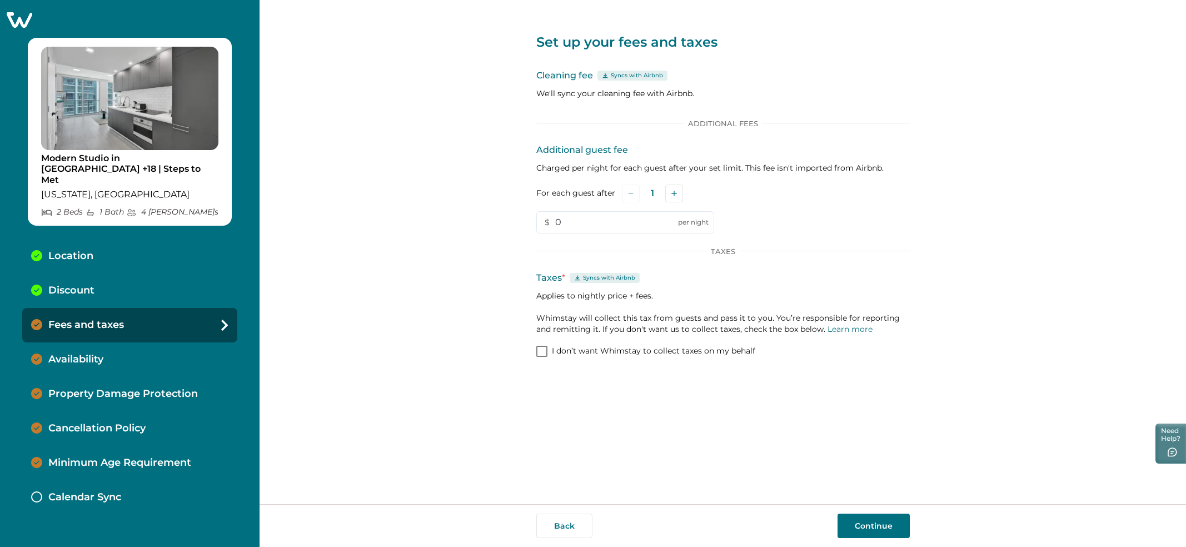
click at [133, 356] on div "Availability" at bounding box center [129, 359] width 215 height 34
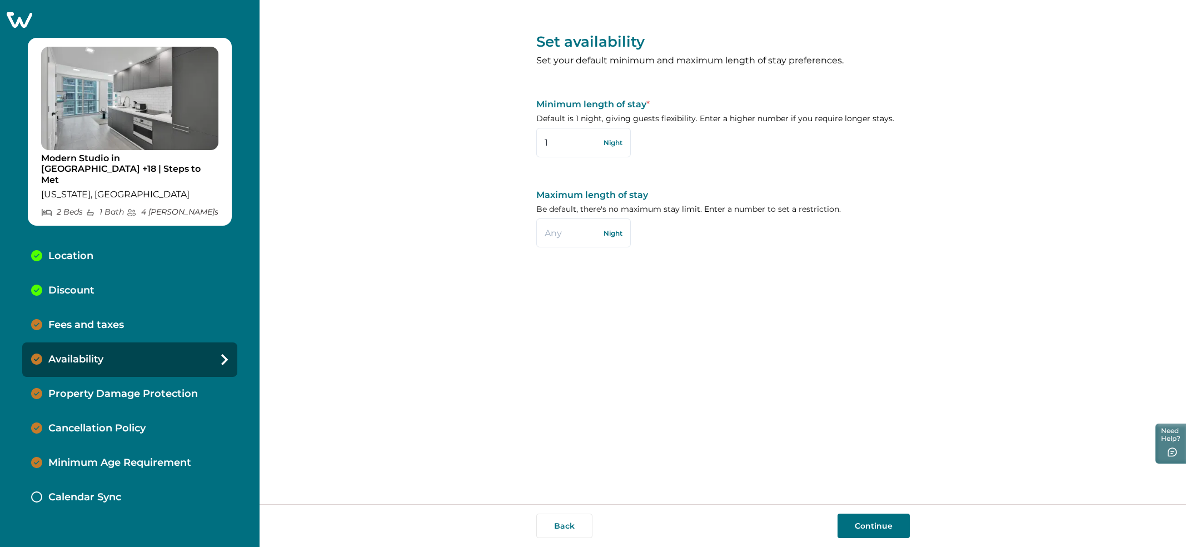
click at [141, 391] on div "Property Damage Protection" at bounding box center [129, 394] width 215 height 34
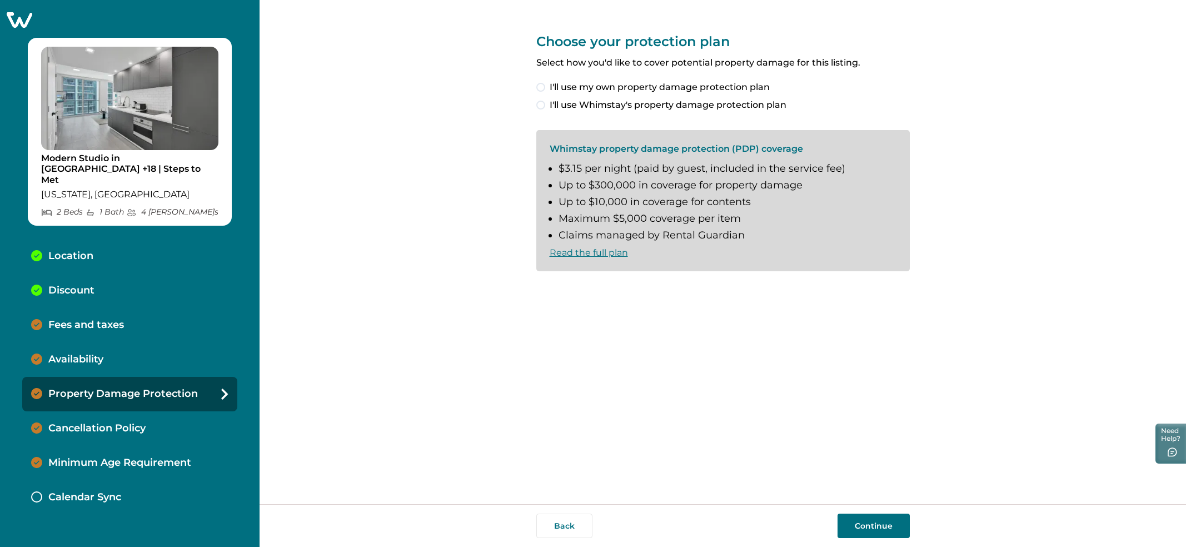
click at [177, 415] on div "Cancellation Policy" at bounding box center [129, 428] width 215 height 34
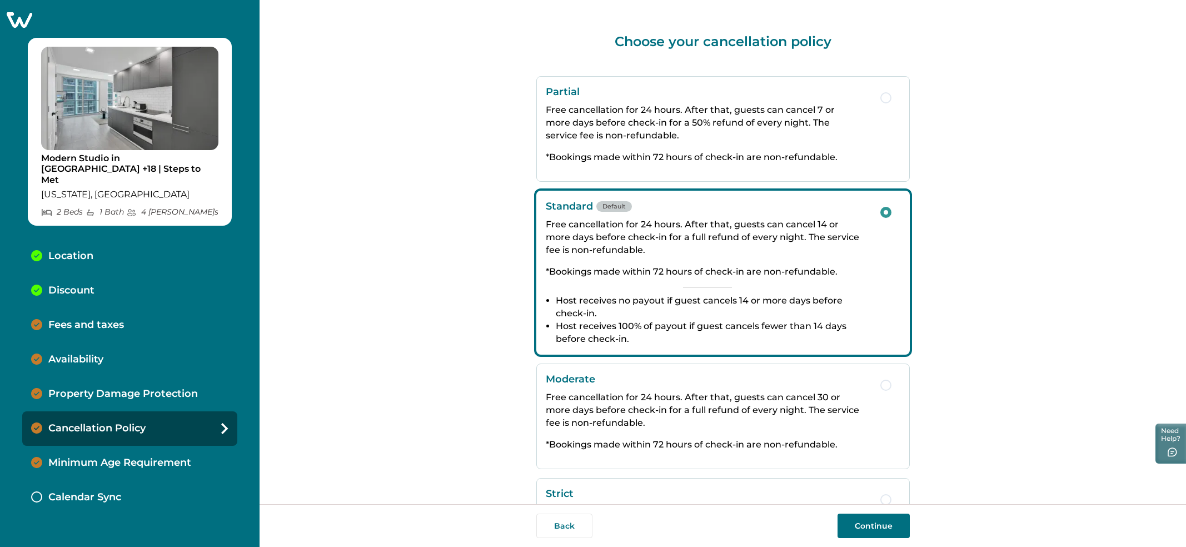
click at [176, 432] on div "Cancellation Policy" at bounding box center [129, 428] width 215 height 34
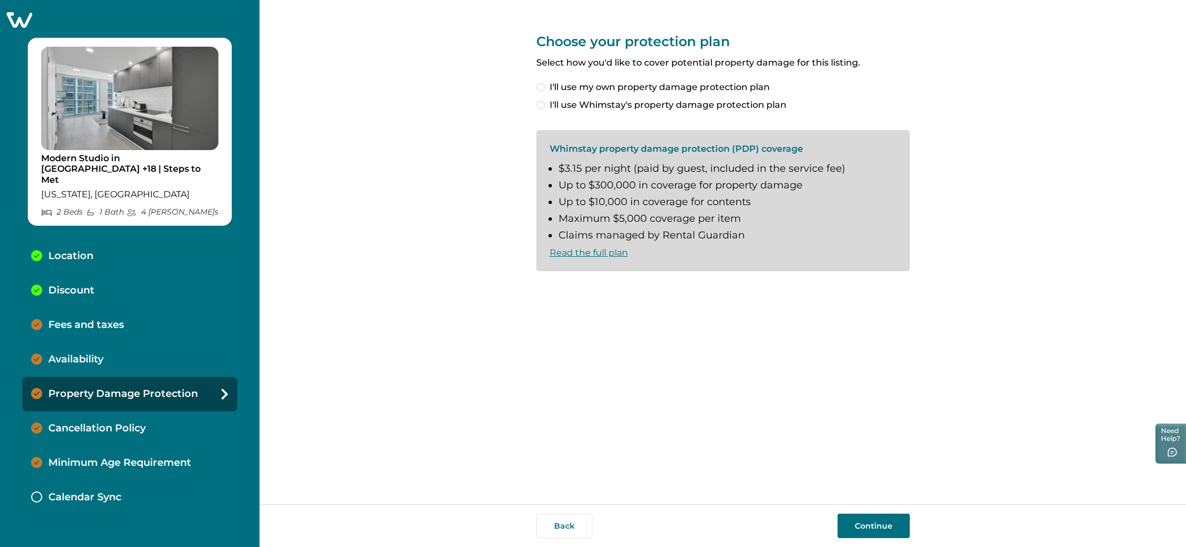
click at [692, 91] on span "I'll use my own property damage protection plan" at bounding box center [660, 87] width 220 height 13
click at [692, 99] on span "I'll use Whimstay's property damage protection plan" at bounding box center [668, 104] width 237 height 13
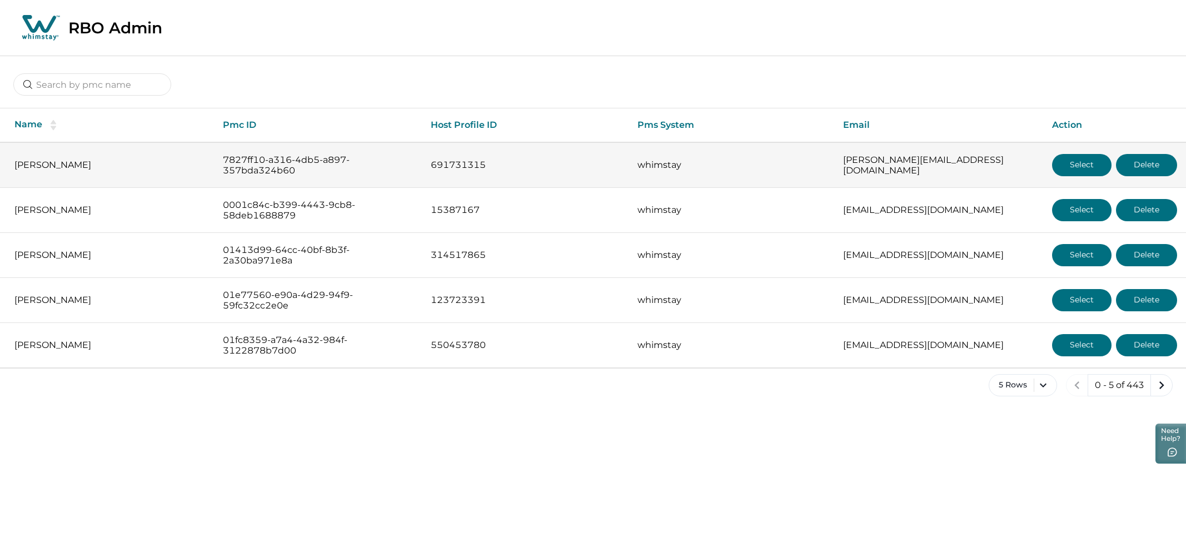
click at [1076, 165] on button "Select" at bounding box center [1081, 165] width 59 height 22
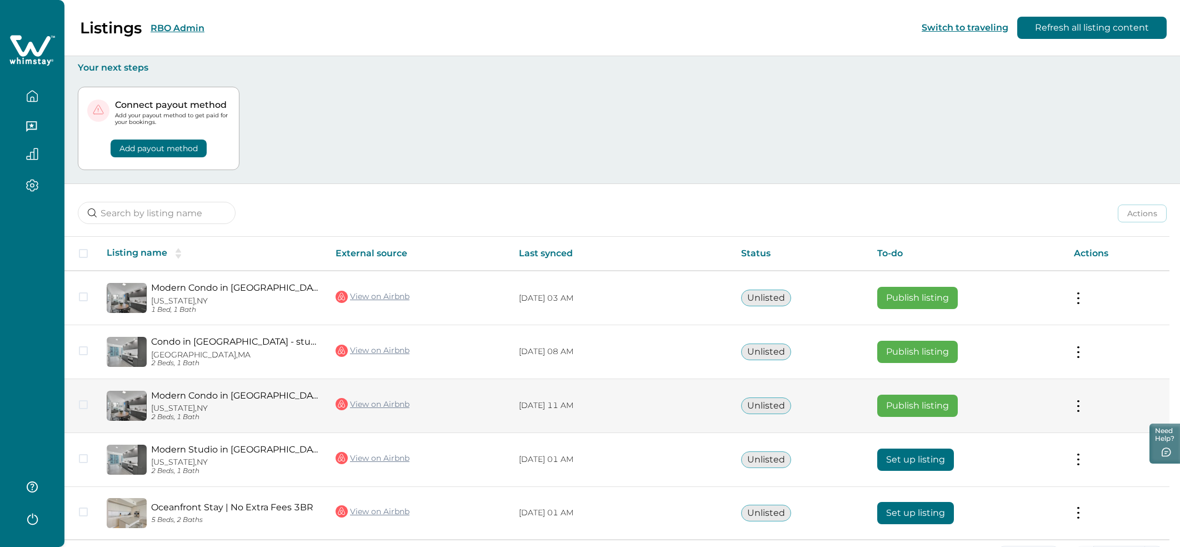
scroll to position [37, 0]
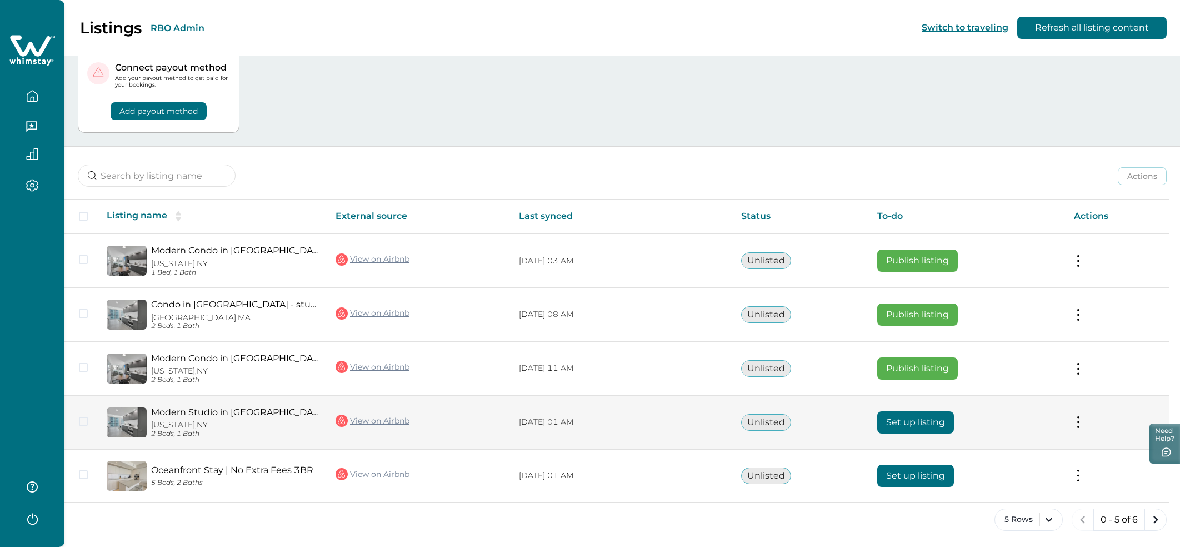
click at [931, 420] on button "Set up listing" at bounding box center [915, 422] width 77 height 22
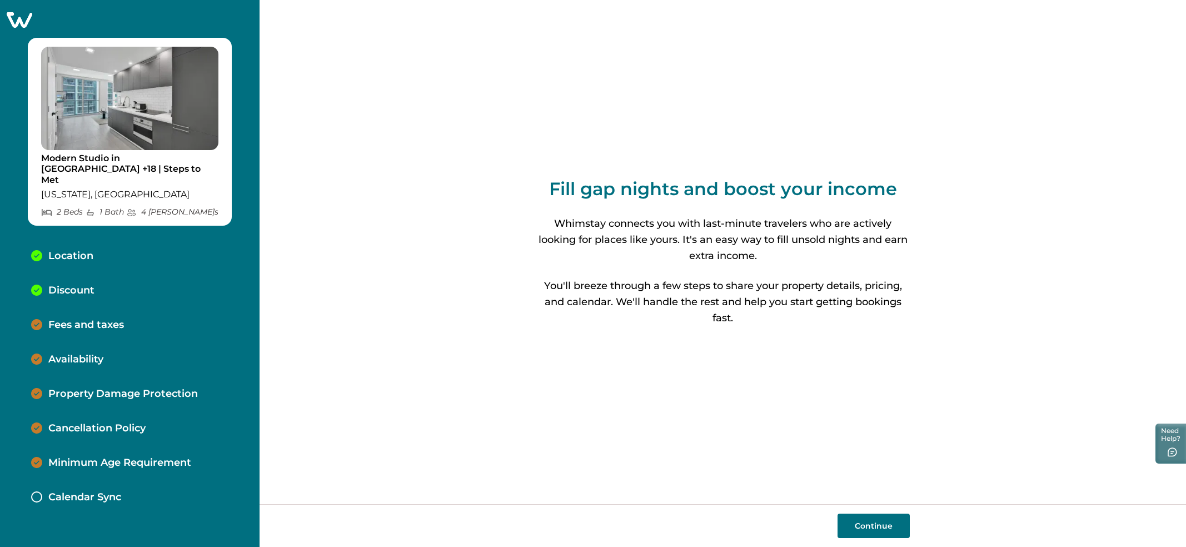
click at [79, 284] on p "Discount" at bounding box center [71, 290] width 46 height 12
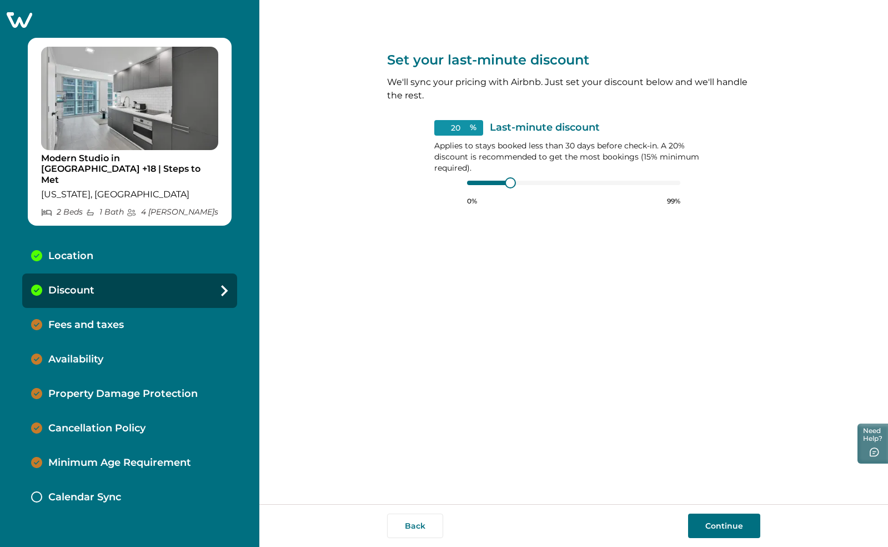
click at [432, 368] on div "Set your last-minute discount We'll sync your pricing with Airbnb. Just set you…" at bounding box center [573, 252] width 373 height 504
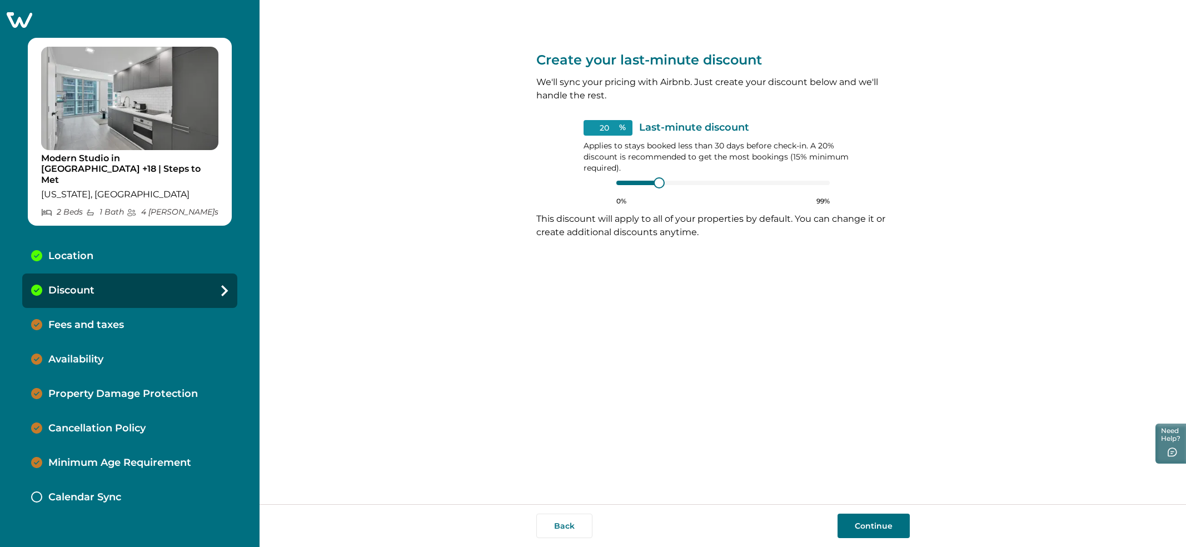
click at [898, 357] on div "Create your last-minute discount We'll sync your pricing with Airbnb. Just crea…" at bounding box center [722, 252] width 373 height 504
click at [561, 522] on button "Back" at bounding box center [564, 525] width 56 height 24
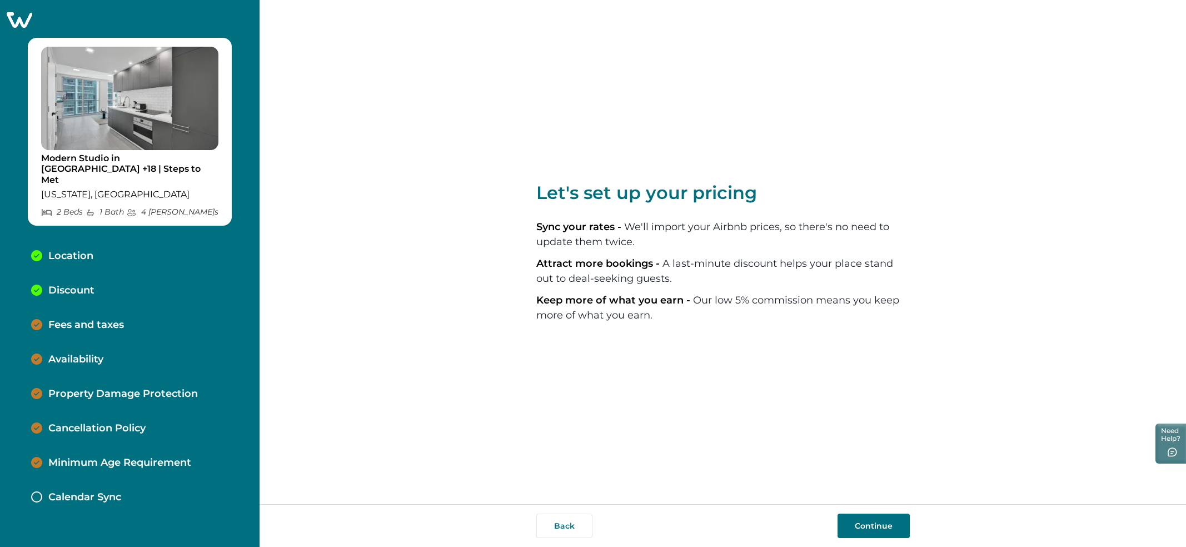
click at [871, 525] on button "Continue" at bounding box center [873, 525] width 72 height 24
